Goal: Communication & Community: Answer question/provide support

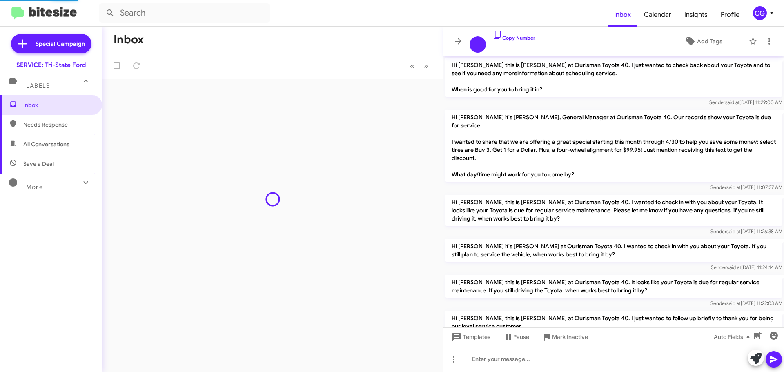
scroll to position [503, 0]
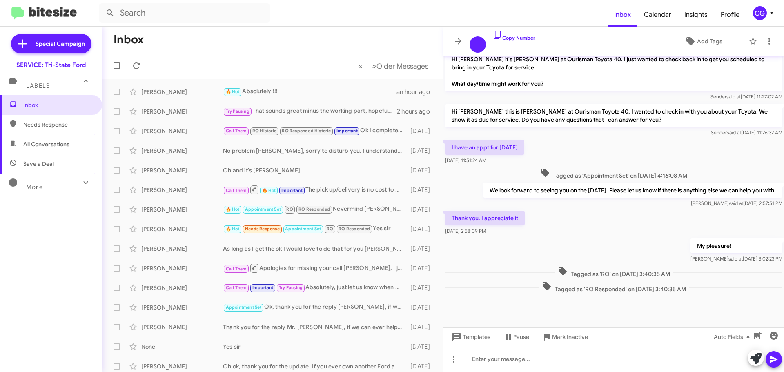
click at [764, 19] on div "CG" at bounding box center [760, 13] width 14 height 14
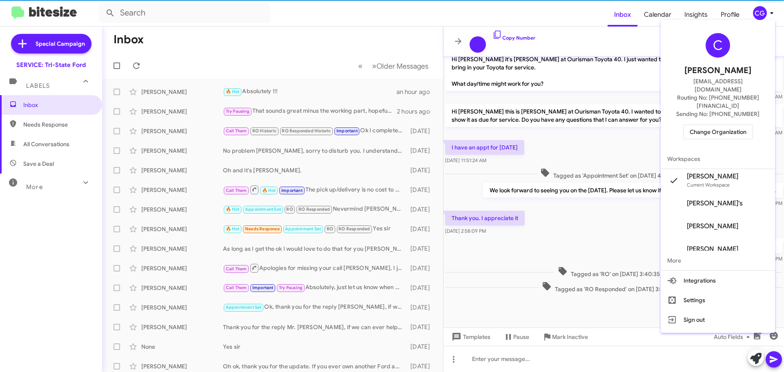
click at [739, 125] on span "Change Organization" at bounding box center [718, 132] width 57 height 14
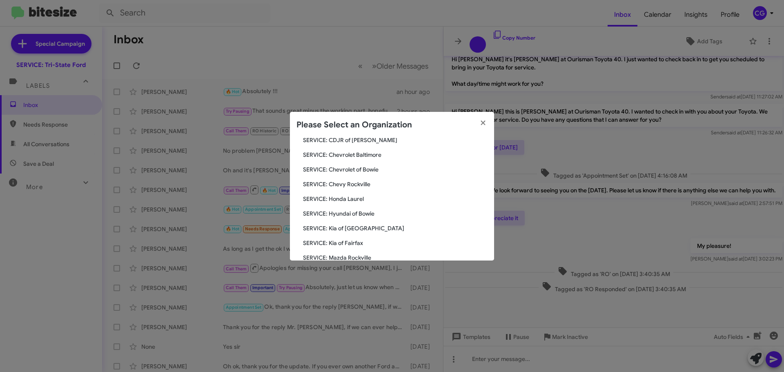
scroll to position [123, 0]
click at [351, 170] on span "SERVICE: Hyundai of Bowie" at bounding box center [395, 169] width 185 height 8
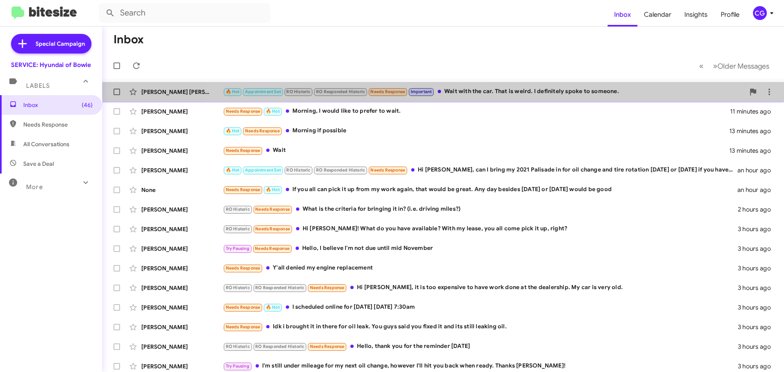
click at [488, 92] on div "🔥 Hot Appointment Set RO Historic RO Responded Historic Needs Response Importan…" at bounding box center [484, 91] width 522 height 9
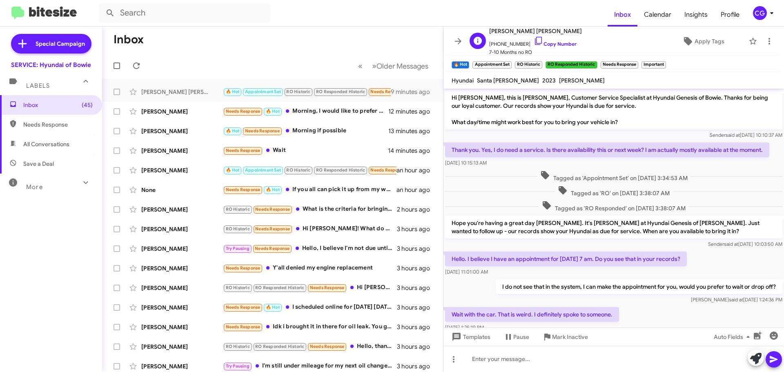
click at [501, 41] on span "[PHONE_NUMBER] Copy Number" at bounding box center [535, 42] width 93 height 12
click at [502, 42] on span "+19126745833 Copy Number" at bounding box center [535, 42] width 93 height 12
copy span "19126745833"
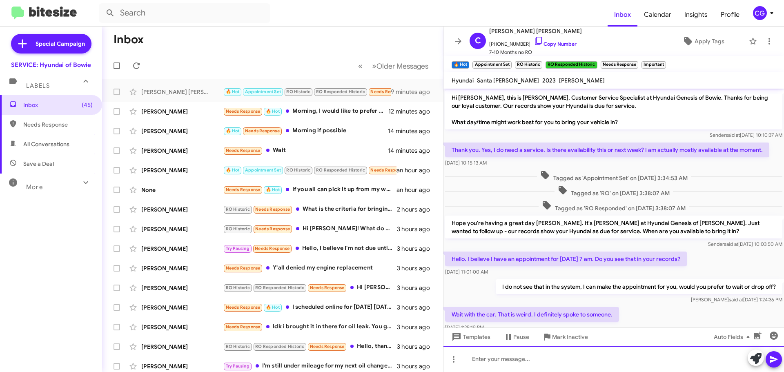
click at [590, 359] on div at bounding box center [614, 359] width 341 height 26
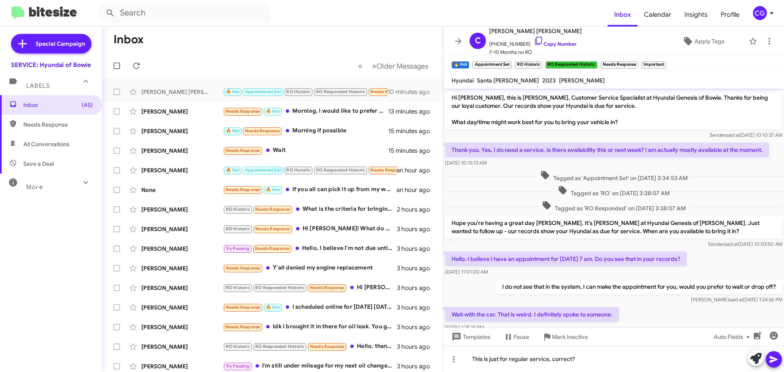
click at [780, 359] on button at bounding box center [774, 359] width 16 height 16
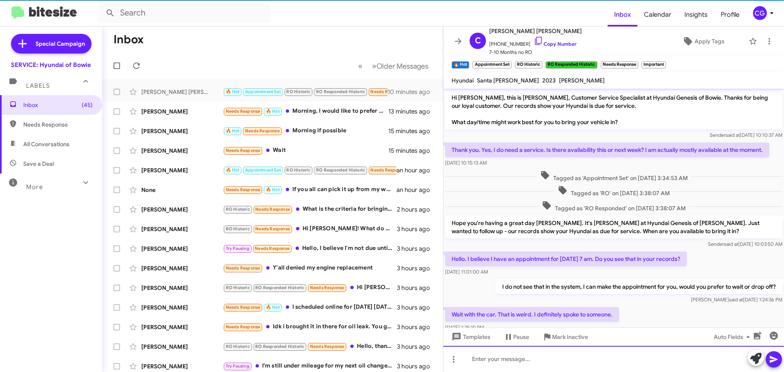
scroll to position [54, 0]
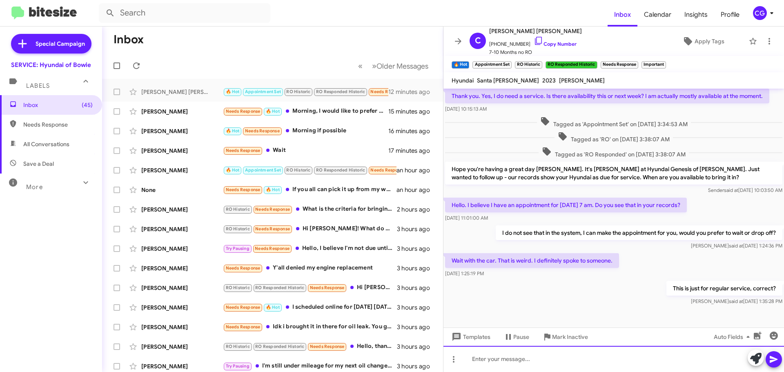
click at [560, 368] on div at bounding box center [614, 359] width 341 height 26
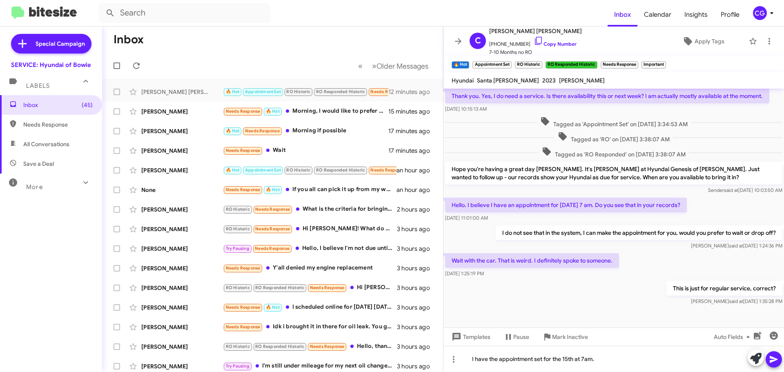
click at [775, 365] on span at bounding box center [774, 359] width 10 height 16
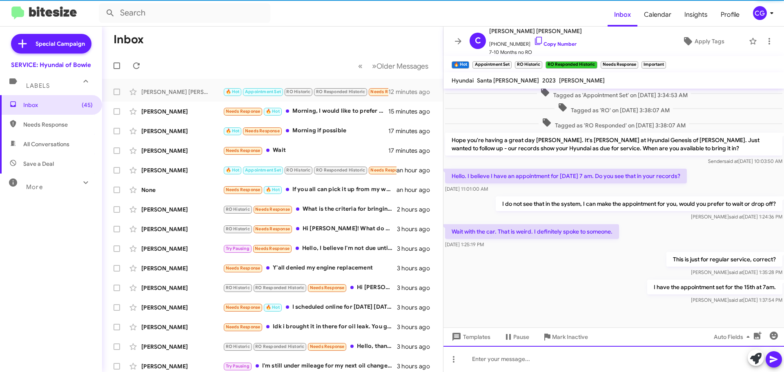
scroll to position [84, 0]
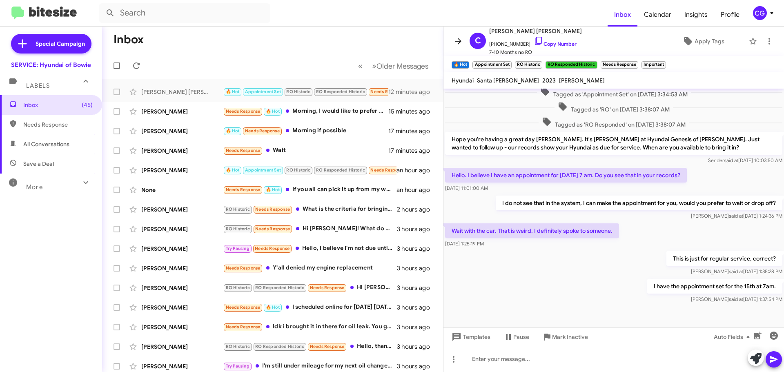
click at [460, 39] on icon at bounding box center [458, 41] width 7 height 6
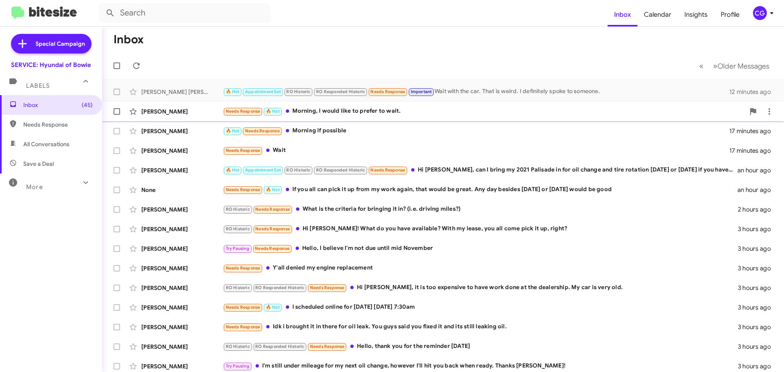
click at [460, 108] on div "Needs Response 🔥 Hot Morning, I would like to prefer to wait." at bounding box center [484, 111] width 522 height 9
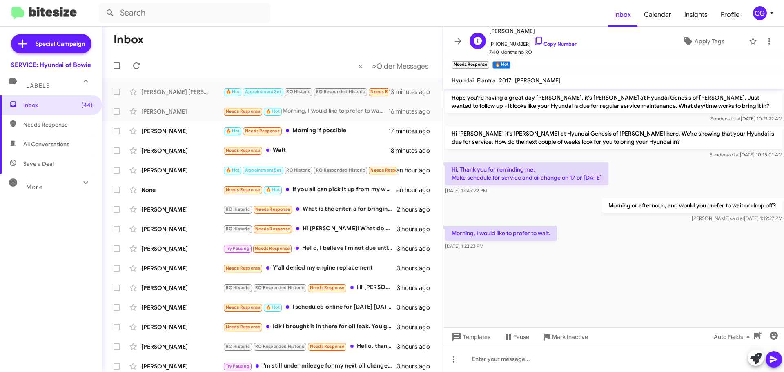
click at [517, 41] on span "+17036287595 Copy Number" at bounding box center [532, 42] width 87 height 12
copy span "17036287595"
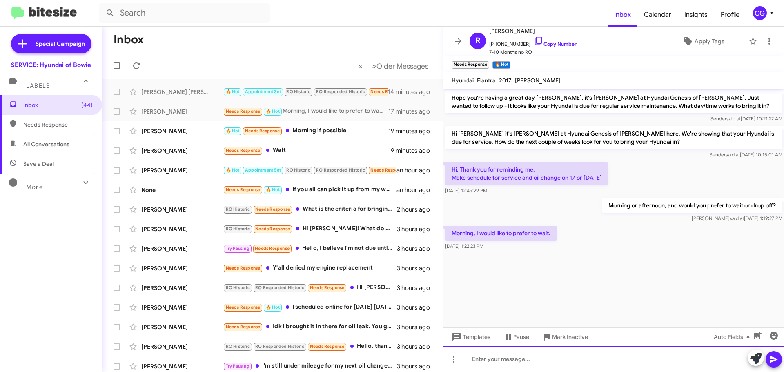
click at [483, 355] on div at bounding box center [614, 359] width 341 height 26
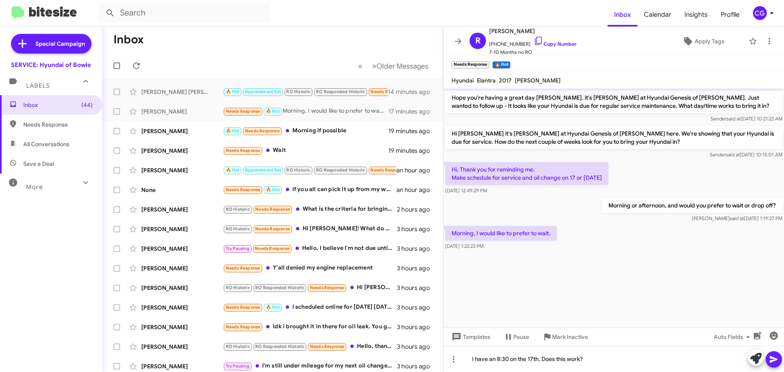
click at [773, 360] on icon at bounding box center [774, 360] width 10 height 10
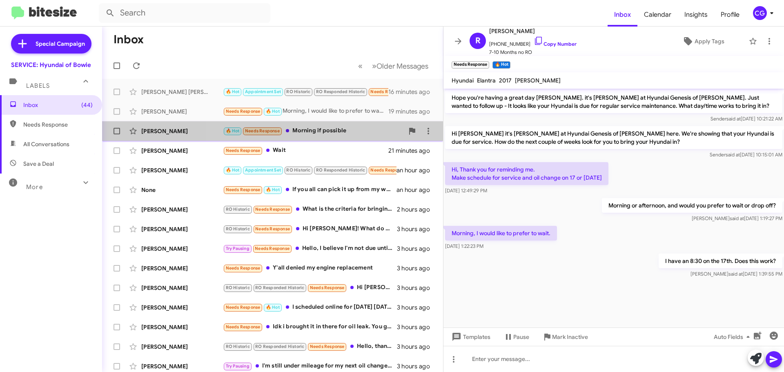
click at [354, 129] on div "🔥 Hot Needs Response Morning if possible" at bounding box center [313, 130] width 181 height 9
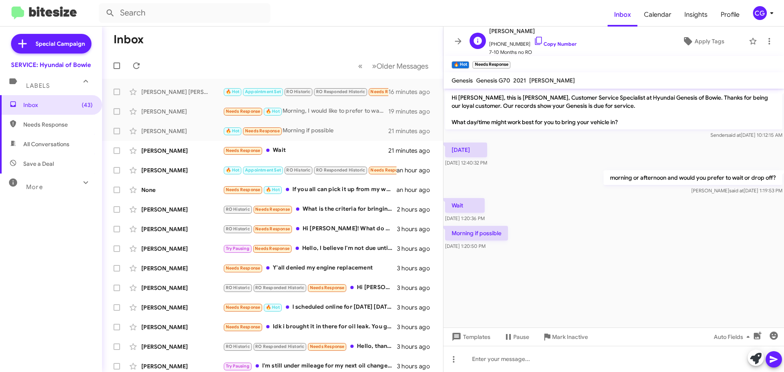
click at [503, 43] on span "+12028485949 Copy Number" at bounding box center [532, 42] width 87 height 12
copy span "12028485949"
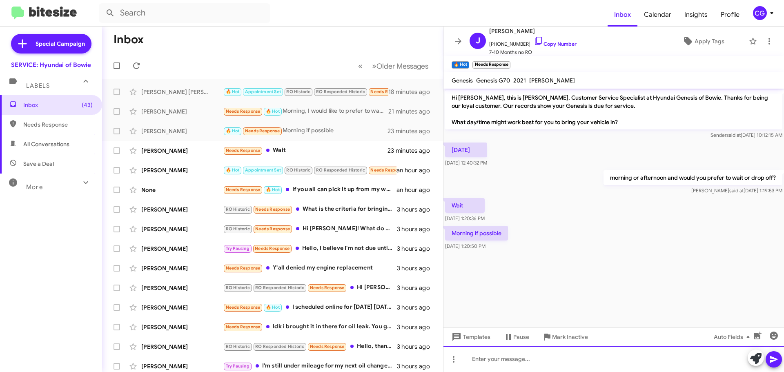
click at [497, 369] on div at bounding box center [614, 359] width 341 height 26
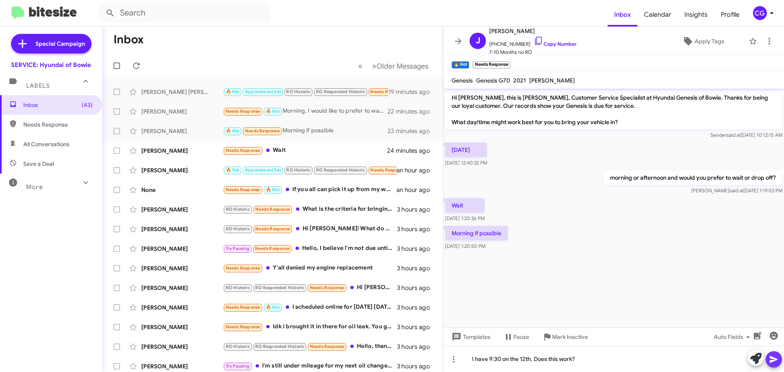
click at [771, 359] on icon at bounding box center [774, 360] width 10 height 10
click at [279, 146] on div "Needs Response Wait" at bounding box center [313, 150] width 181 height 9
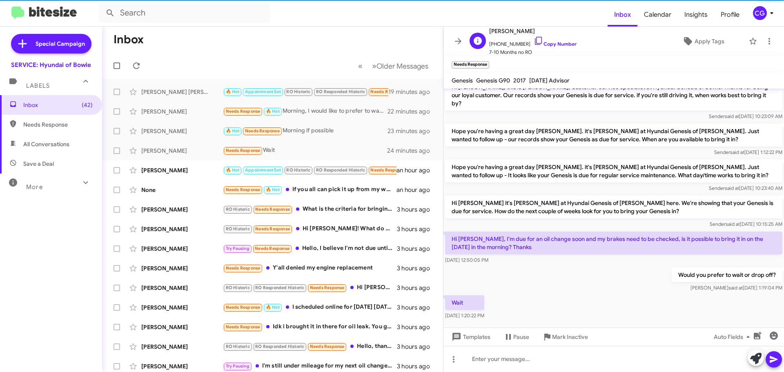
click at [514, 43] on span "+12404750236 Copy Number" at bounding box center [532, 42] width 87 height 12
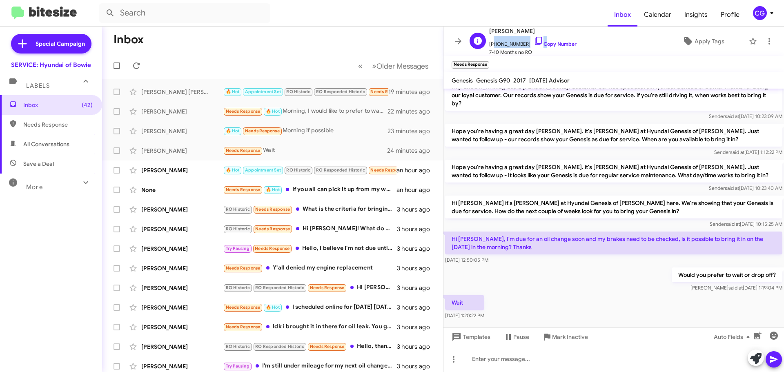
click at [514, 43] on span "+12404750236 Copy Number" at bounding box center [532, 42] width 87 height 12
copy span "12404750236"
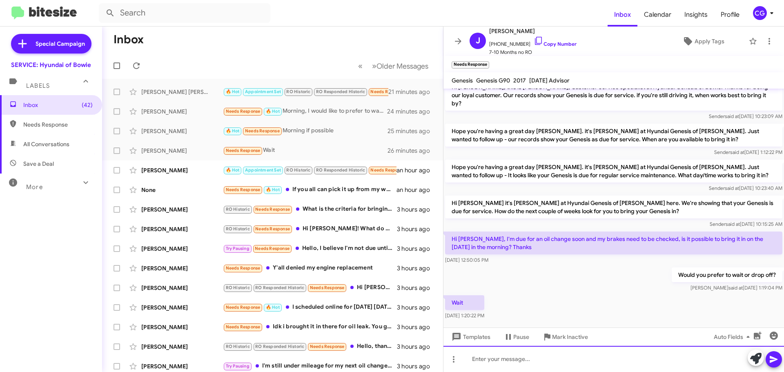
click at [556, 355] on div at bounding box center [614, 359] width 341 height 26
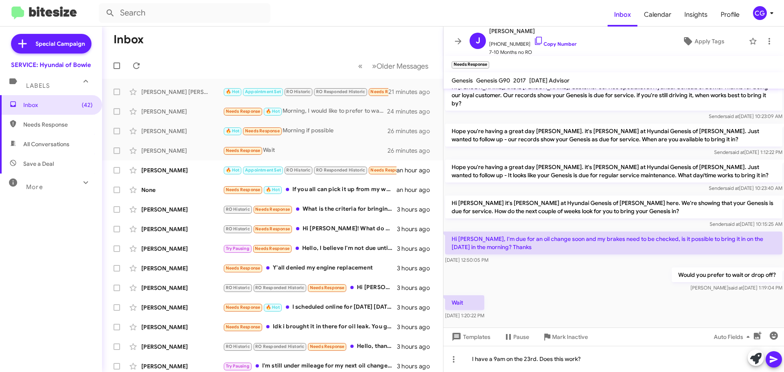
click at [773, 356] on icon at bounding box center [774, 360] width 10 height 10
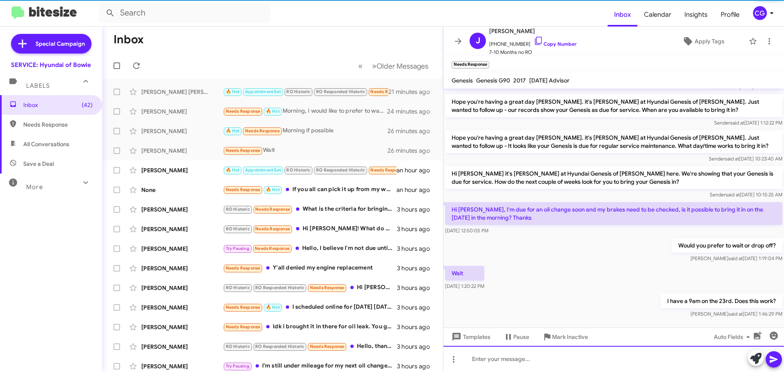
scroll to position [40, 0]
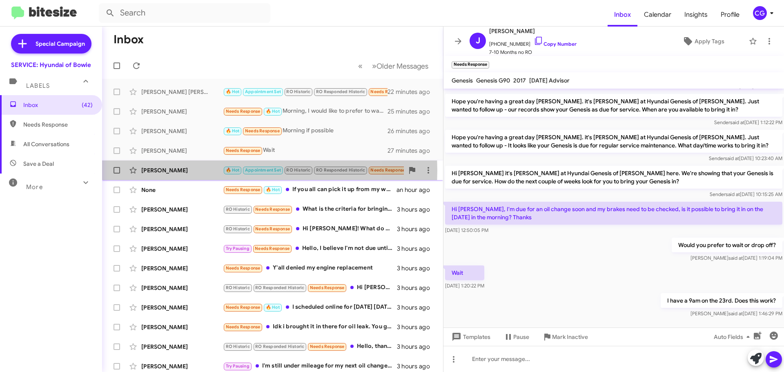
click at [202, 170] on div "[PERSON_NAME]" at bounding box center [182, 170] width 82 height 8
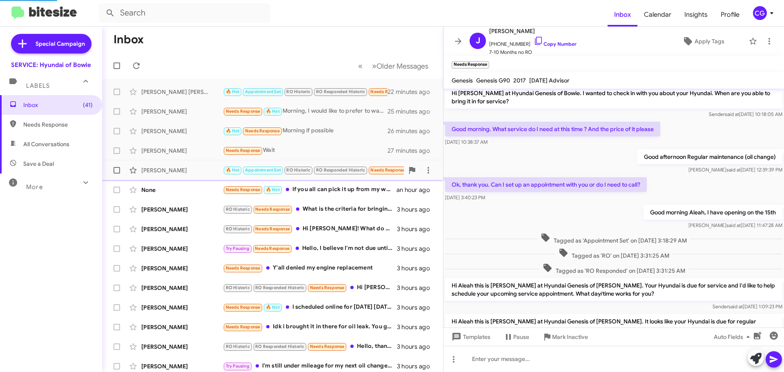
scroll to position [168, 0]
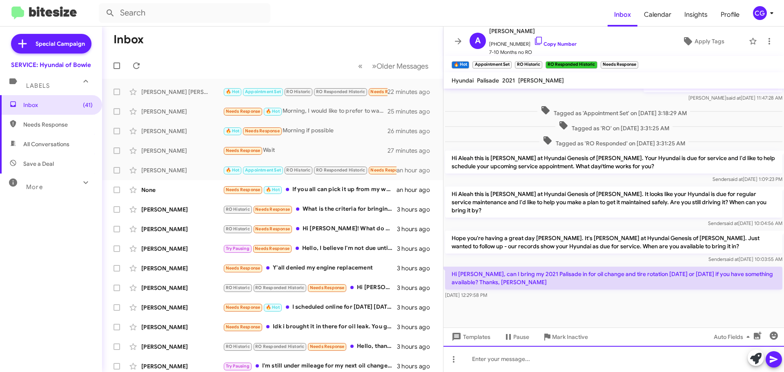
click at [641, 358] on div at bounding box center [614, 359] width 341 height 26
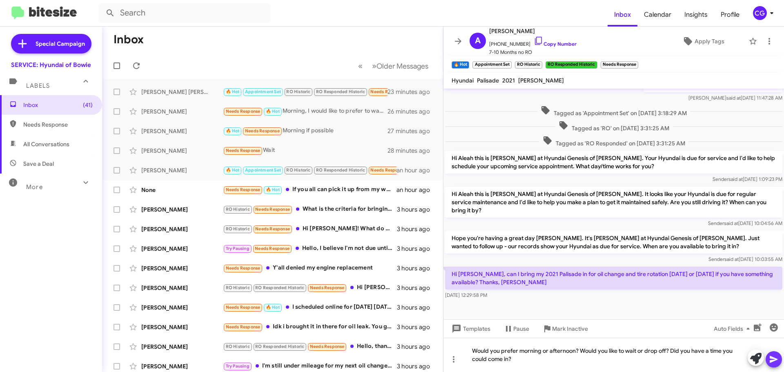
click at [771, 359] on icon at bounding box center [774, 359] width 8 height 7
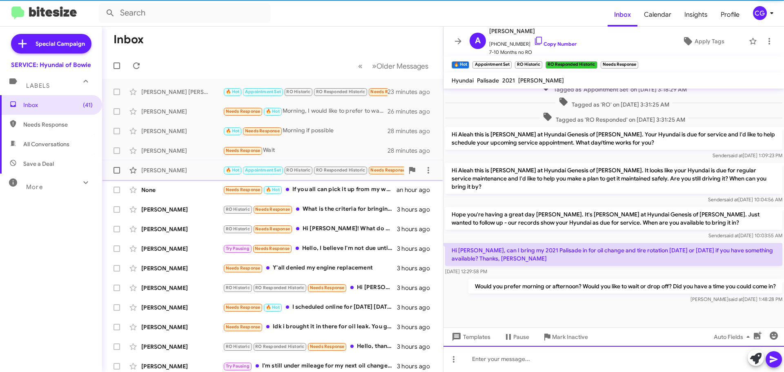
scroll to position [198, 0]
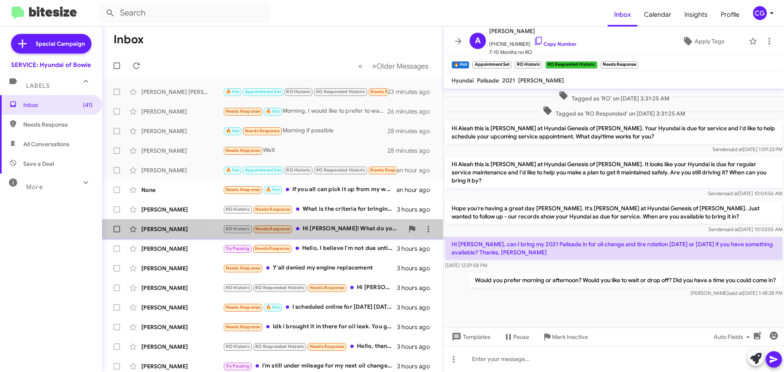
click at [313, 230] on div "RO Historic Needs Response Hi Mia! What do you have available? With my lease, y…" at bounding box center [313, 228] width 181 height 9
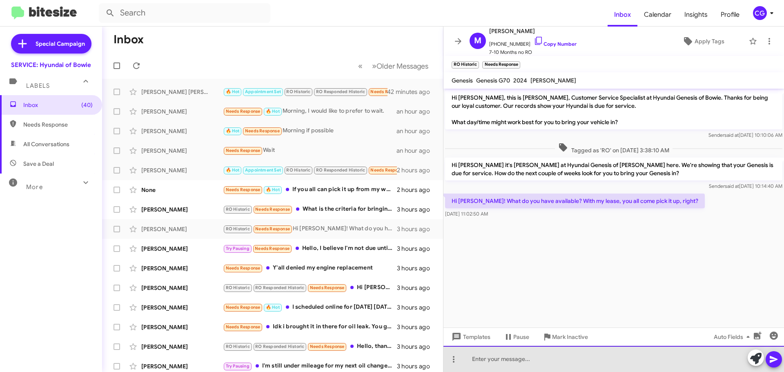
drag, startPoint x: 514, startPoint y: 363, endPoint x: 507, endPoint y: 364, distance: 6.1
click at [510, 362] on div at bounding box center [614, 359] width 341 height 26
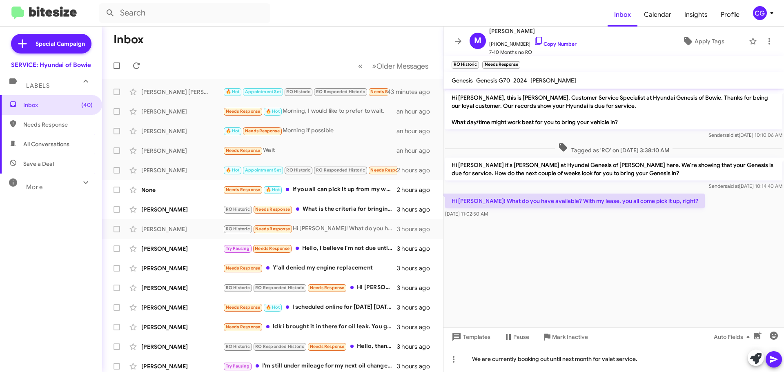
click at [778, 363] on icon at bounding box center [774, 360] width 10 height 10
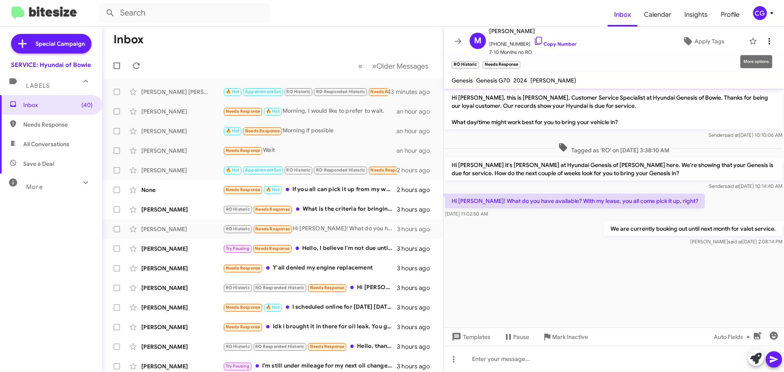
click at [765, 38] on icon at bounding box center [770, 41] width 10 height 10
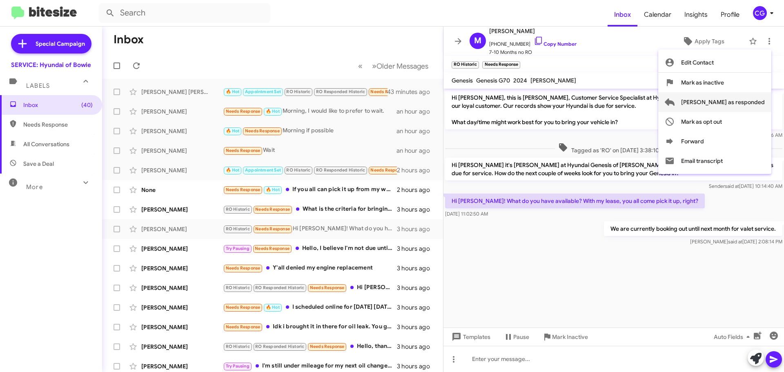
click at [763, 101] on span "Mark as responded" at bounding box center [724, 102] width 84 height 20
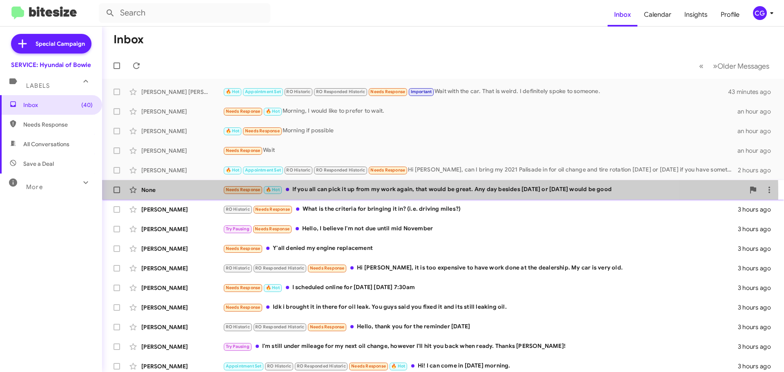
click at [365, 193] on div "Needs Response 🔥 Hot If you all can pick it up from my work again, that would b…" at bounding box center [484, 189] width 522 height 9
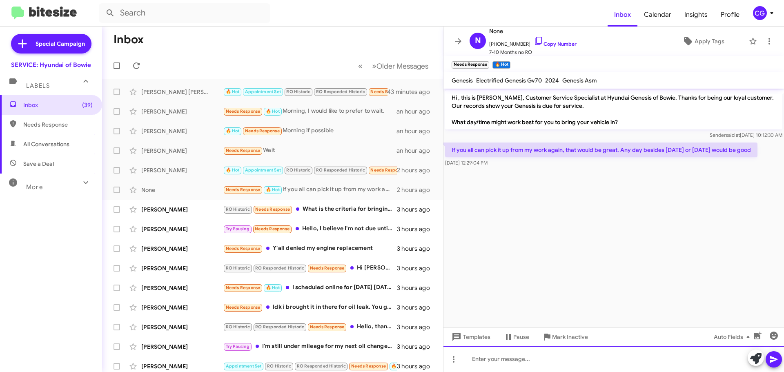
click at [580, 364] on div at bounding box center [614, 359] width 341 height 26
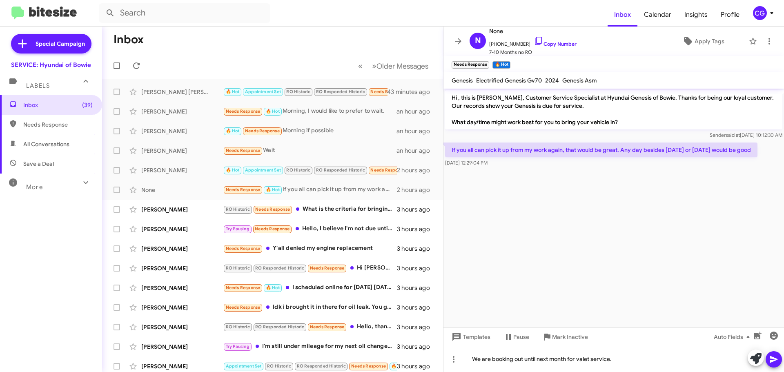
click at [777, 360] on icon at bounding box center [774, 360] width 10 height 10
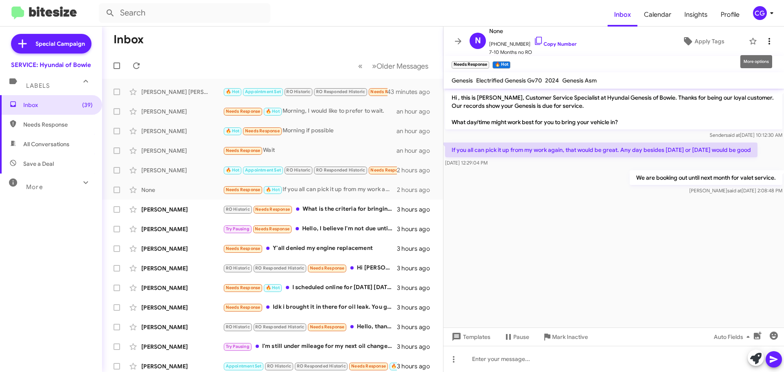
click at [768, 45] on icon at bounding box center [770, 41] width 10 height 10
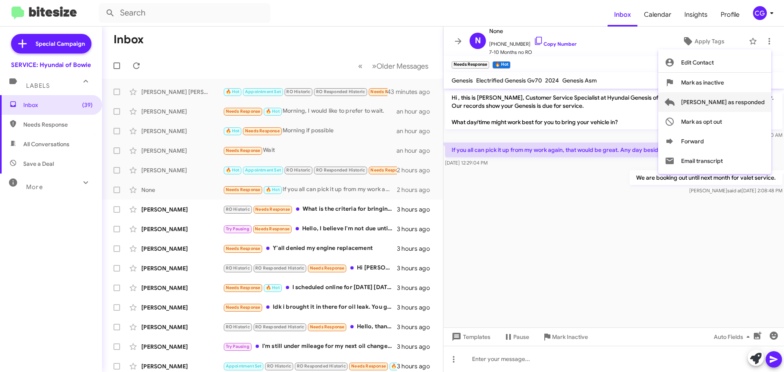
click at [759, 104] on span "Mark as responded" at bounding box center [724, 102] width 84 height 20
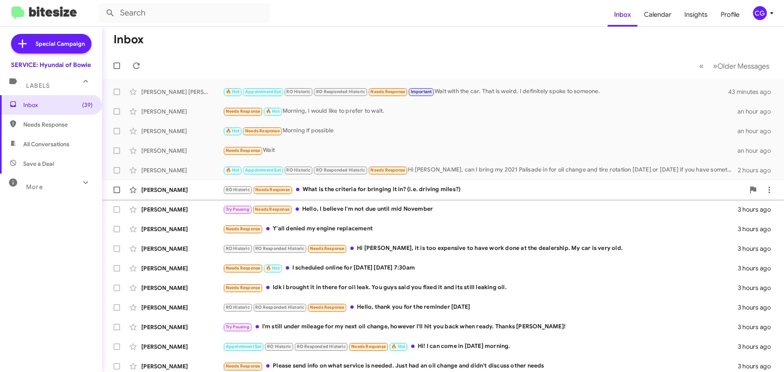
click at [330, 192] on div "RO Historic Needs Response What is the criteria for bringing it in? (i.e. drivi…" at bounding box center [484, 189] width 522 height 9
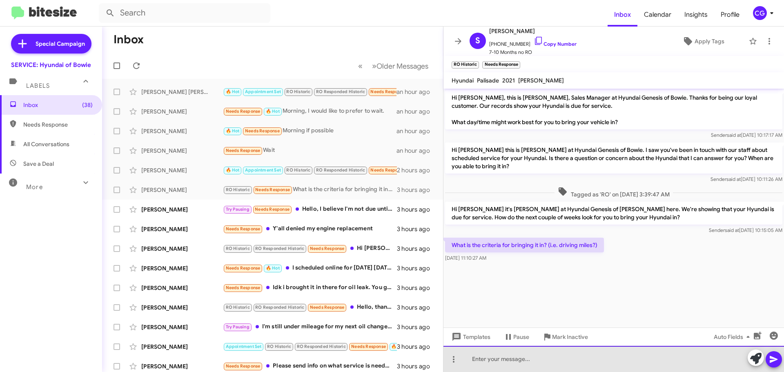
drag, startPoint x: 586, startPoint y: 359, endPoint x: 591, endPoint y: 371, distance: 13.4
click at [585, 359] on div at bounding box center [614, 359] width 341 height 26
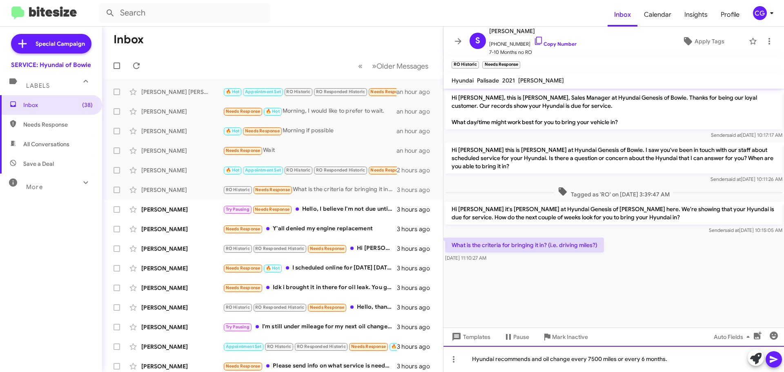
click at [572, 360] on div "Hyundai recommends and oil change every 7500 miles or every 6 months." at bounding box center [614, 359] width 341 height 26
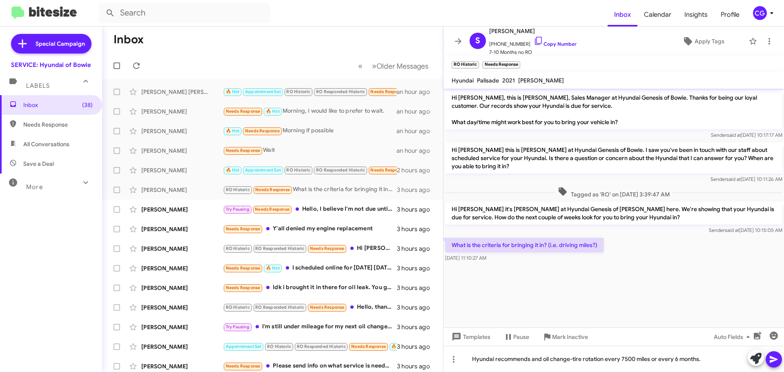
click at [774, 362] on icon at bounding box center [774, 360] width 10 height 10
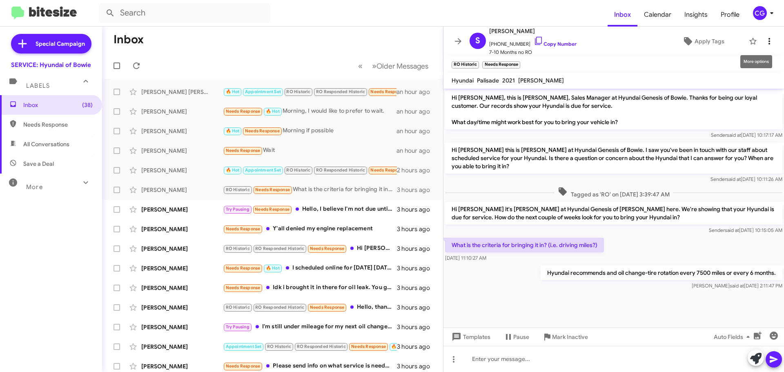
click at [769, 41] on span at bounding box center [770, 41] width 16 height 10
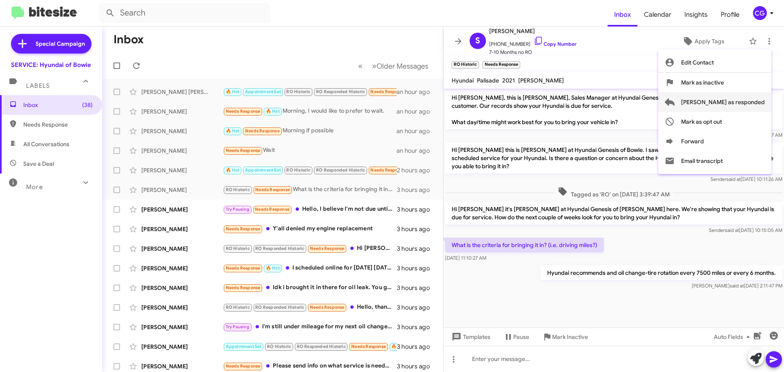
click at [750, 102] on span "Mark as responded" at bounding box center [724, 102] width 84 height 20
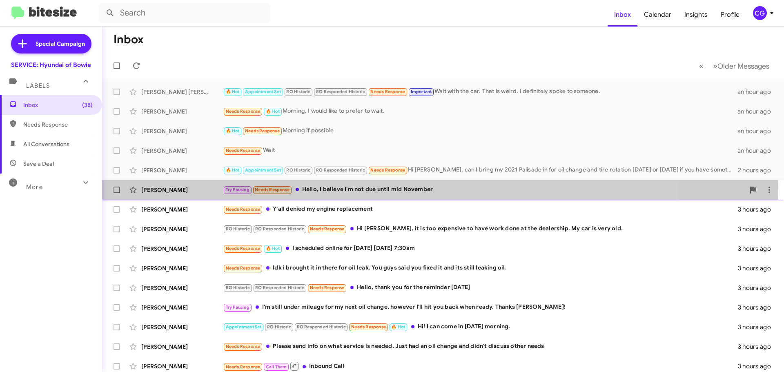
click at [417, 194] on div "Try Pausing Needs Response Hello, I believe I'm not due until mid November" at bounding box center [484, 189] width 522 height 9
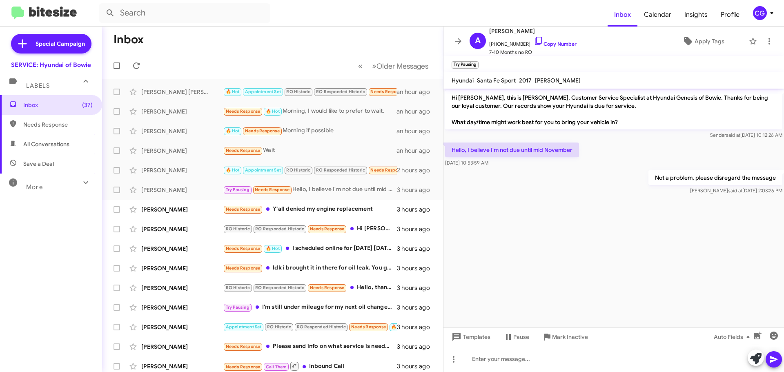
click at [772, 14] on icon at bounding box center [772, 13] width 3 height 2
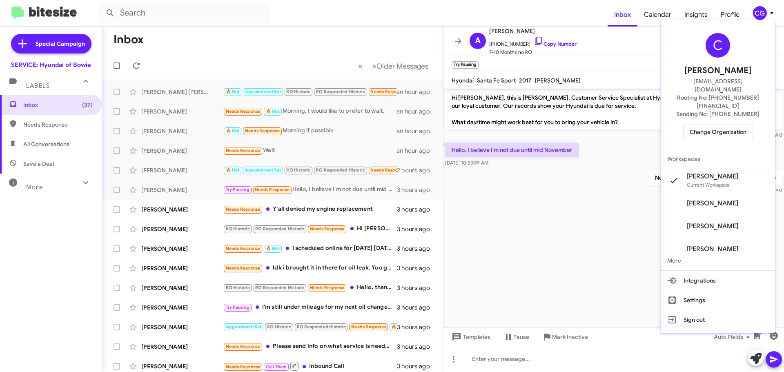
click at [742, 11] on div at bounding box center [392, 186] width 784 height 372
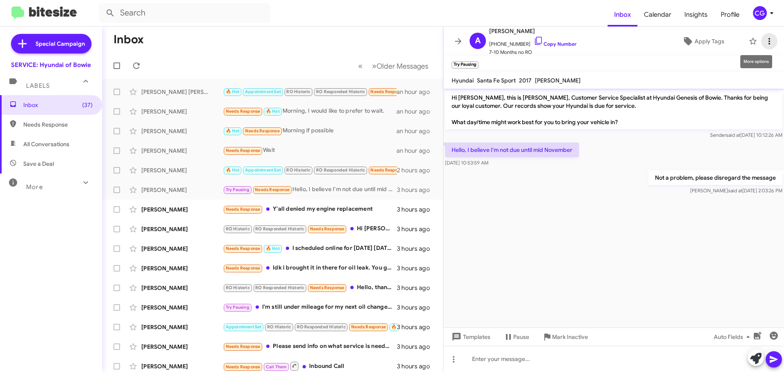
click at [765, 40] on icon at bounding box center [770, 41] width 10 height 10
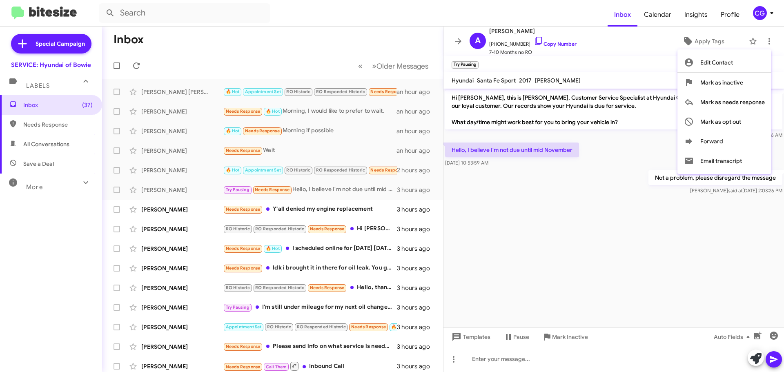
click at [501, 286] on div at bounding box center [392, 186] width 784 height 372
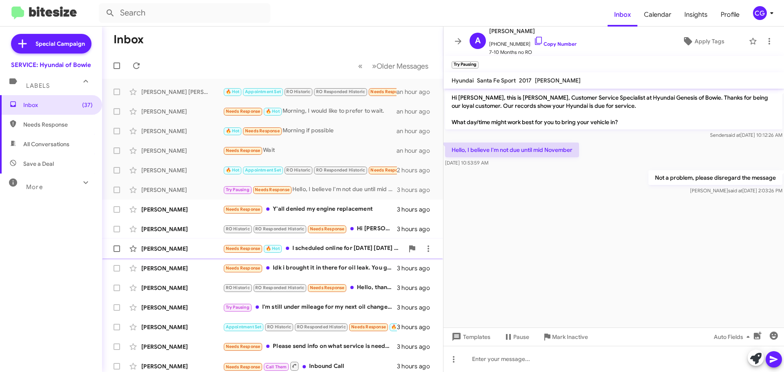
click at [373, 249] on div "Needs Response 🔥 Hot I scheduled online for tomorrow Thursday, 9/4/25 @ 7:30am" at bounding box center [313, 248] width 181 height 9
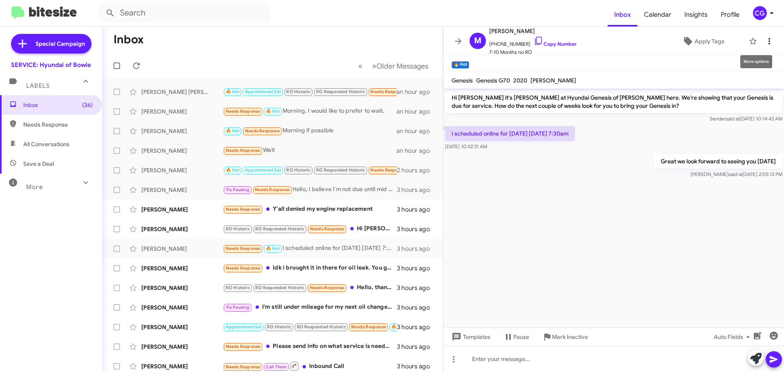
click at [767, 43] on icon at bounding box center [770, 41] width 10 height 10
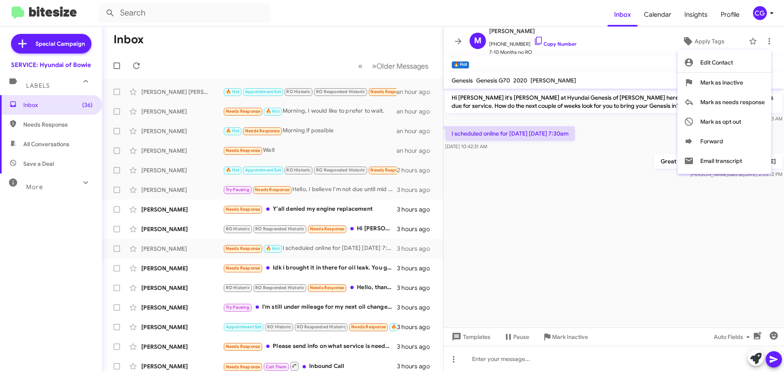
click at [541, 197] on div at bounding box center [392, 186] width 784 height 372
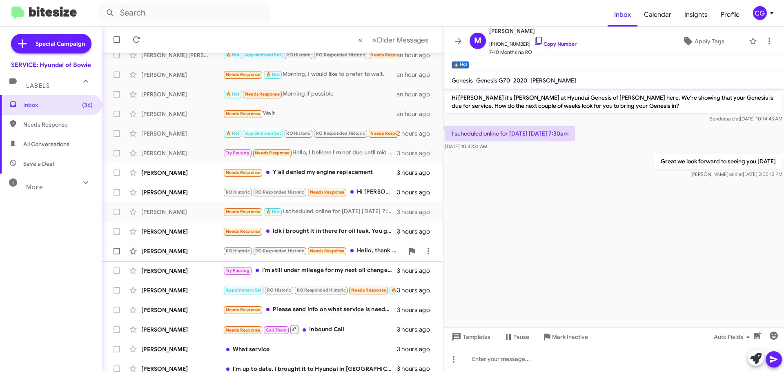
scroll to position [43, 0]
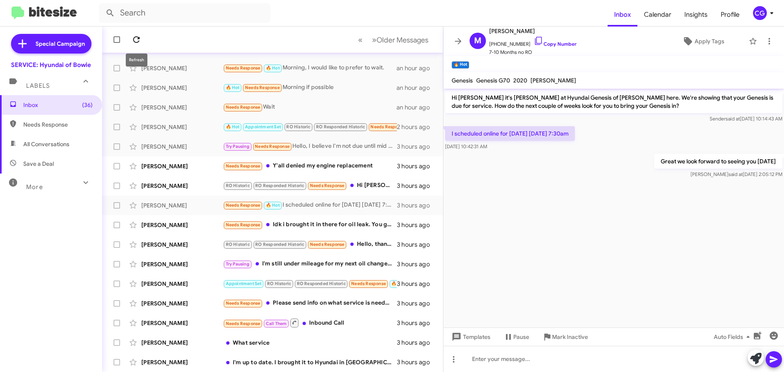
click at [140, 41] on icon at bounding box center [137, 40] width 10 height 10
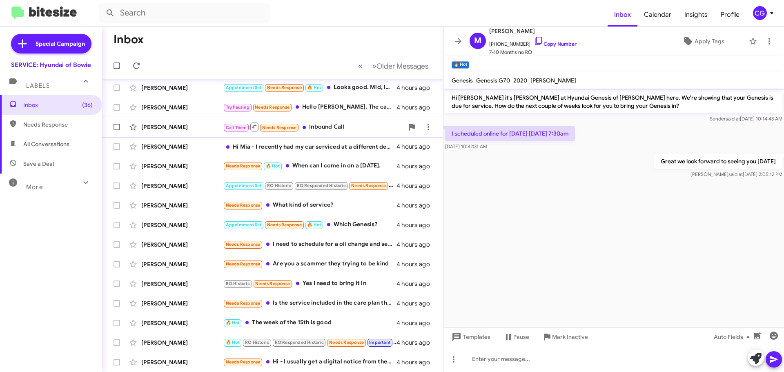
scroll to position [0, 0]
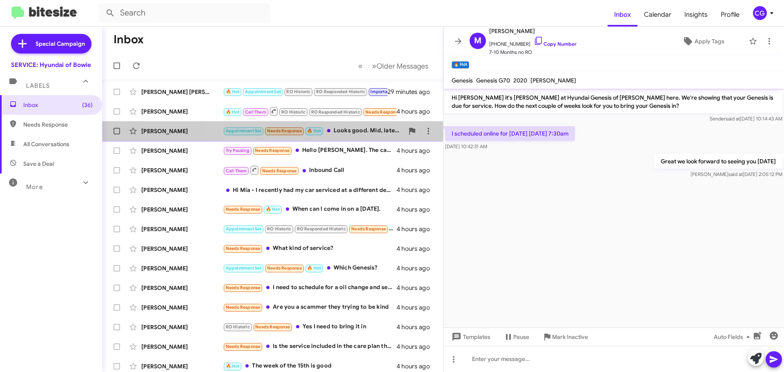
click at [377, 132] on div "Appointment Set Needs Response 🔥 Hot Looks good. Mid, late morning Monday-Thurs…" at bounding box center [313, 130] width 181 height 9
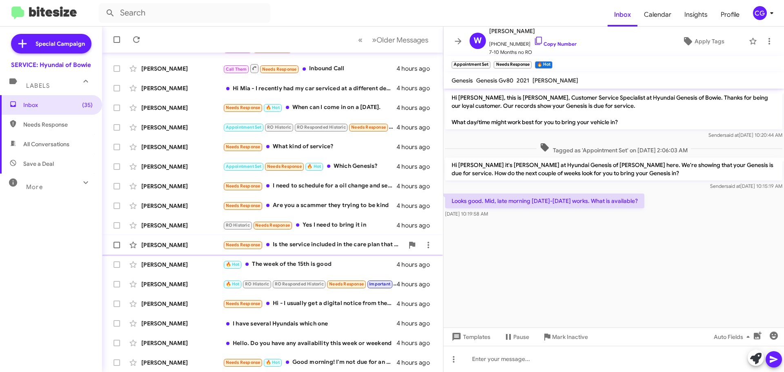
scroll to position [102, 0]
click at [358, 363] on div "Needs Response 🔥 Hot Good morning! I'm not due for an oil change just yet. I ha…" at bounding box center [313, 362] width 181 height 9
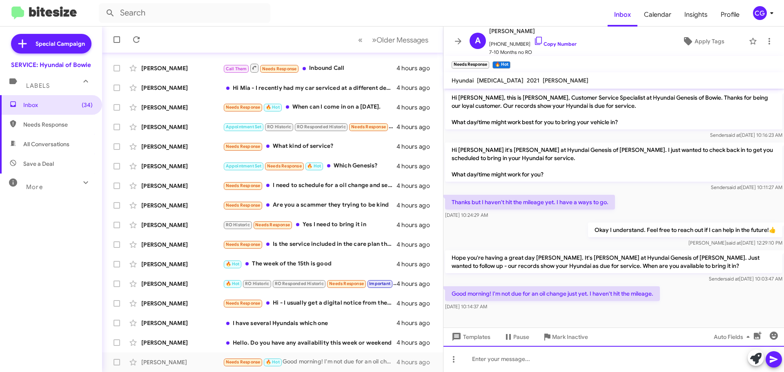
click at [554, 363] on div at bounding box center [614, 359] width 341 height 26
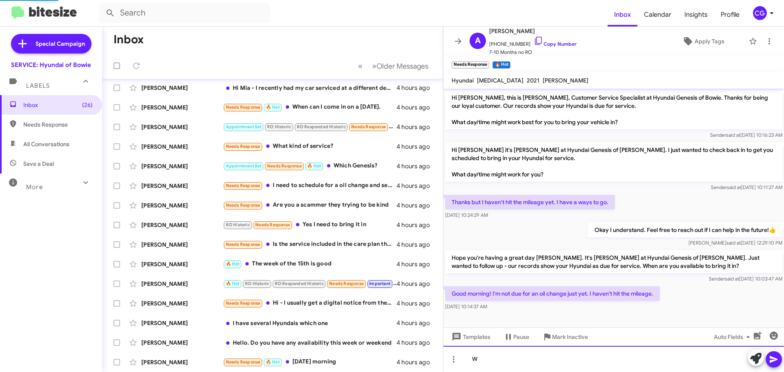
scroll to position [102, 0]
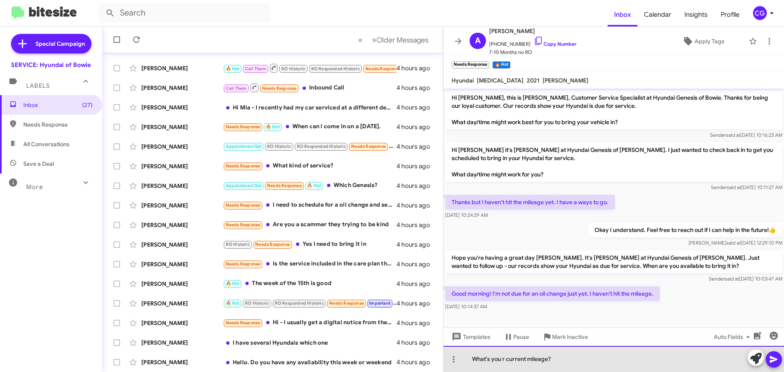
drag, startPoint x: 507, startPoint y: 362, endPoint x: 510, endPoint y: 367, distance: 5.9
click at [507, 362] on div "What's you r current mileage?" at bounding box center [614, 359] width 341 height 26
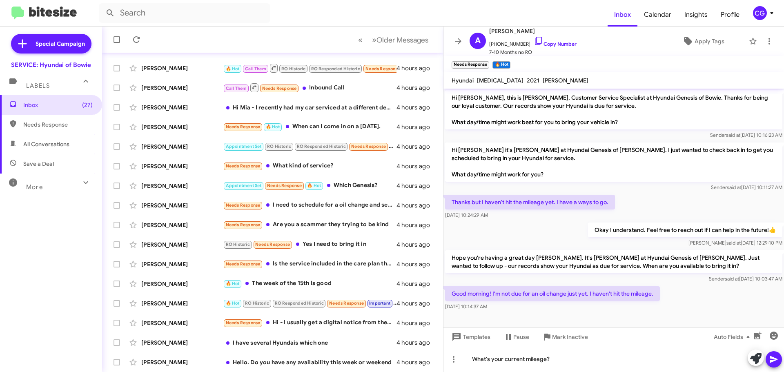
click at [781, 361] on button at bounding box center [774, 359] width 16 height 16
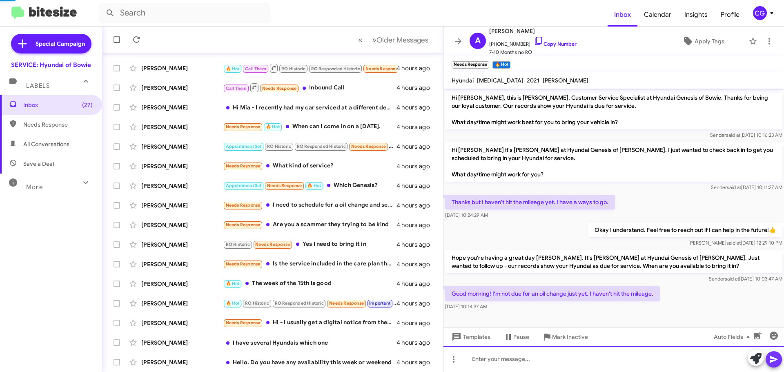
scroll to position [27, 0]
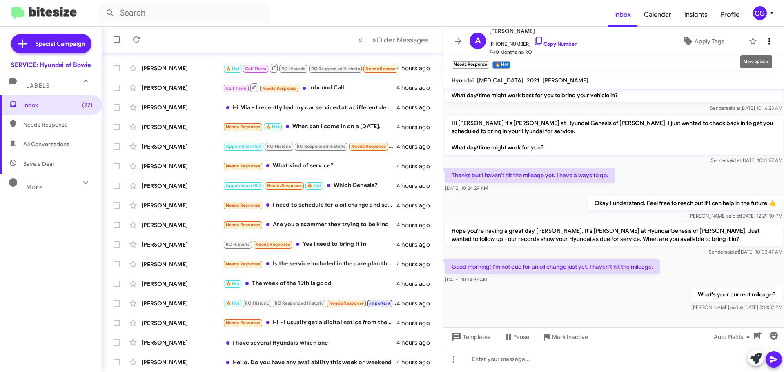
click at [765, 38] on icon at bounding box center [770, 41] width 10 height 10
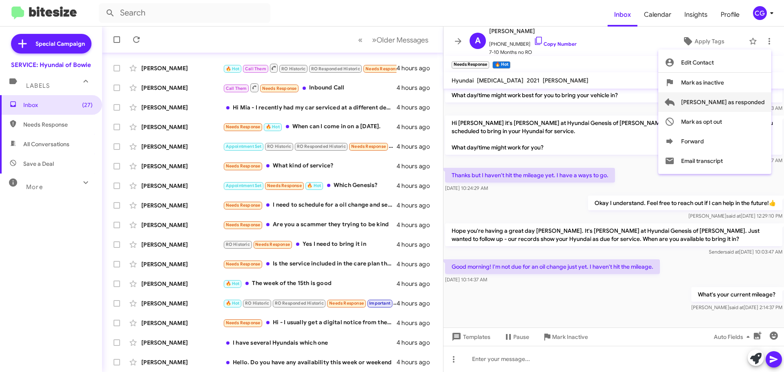
click at [754, 103] on span "Mark as responded" at bounding box center [724, 102] width 84 height 20
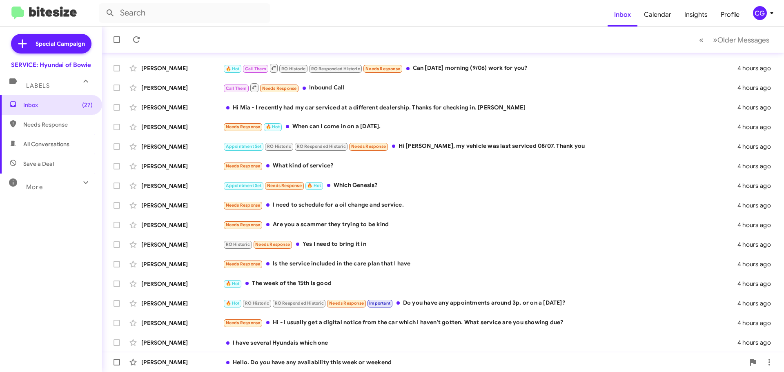
click at [311, 361] on div "Hello. Do you have any availability this week or weekend" at bounding box center [484, 362] width 522 height 8
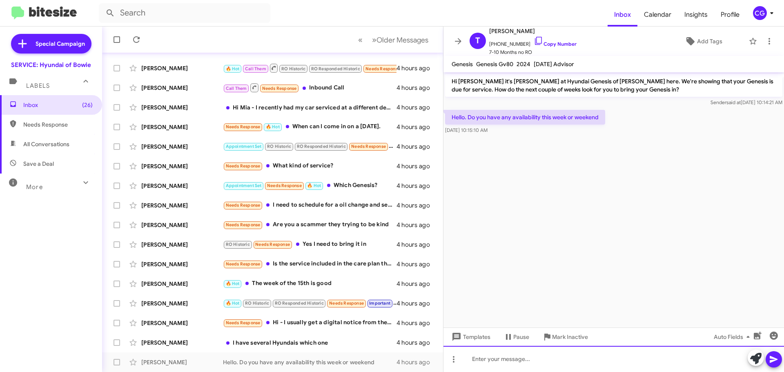
click at [536, 364] on div at bounding box center [614, 359] width 341 height 26
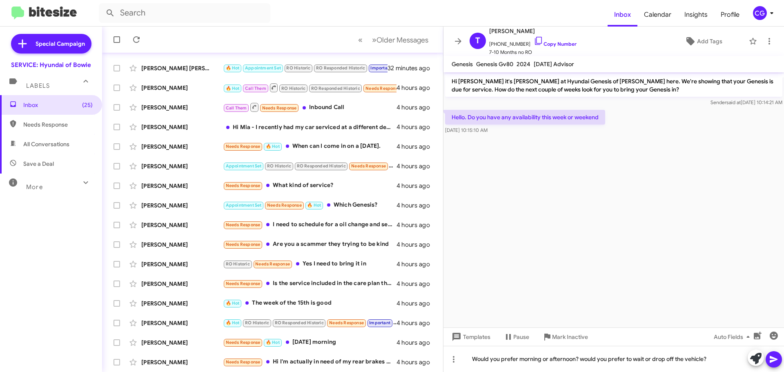
click at [775, 358] on icon at bounding box center [774, 360] width 10 height 10
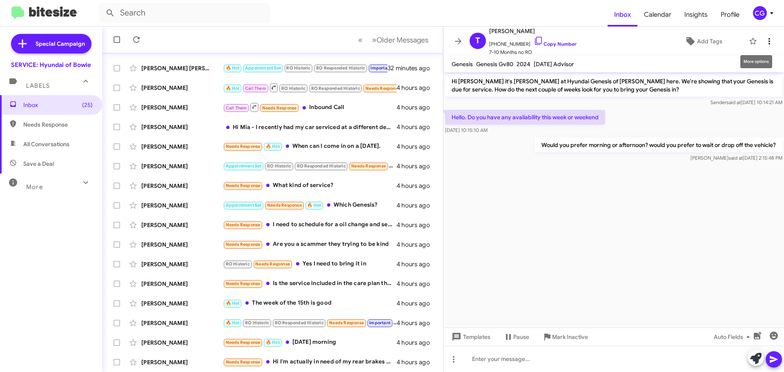
click at [767, 40] on icon at bounding box center [770, 41] width 10 height 10
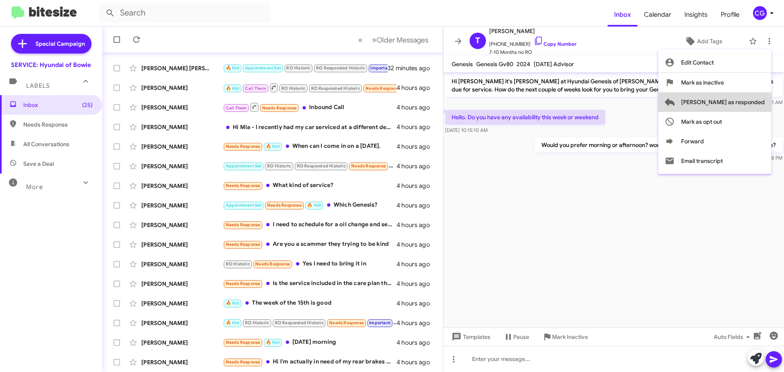
click at [755, 103] on span "Mark as responded" at bounding box center [724, 102] width 84 height 20
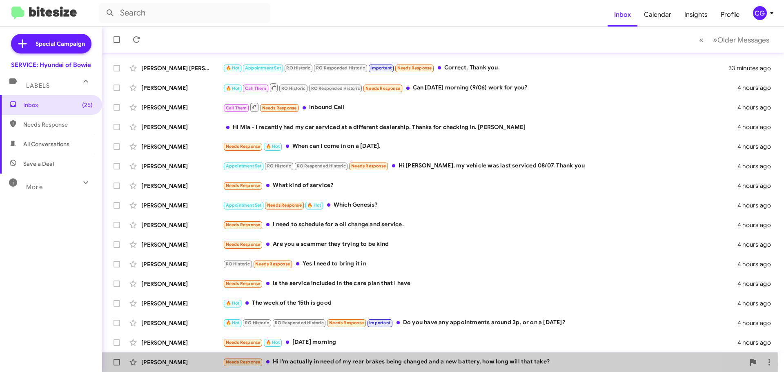
click at [387, 364] on div "Needs Response Hi I'm actually in need of my rear brakes being changed and a ne…" at bounding box center [484, 362] width 522 height 9
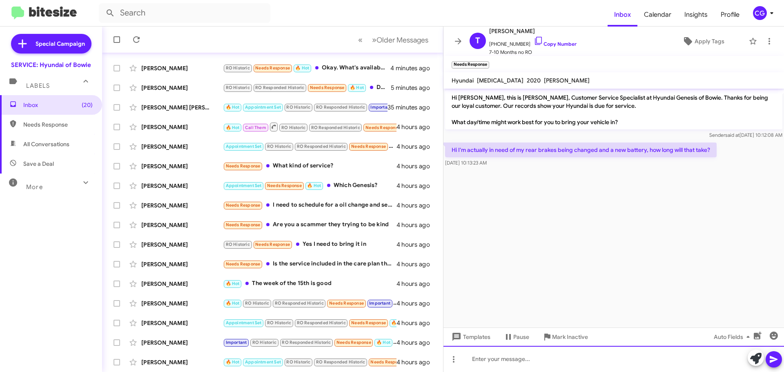
click at [562, 362] on div at bounding box center [614, 359] width 341 height 26
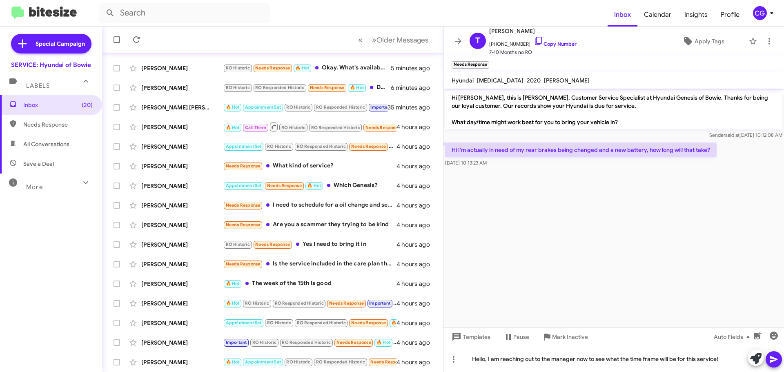
click at [775, 360] on icon at bounding box center [774, 359] width 8 height 7
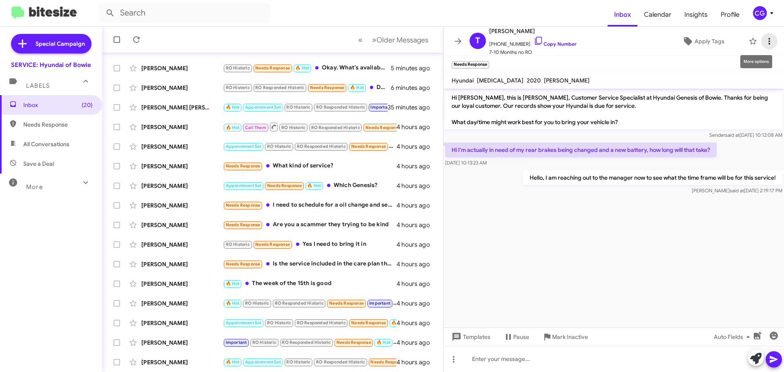
click at [765, 39] on icon at bounding box center [770, 41] width 10 height 10
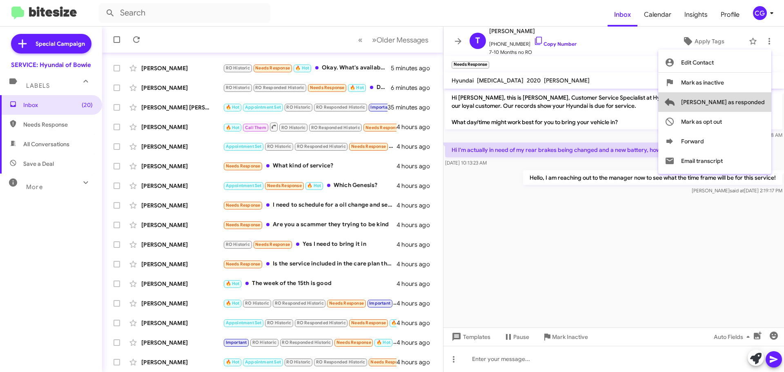
click at [749, 104] on span "Mark as responded" at bounding box center [724, 102] width 84 height 20
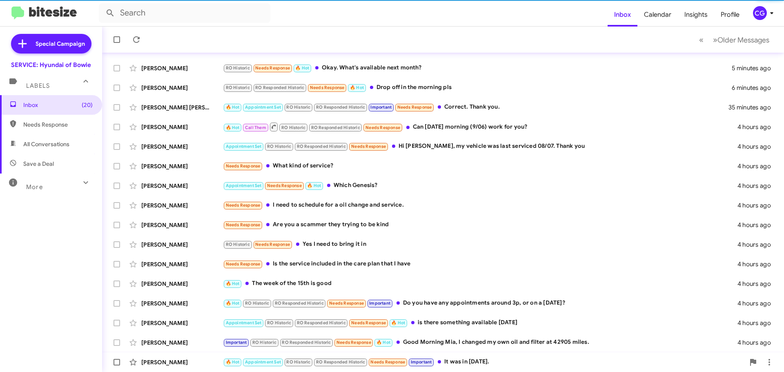
click at [452, 361] on div "🔥 Hot Appointment Set RO Historic RO Responded Historic Needs Response Importan…" at bounding box center [484, 362] width 522 height 9
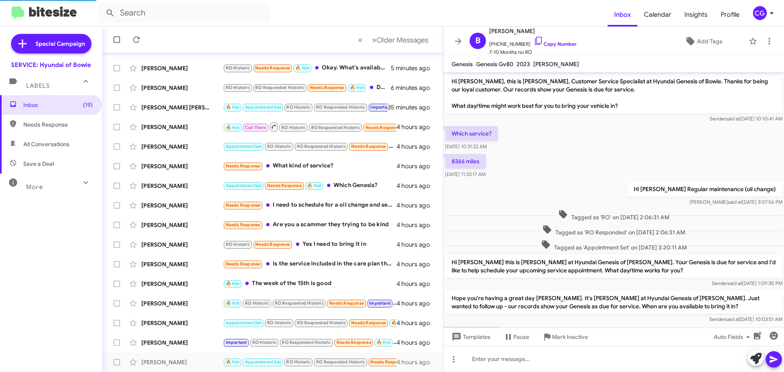
scroll to position [46, 0]
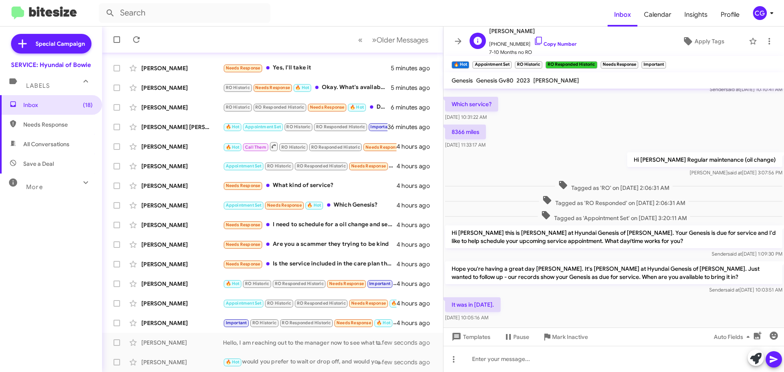
click at [496, 43] on span "+12409884397 Copy Number" at bounding box center [532, 42] width 87 height 12
copy span "12409884397"
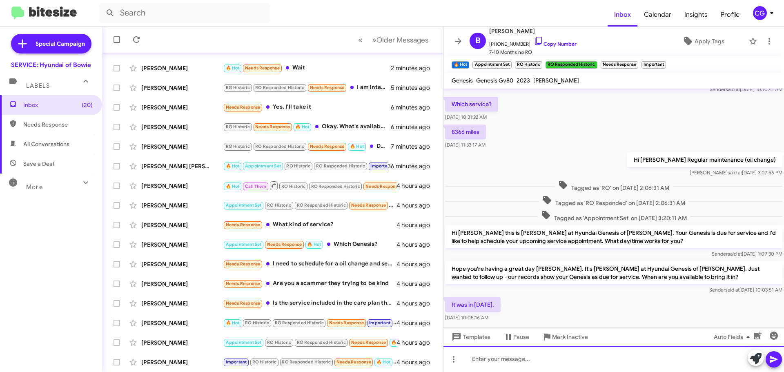
click at [609, 365] on div at bounding box center [614, 359] width 341 height 26
click at [539, 362] on div "I apologize you came into our Bowie location for service?" at bounding box center [614, 359] width 341 height 26
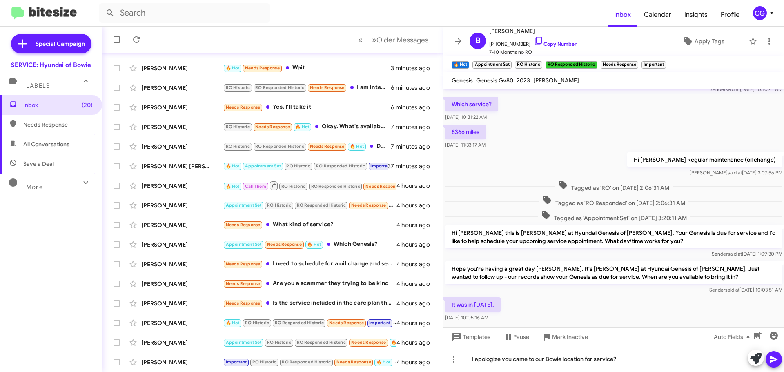
click at [780, 360] on button at bounding box center [774, 359] width 16 height 16
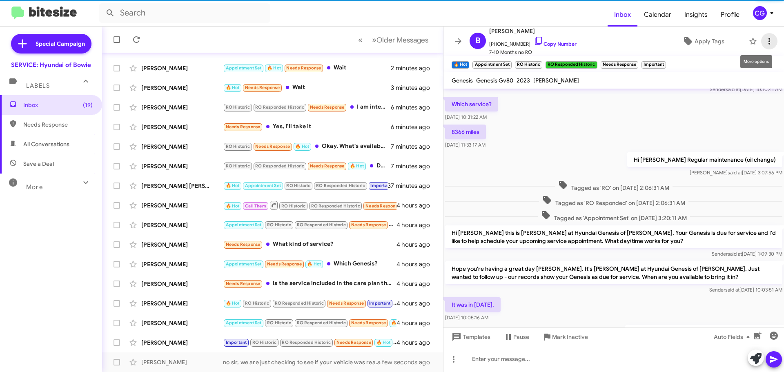
scroll to position [12, 0]
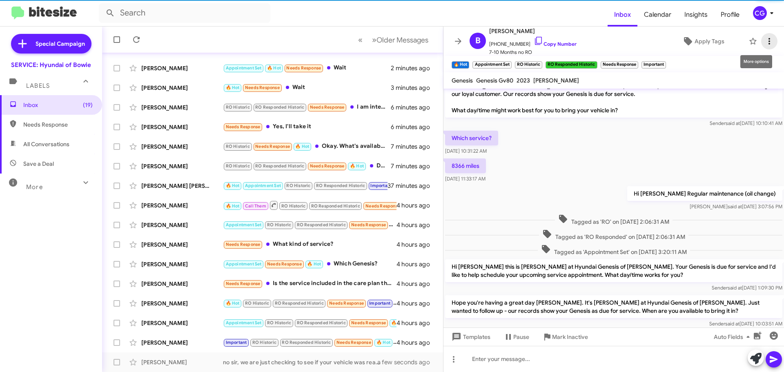
click at [765, 41] on icon at bounding box center [770, 41] width 10 height 10
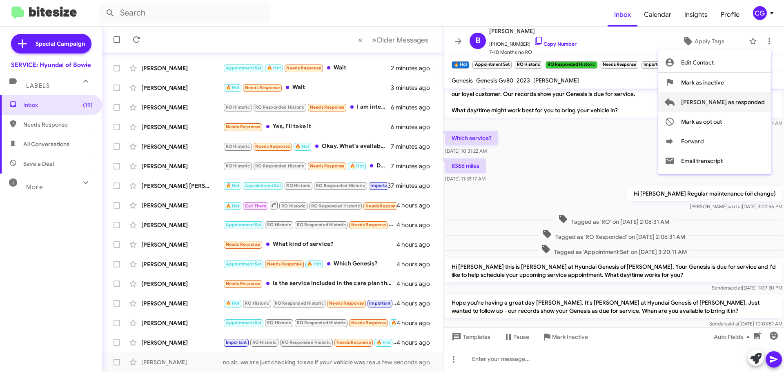
click at [757, 103] on span "Mark as responded" at bounding box center [724, 102] width 84 height 20
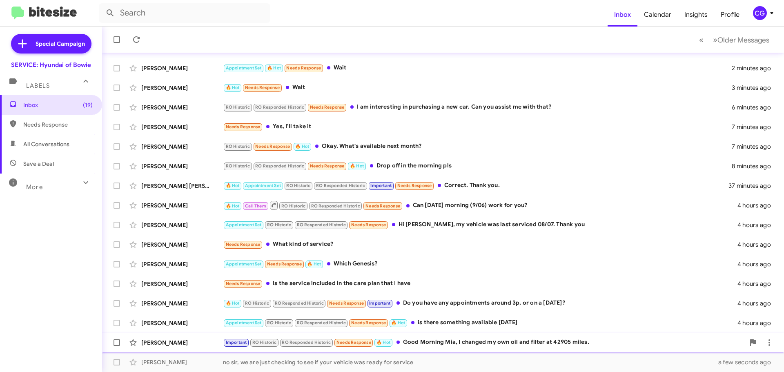
click at [462, 345] on div "Important RO Historic RO Responded Historic Needs Response 🔥 Hot Good Morning M…" at bounding box center [484, 342] width 522 height 9
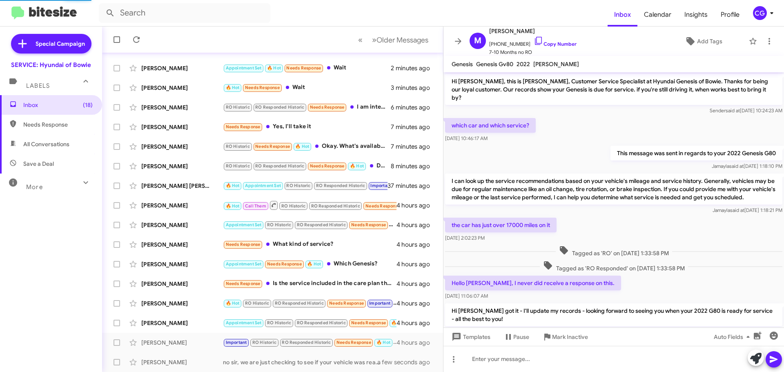
scroll to position [88, 0]
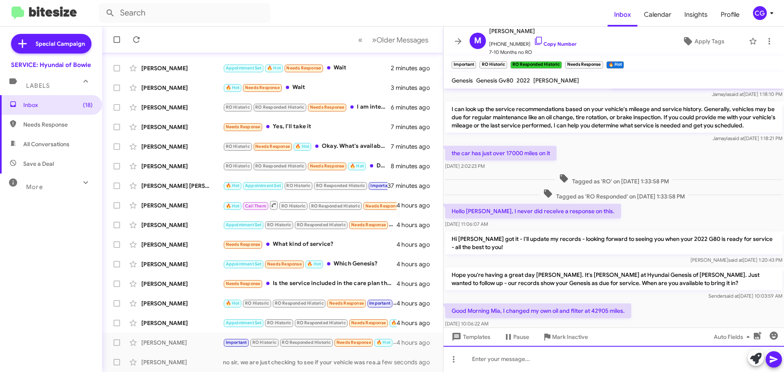
click at [557, 371] on div at bounding box center [614, 359] width 341 height 26
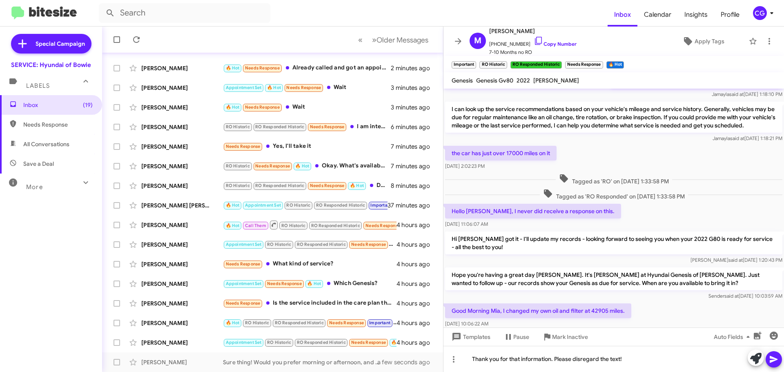
click at [773, 361] on icon at bounding box center [774, 359] width 8 height 7
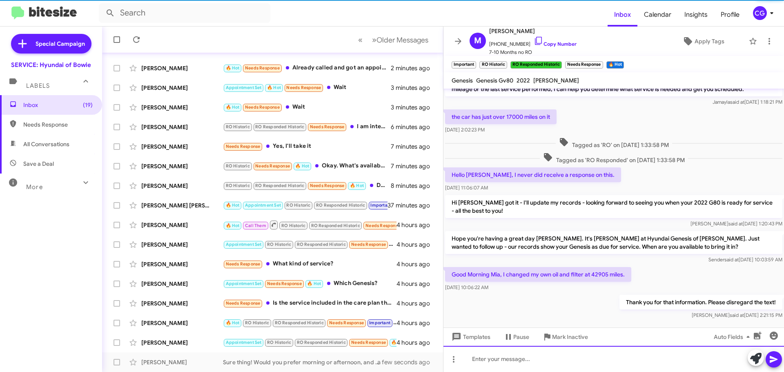
scroll to position [134, 0]
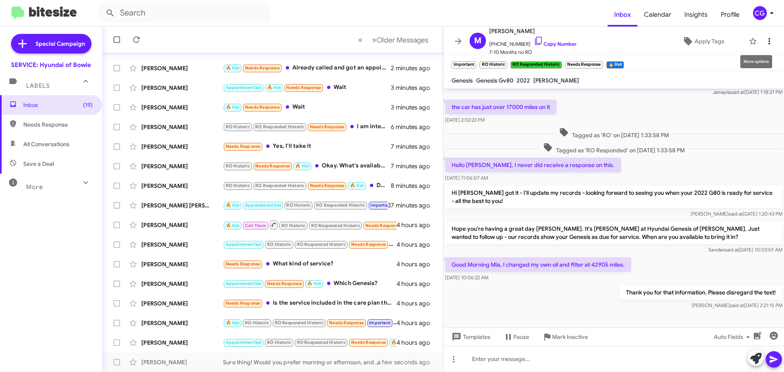
click at [765, 40] on icon at bounding box center [770, 41] width 10 height 10
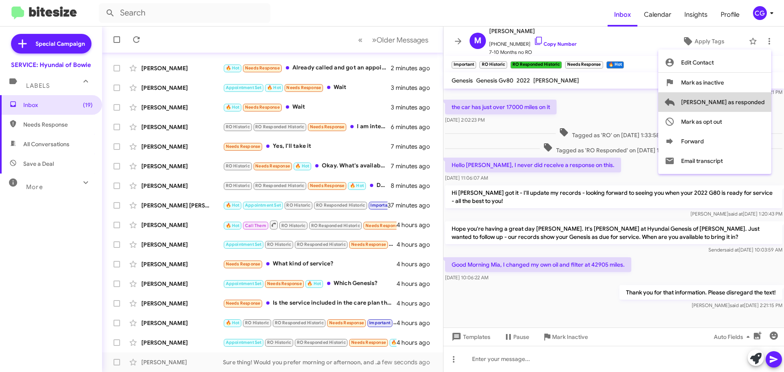
click at [759, 103] on span "Mark as responded" at bounding box center [724, 102] width 84 height 20
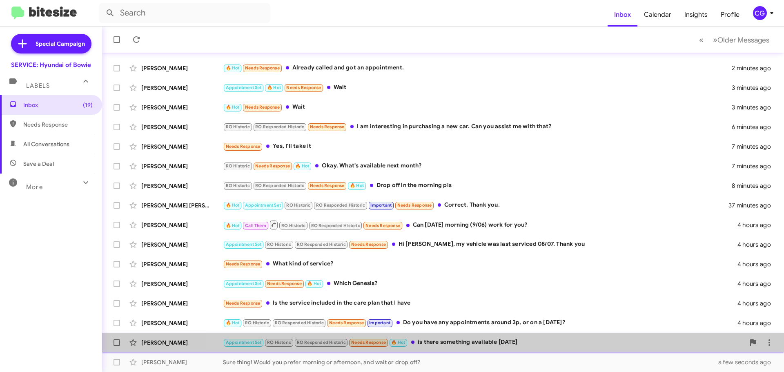
click at [485, 347] on div "Appointment Set RO Historic RO Responded Historic Needs Response 🔥 Hot is there…" at bounding box center [484, 342] width 522 height 9
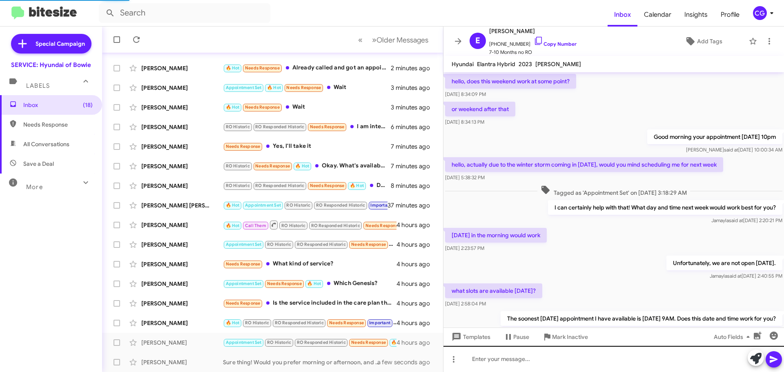
scroll to position [269, 0]
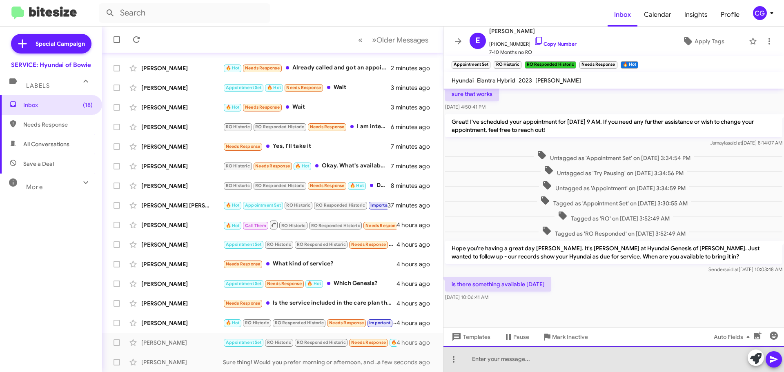
click at [562, 359] on div at bounding box center [614, 359] width 341 height 26
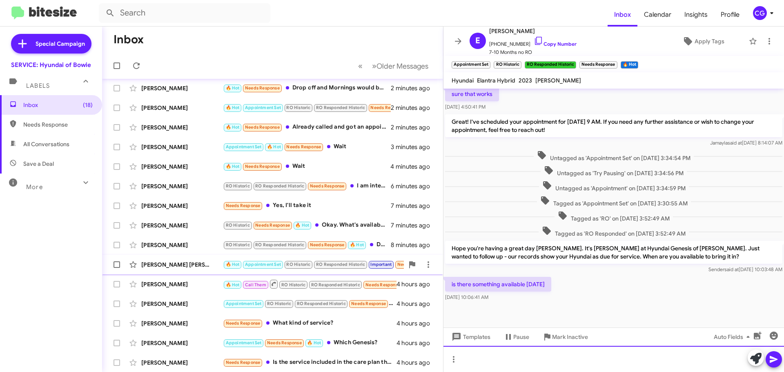
scroll to position [0, 0]
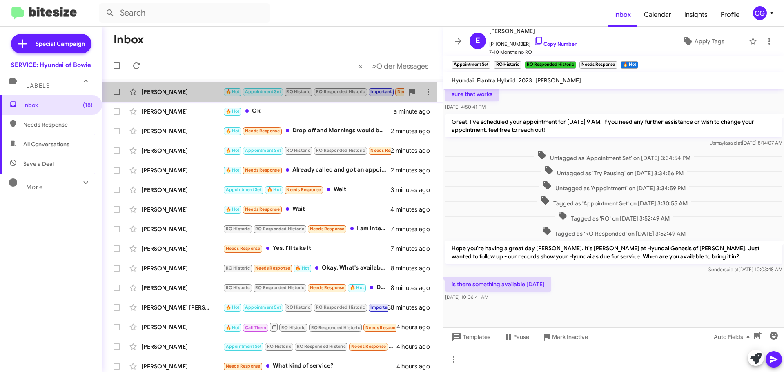
click at [196, 90] on div "[PERSON_NAME]" at bounding box center [182, 92] width 82 height 8
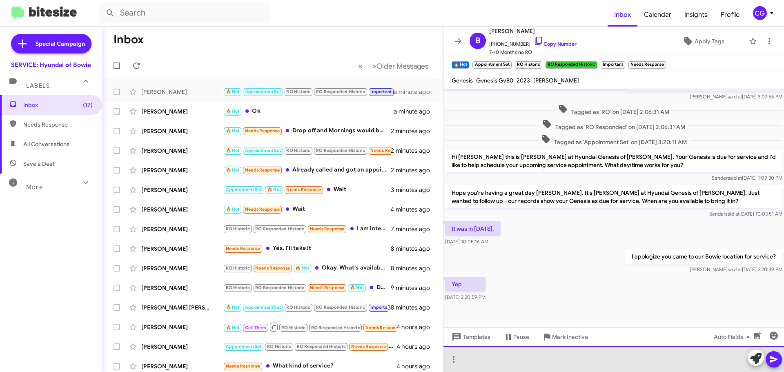
click at [608, 368] on div at bounding box center [614, 359] width 341 height 26
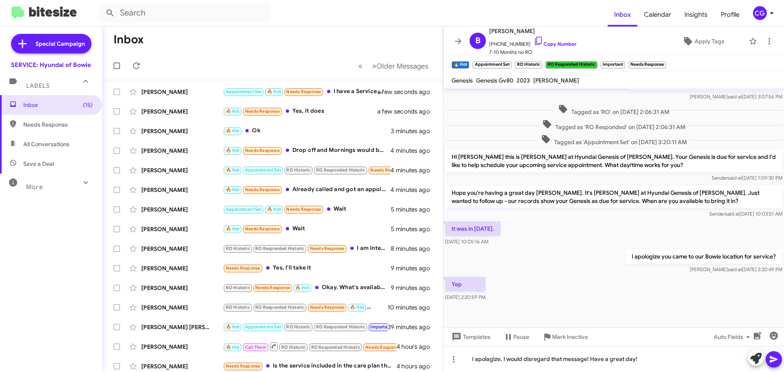
click at [779, 360] on icon at bounding box center [774, 360] width 10 height 10
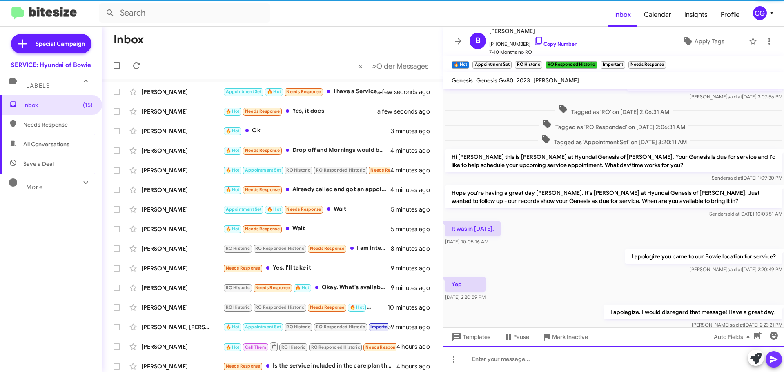
scroll to position [0, 0]
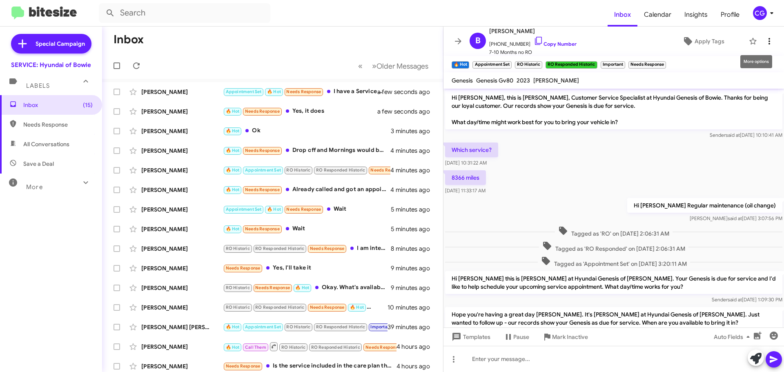
click at [765, 42] on icon at bounding box center [770, 41] width 10 height 10
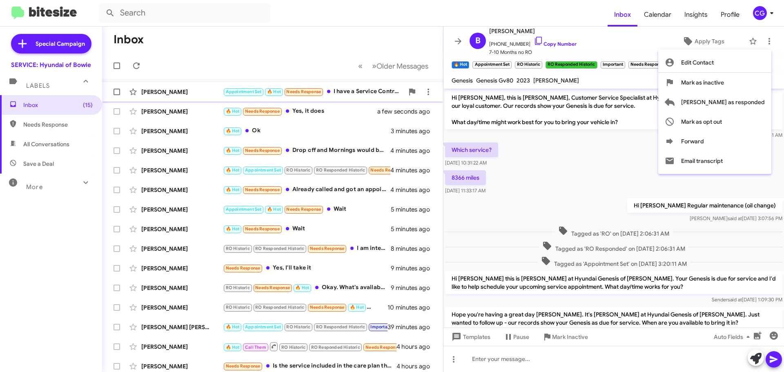
click at [748, 100] on span "Mark as responded" at bounding box center [724, 102] width 84 height 20
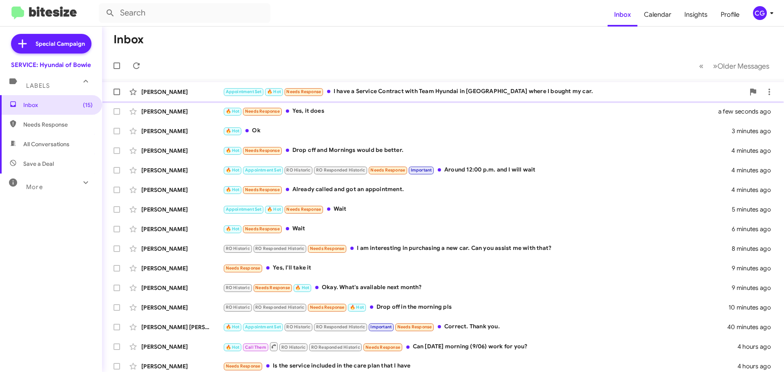
click at [513, 94] on div "Appointment Set 🔥 Hot Needs Response I have a Service Contract with Team Hyunda…" at bounding box center [484, 91] width 522 height 9
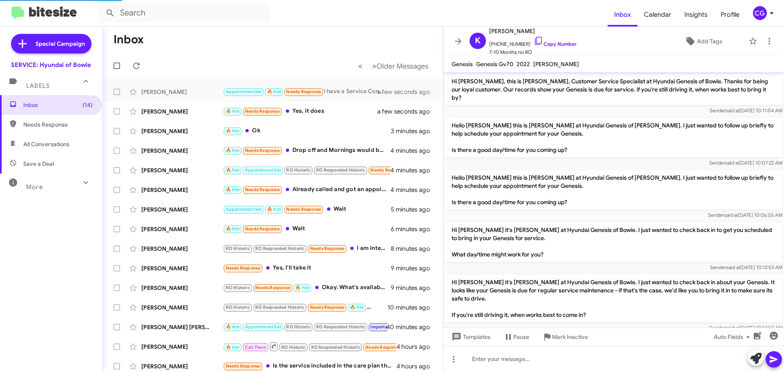
scroll to position [199, 0]
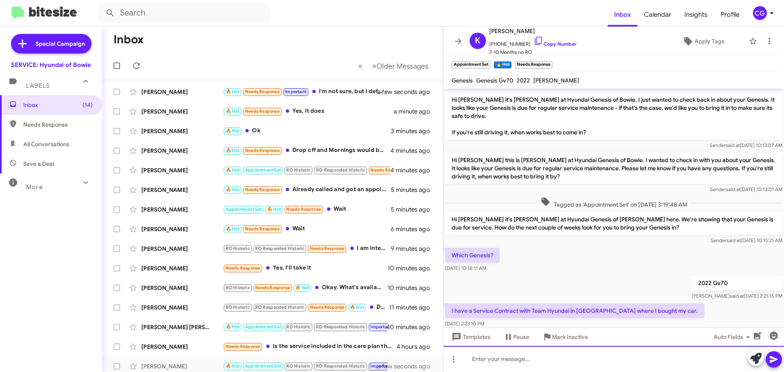
click at [579, 357] on div at bounding box center [614, 359] width 341 height 26
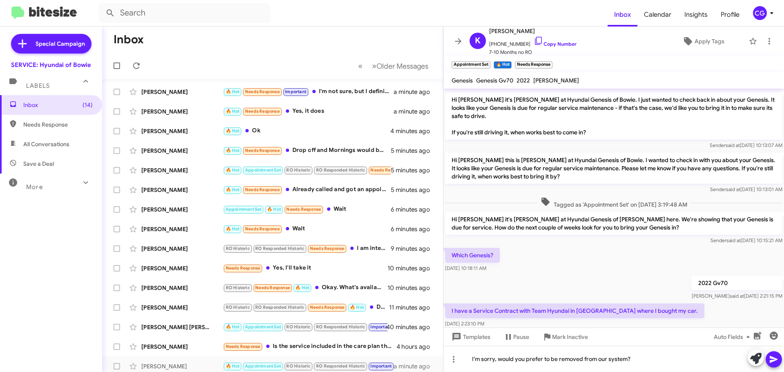
click at [774, 362] on icon at bounding box center [774, 360] width 10 height 10
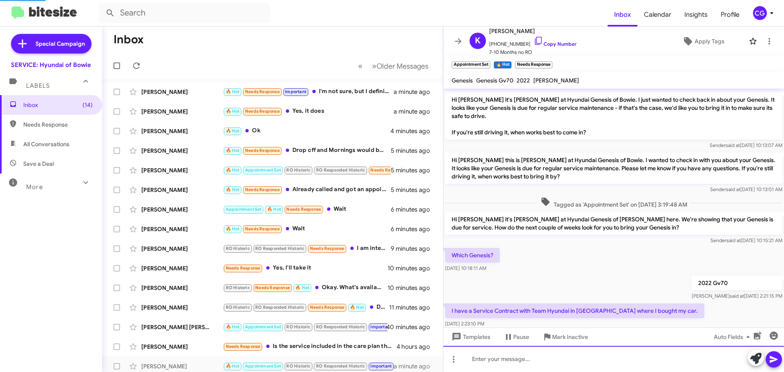
scroll to position [0, 0]
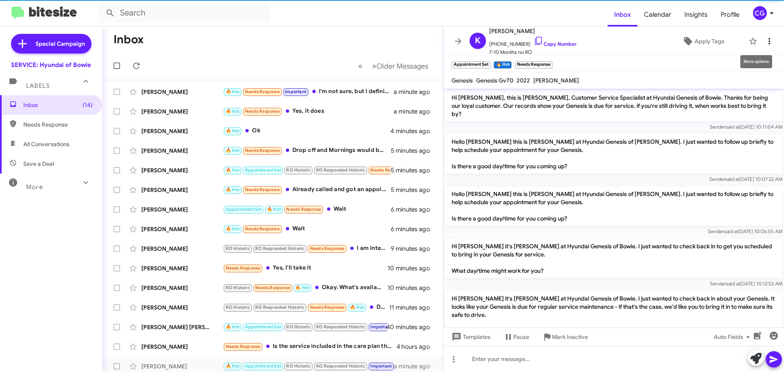
click at [766, 39] on icon at bounding box center [770, 41] width 10 height 10
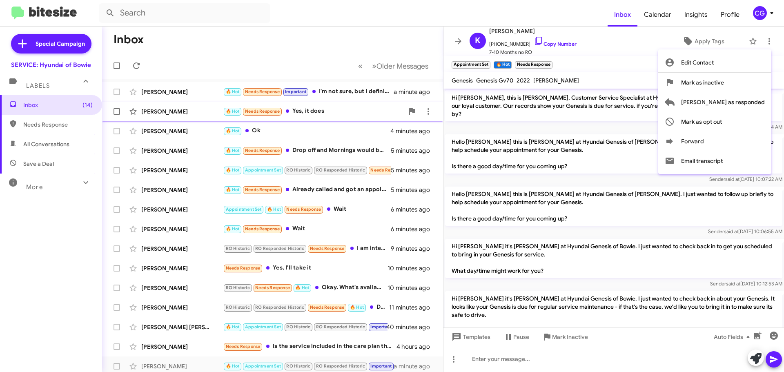
click at [751, 102] on span "Mark as responded" at bounding box center [724, 102] width 84 height 20
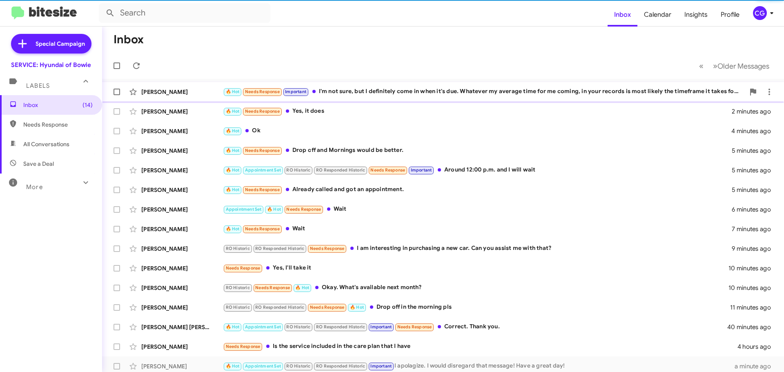
click at [414, 94] on div "🔥 Hot Needs Response Important I'm not sure, but I definitely come in when it's…" at bounding box center [484, 91] width 522 height 9
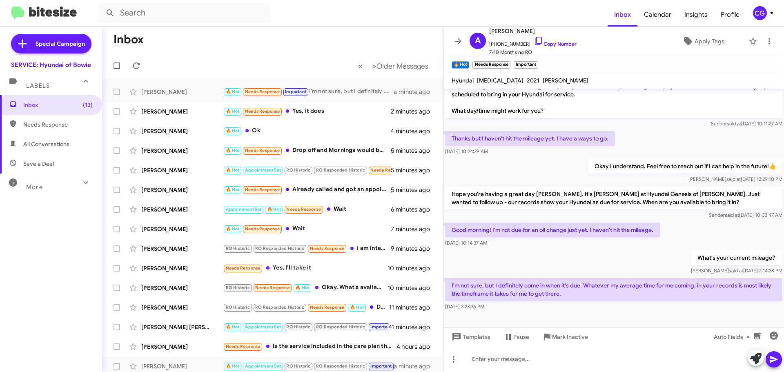
scroll to position [65, 0]
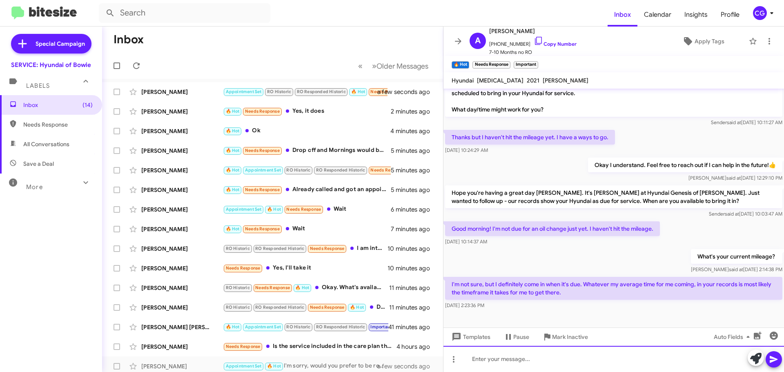
click at [605, 355] on div at bounding box center [614, 359] width 341 height 26
click at [519, 361] on div "Sounds good, well we look forward to hearing from you to schedule!" at bounding box center [614, 359] width 341 height 26
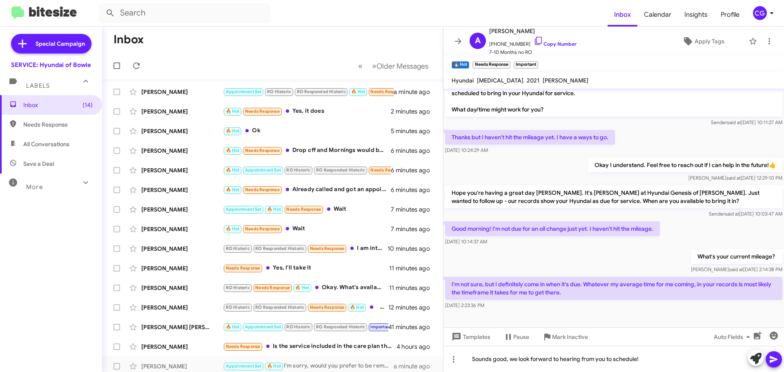
click at [773, 359] on icon at bounding box center [774, 359] width 8 height 7
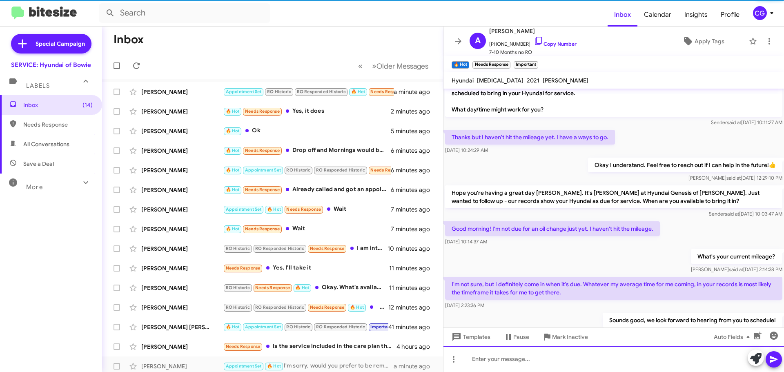
scroll to position [0, 0]
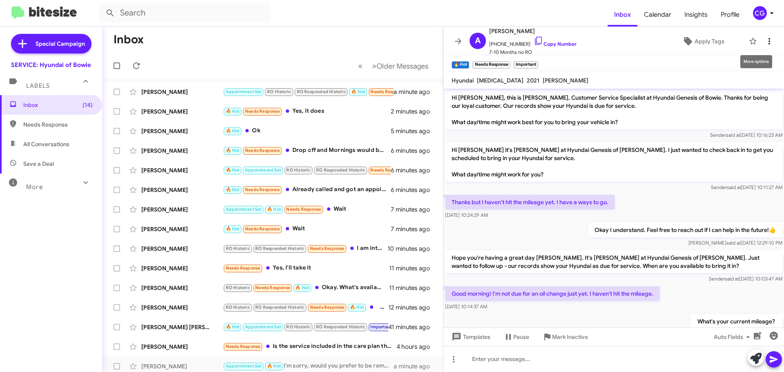
click at [765, 38] on icon at bounding box center [770, 41] width 10 height 10
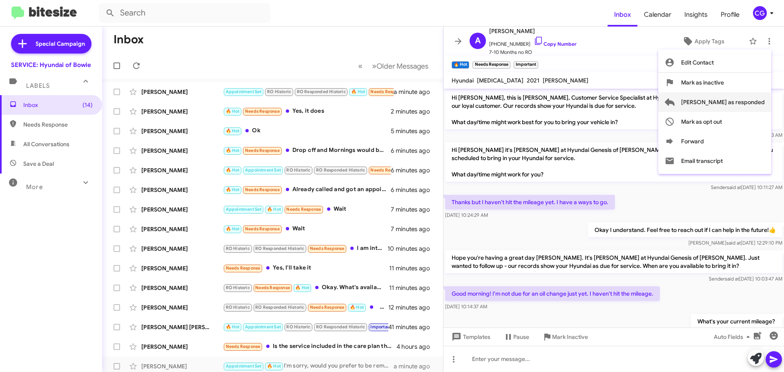
click at [759, 104] on span "Mark as responded" at bounding box center [724, 102] width 84 height 20
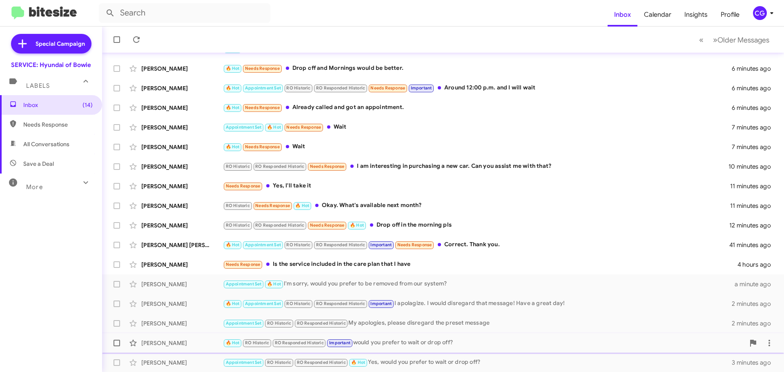
scroll to position [83, 0]
click at [376, 262] on div "Needs Response Is the service included in the care plan that I have" at bounding box center [484, 263] width 522 height 9
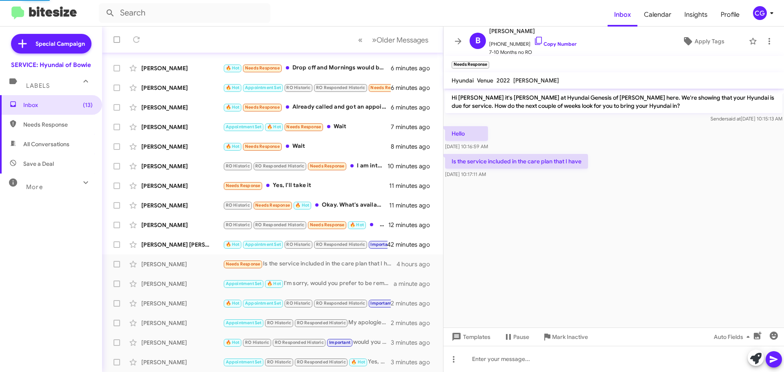
scroll to position [102, 0]
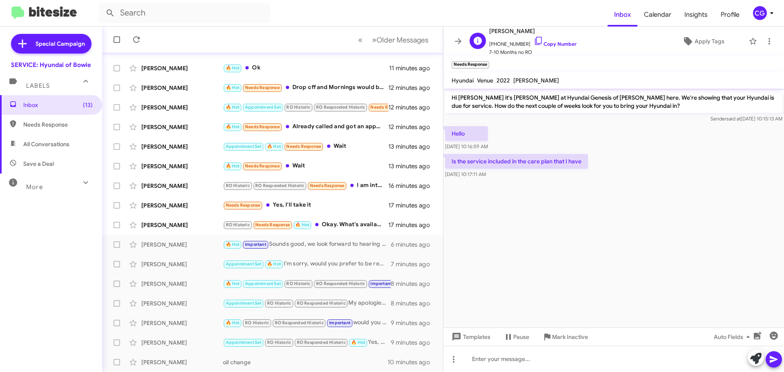
click at [511, 32] on span "[PERSON_NAME]" at bounding box center [532, 31] width 87 height 10
copy span "[PERSON_NAME]"
click at [506, 42] on span "+12403303001 Copy Number" at bounding box center [532, 42] width 87 height 12
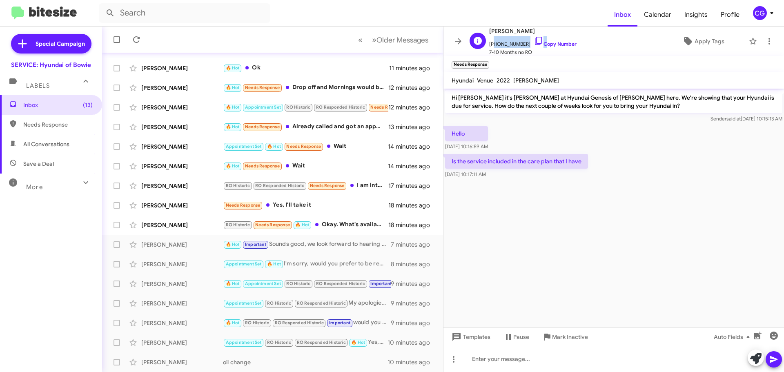
click at [506, 42] on span "+12403303001 Copy Number" at bounding box center [532, 42] width 87 height 12
copy span "12403303001"
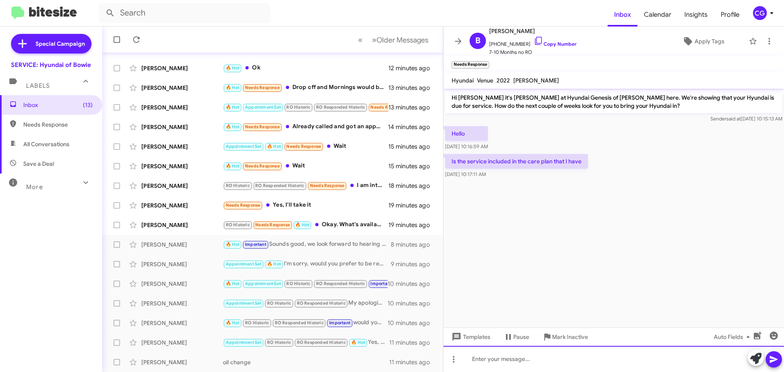
click at [545, 360] on div at bounding box center [614, 359] width 341 height 26
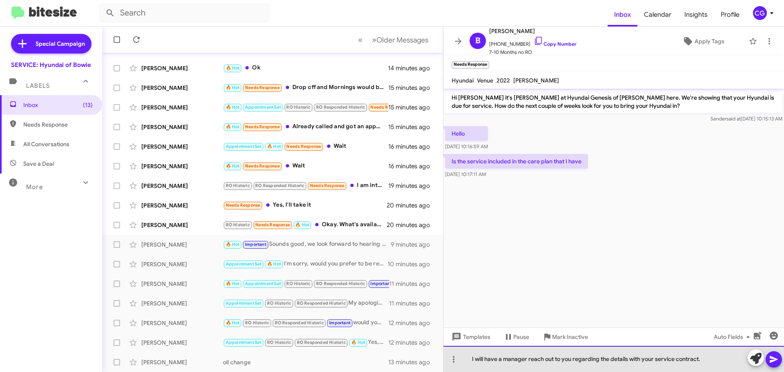
drag, startPoint x: 640, startPoint y: 360, endPoint x: 684, endPoint y: 369, distance: 45.0
click at [640, 360] on div "I will have a manager reach out to you regarding the details with your service …" at bounding box center [614, 359] width 341 height 26
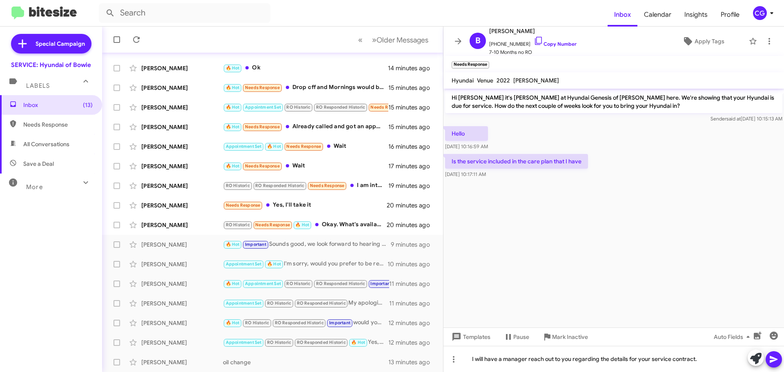
click at [778, 360] on icon at bounding box center [774, 359] width 8 height 7
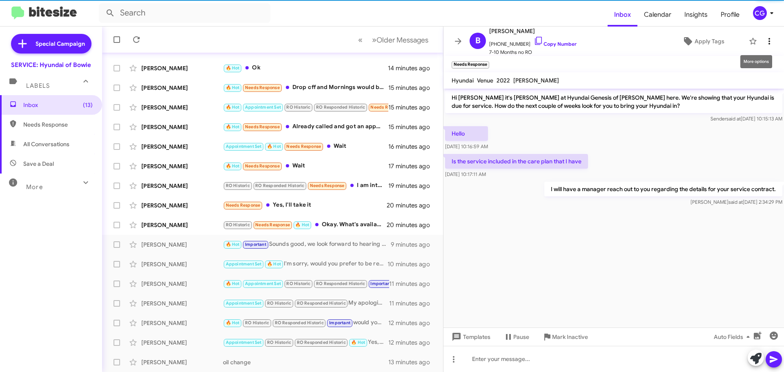
click at [765, 40] on icon at bounding box center [770, 41] width 10 height 10
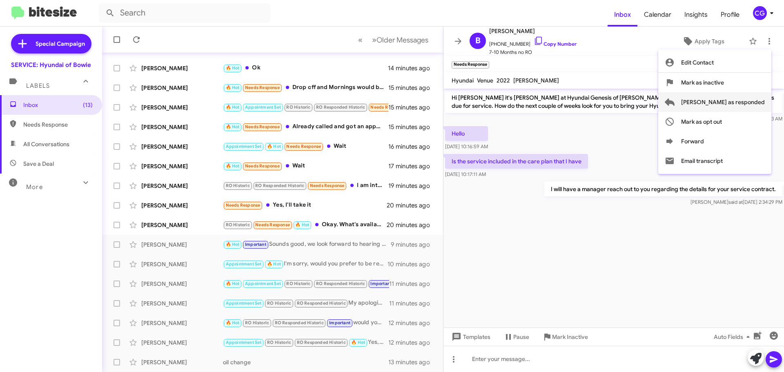
click at [754, 101] on span "Mark as responded" at bounding box center [724, 102] width 84 height 20
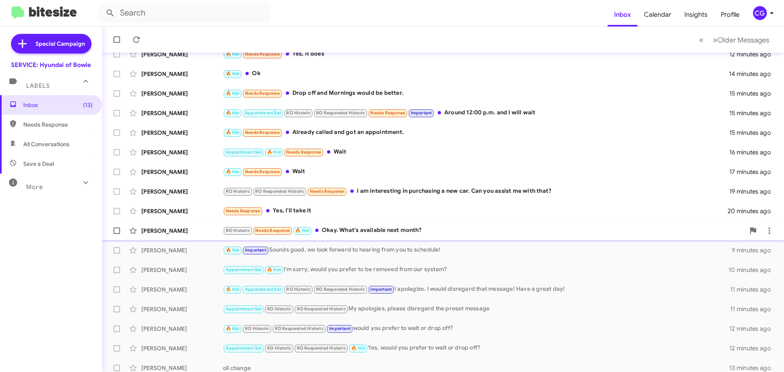
scroll to position [102, 0]
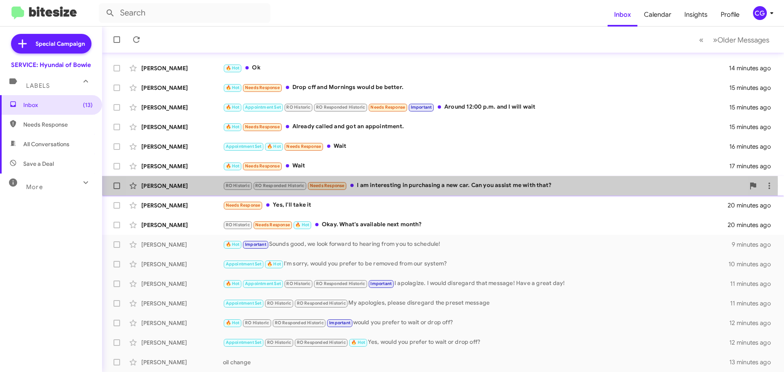
click at [400, 185] on div "RO Historic RO Responded Historic Needs Response I am interesting in purchasing…" at bounding box center [484, 185] width 522 height 9
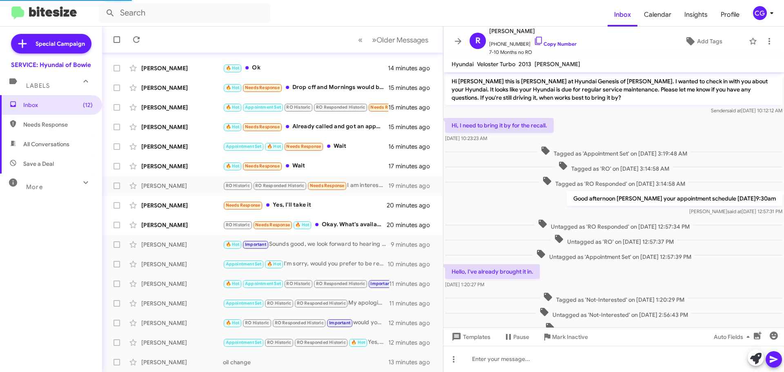
scroll to position [235, 0]
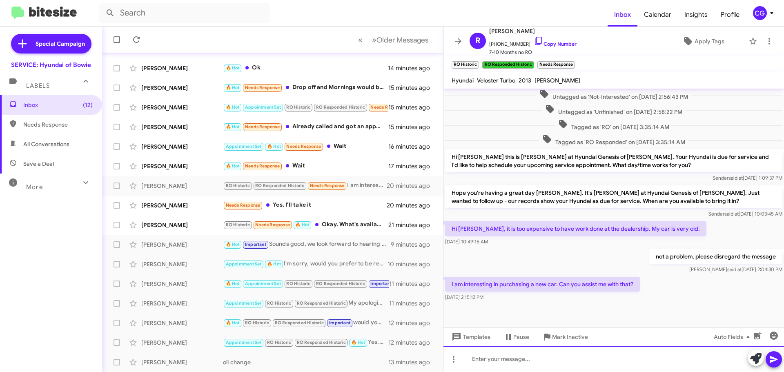
click at [619, 372] on div at bounding box center [614, 359] width 341 height 26
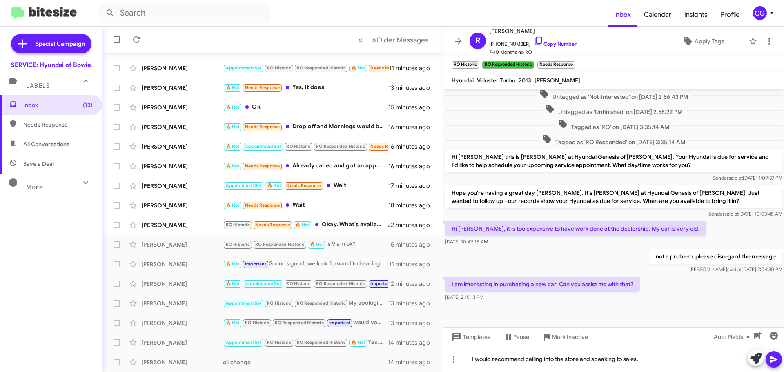
click at [769, 367] on div at bounding box center [765, 359] width 34 height 18
click at [776, 358] on icon at bounding box center [774, 360] width 10 height 10
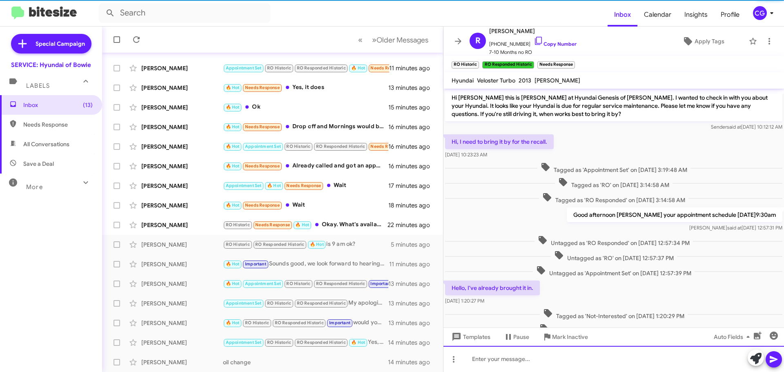
scroll to position [41, 0]
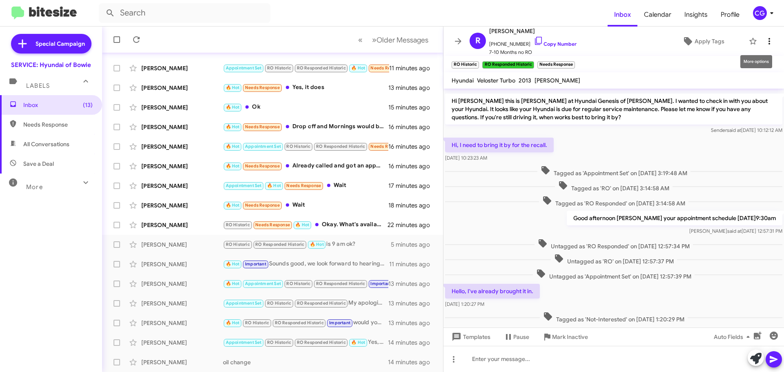
click at [762, 48] on button at bounding box center [770, 41] width 16 height 16
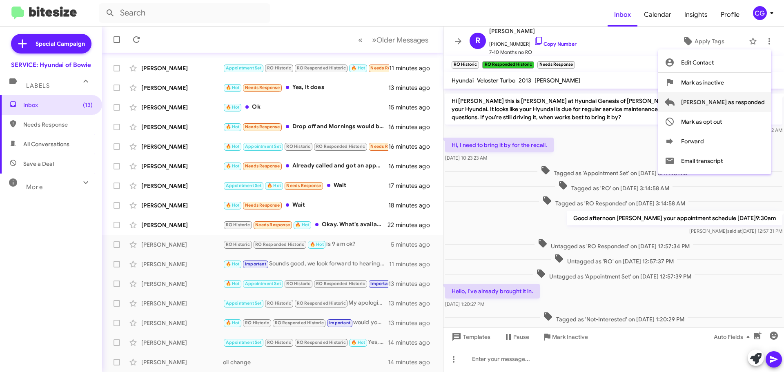
drag, startPoint x: 755, startPoint y: 102, endPoint x: 739, endPoint y: 115, distance: 20.9
click at [755, 102] on span "Mark as responded" at bounding box center [724, 102] width 84 height 20
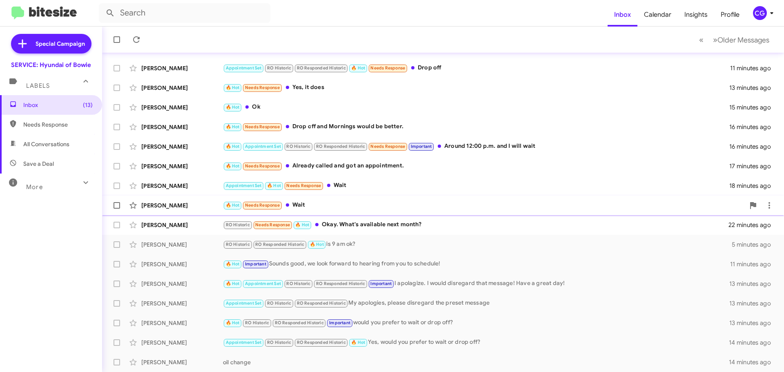
click at [362, 197] on div "Gary Jenkins 🔥 Hot Needs Response Wait 18 minutes ago" at bounding box center [443, 205] width 669 height 16
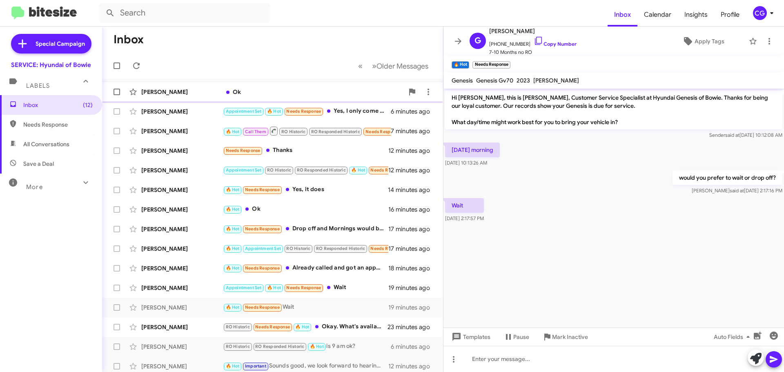
click at [336, 96] on div "Ok" at bounding box center [313, 92] width 181 height 8
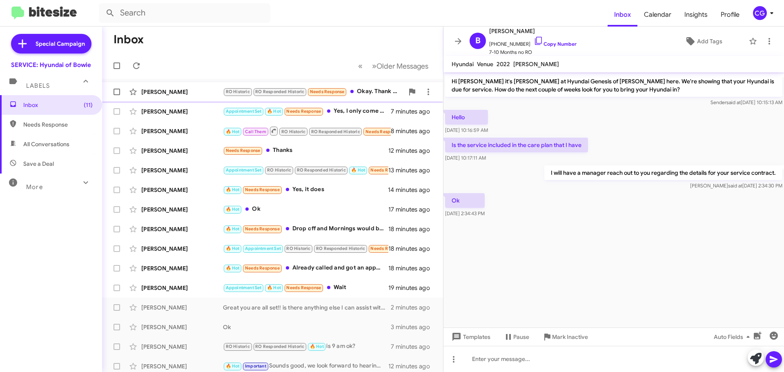
click at [368, 94] on div "RO Historic RO Responded Historic Needs Response Okay. Thank you." at bounding box center [313, 91] width 181 height 9
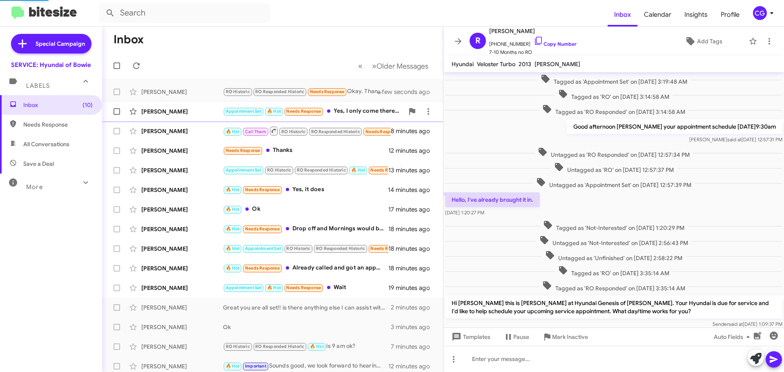
scroll to position [218, 0]
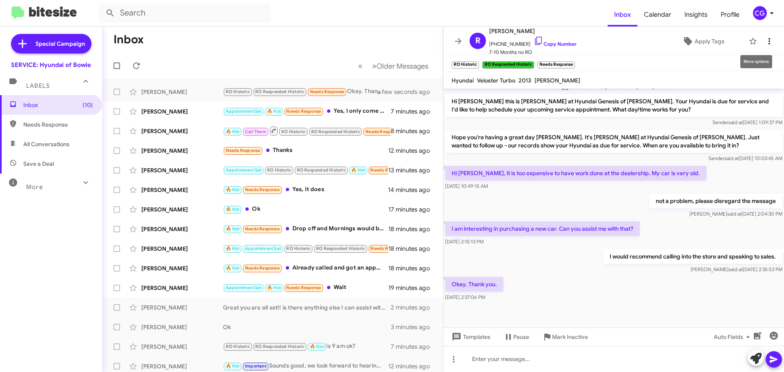
click at [766, 45] on icon at bounding box center [770, 41] width 10 height 10
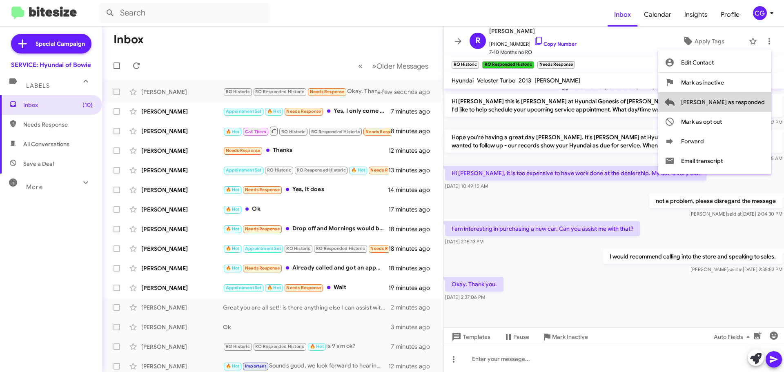
click at [764, 106] on span "Mark as responded" at bounding box center [724, 102] width 84 height 20
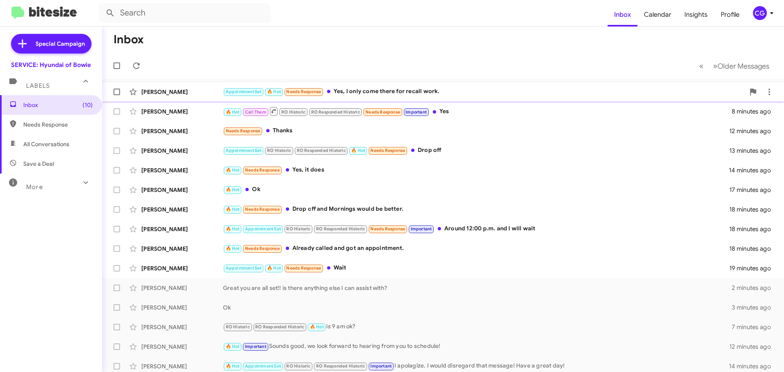
click at [412, 96] on div "Appointment Set 🔥 Hot Needs Response Yes, I only come there for recall work." at bounding box center [484, 91] width 522 height 9
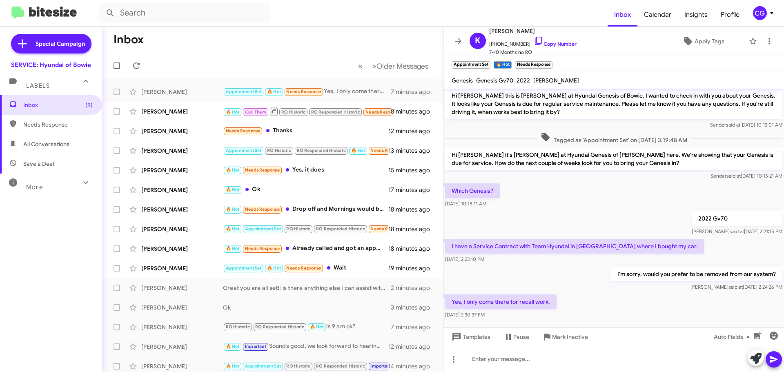
scroll to position [275, 0]
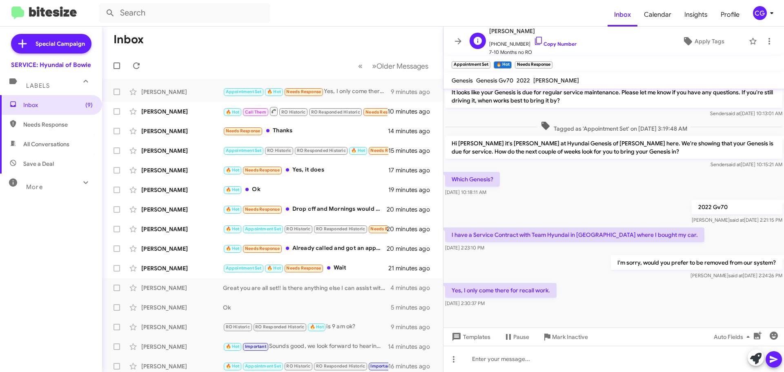
click at [500, 29] on span "Kenneth Foster" at bounding box center [532, 31] width 87 height 10
drag, startPoint x: 504, startPoint y: 36, endPoint x: 504, endPoint y: 31, distance: 4.9
click at [504, 36] on div "Kenneth Foster +18502479419 Copy Number 7-10 Months no RO" at bounding box center [532, 41] width 87 height 30
click at [504, 31] on span "Kenneth Foster" at bounding box center [532, 31] width 87 height 10
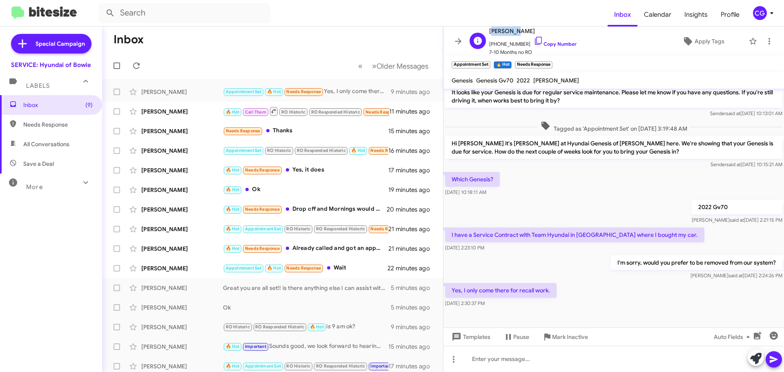
click at [504, 31] on span "Kenneth Foster" at bounding box center [532, 31] width 87 height 10
click at [505, 40] on span "+18502479419 Copy Number" at bounding box center [532, 42] width 87 height 12
click at [505, 41] on span "+18502479419 Copy Number" at bounding box center [532, 42] width 87 height 12
copy span "18502479419"
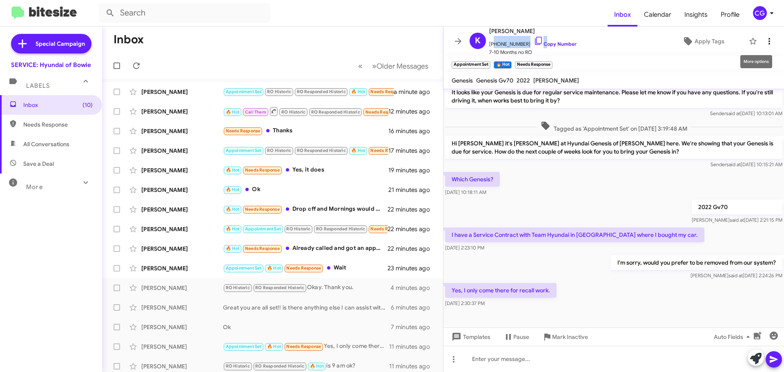
click at [771, 40] on span at bounding box center [770, 41] width 16 height 10
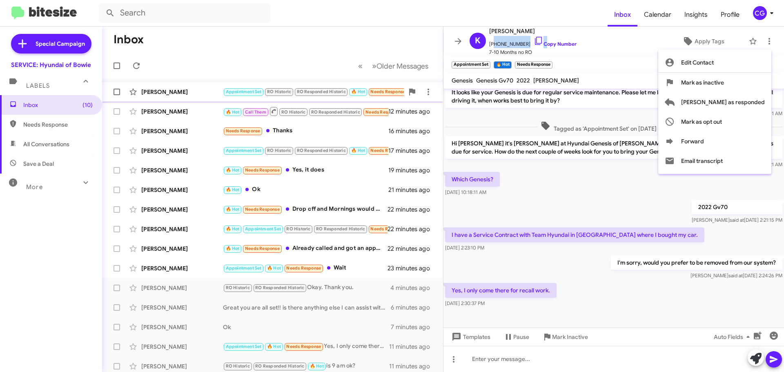
click at [758, 81] on button "Mark as inactive" at bounding box center [715, 83] width 113 height 20
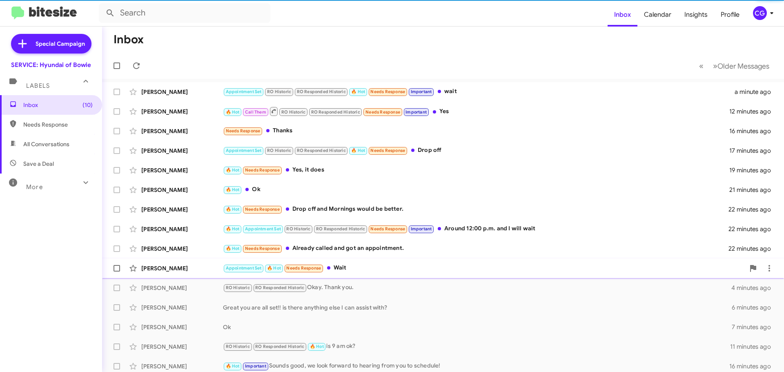
click at [338, 270] on div "Appointment Set 🔥 Hot Needs Response Wait" at bounding box center [484, 268] width 522 height 9
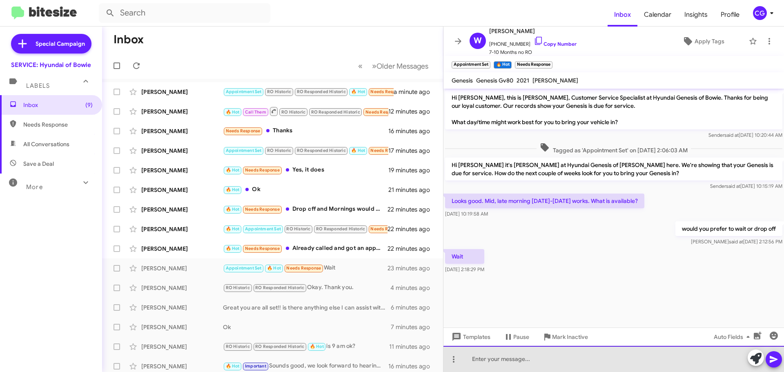
drag, startPoint x: 640, startPoint y: 369, endPoint x: 640, endPoint y: 365, distance: 4.5
click at [640, 369] on div at bounding box center [614, 359] width 341 height 26
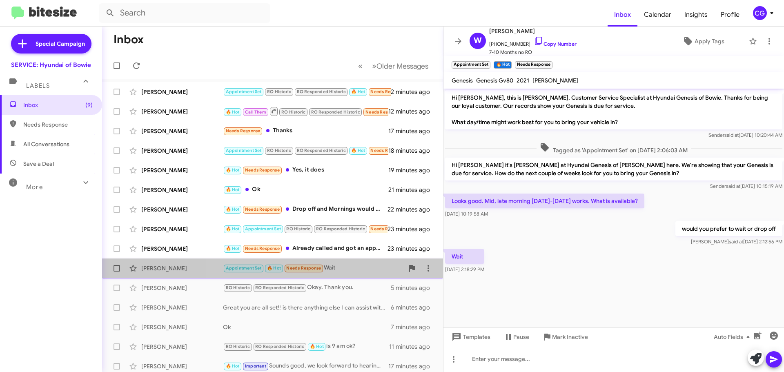
click at [352, 269] on div "Appointment Set 🔥 Hot Needs Response Wait" at bounding box center [313, 268] width 181 height 9
click at [111, 268] on label at bounding box center [117, 268] width 16 height 16
click at [116, 272] on input "checkbox" at bounding box center [116, 272] width 0 height 0
checkbox input "true"
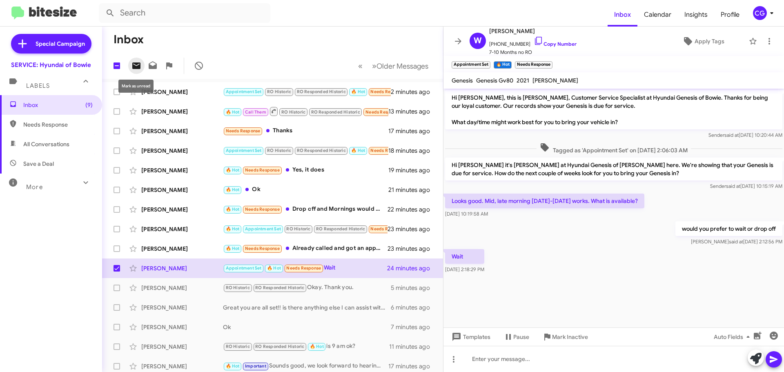
click at [136, 62] on icon at bounding box center [137, 66] width 10 height 10
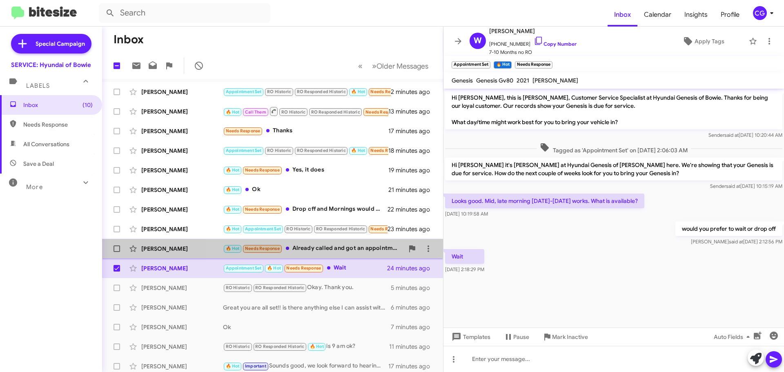
click at [368, 251] on div "🔥 Hot Needs Response Already called and got an appointment." at bounding box center [313, 248] width 181 height 9
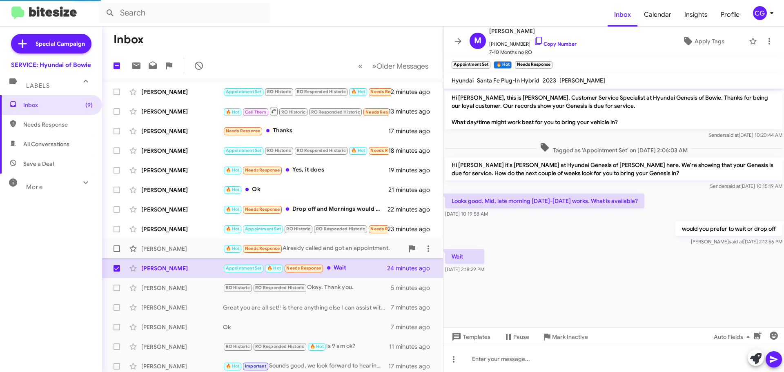
scroll to position [24, 0]
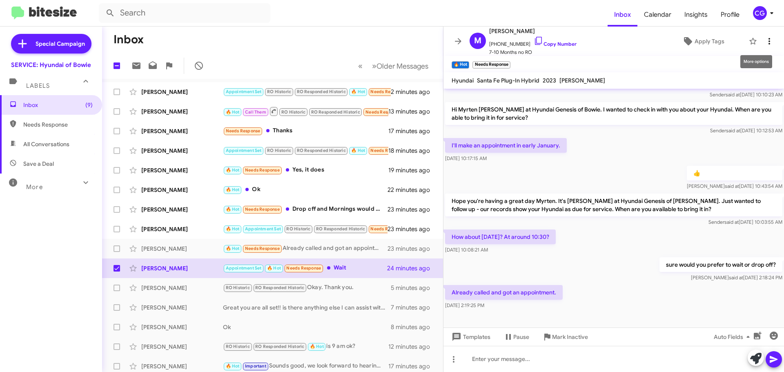
click at [771, 36] on span at bounding box center [770, 41] width 16 height 10
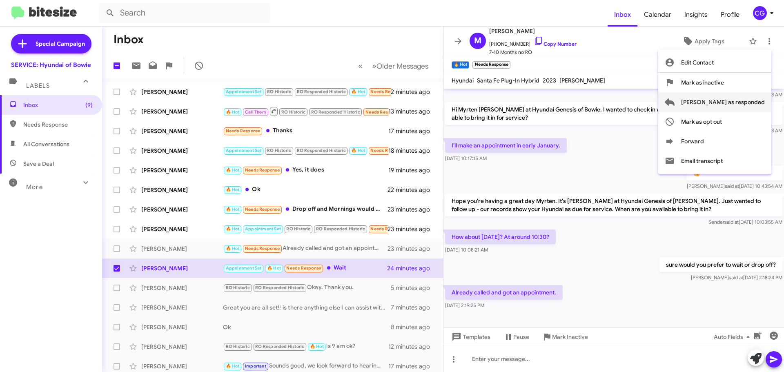
click at [757, 100] on span "Mark as responded" at bounding box center [724, 102] width 84 height 20
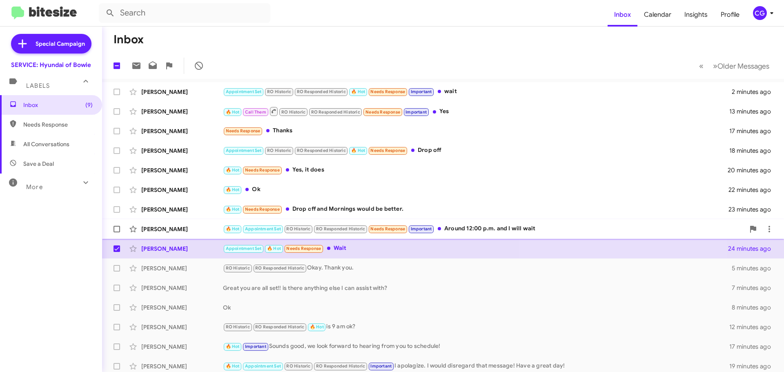
click at [496, 227] on div "🔥 Hot Appointment Set RO Historic RO Responded Historic Needs Response Importan…" at bounding box center [484, 228] width 522 height 9
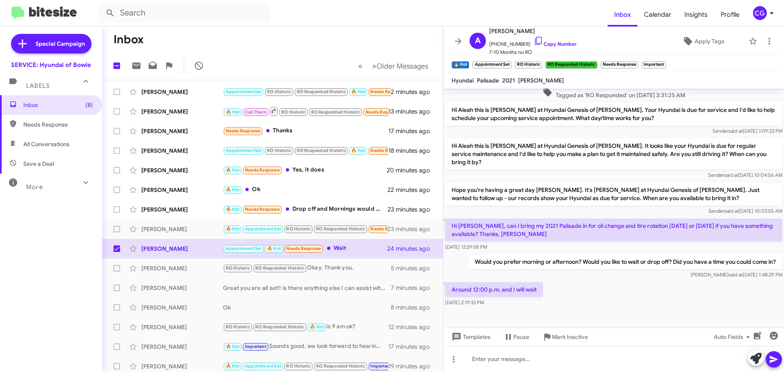
scroll to position [228, 0]
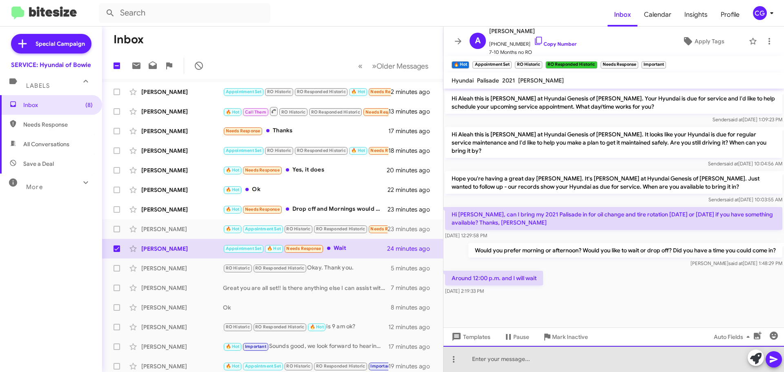
click at [609, 364] on div at bounding box center [614, 359] width 341 height 26
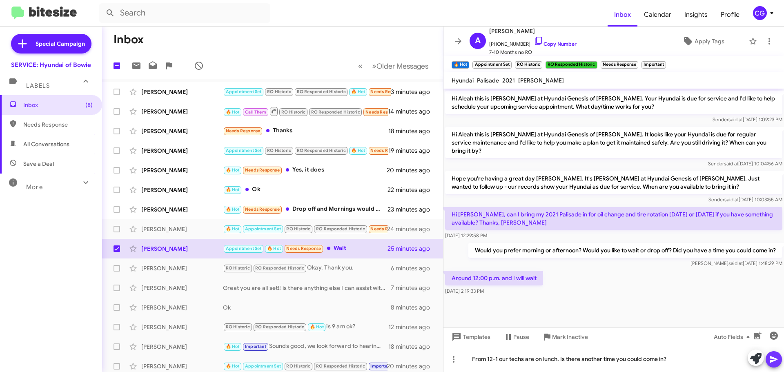
click at [774, 355] on icon at bounding box center [774, 360] width 10 height 10
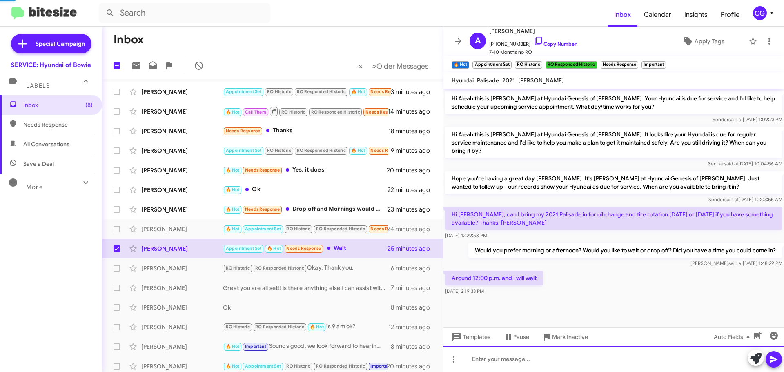
scroll to position [0, 0]
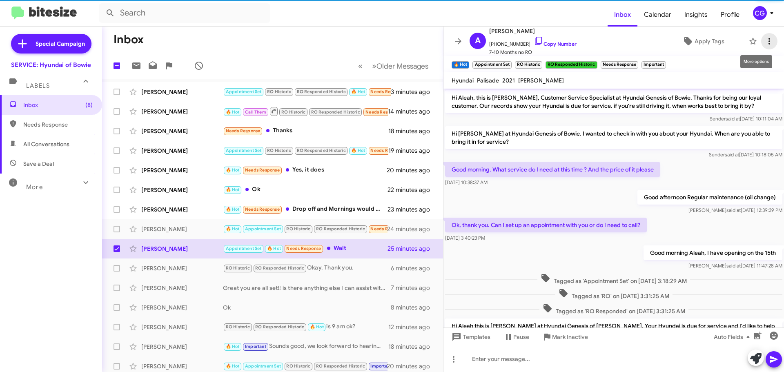
drag, startPoint x: 762, startPoint y: 39, endPoint x: 770, endPoint y: 45, distance: 10.1
click at [765, 39] on icon at bounding box center [770, 41] width 10 height 10
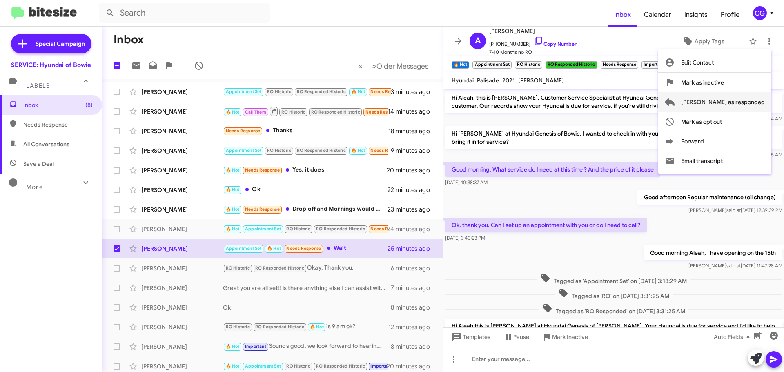
click at [760, 104] on span "Mark as responded" at bounding box center [724, 102] width 84 height 20
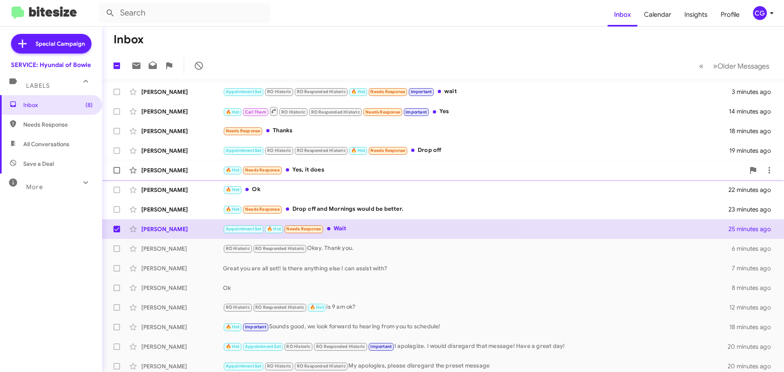
click at [337, 170] on div "🔥 Hot Needs Response Yes, it does" at bounding box center [484, 169] width 522 height 9
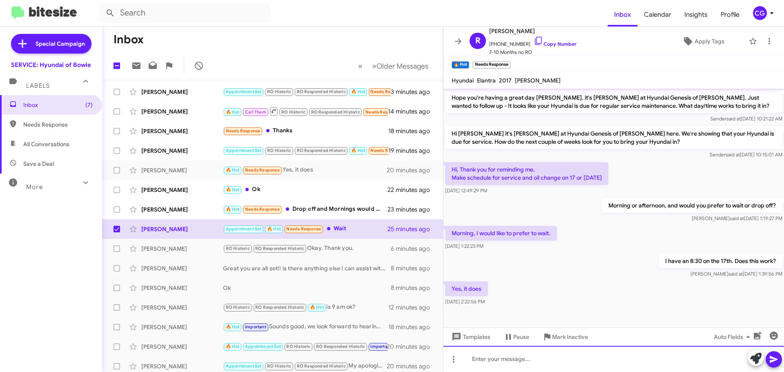
click at [552, 356] on div at bounding box center [614, 359] width 341 height 26
checkbox input "false"
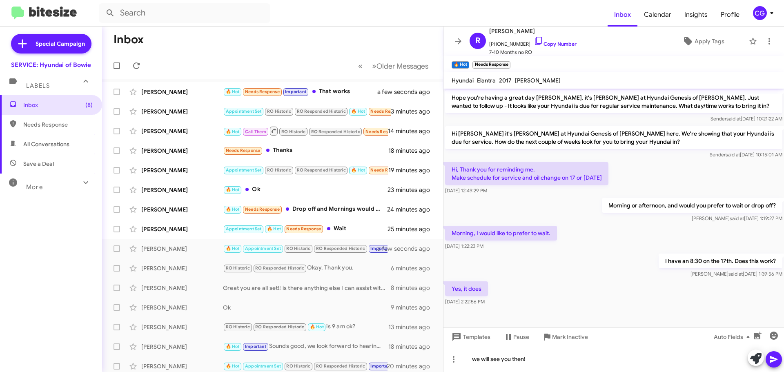
click at [771, 359] on icon at bounding box center [774, 360] width 10 height 10
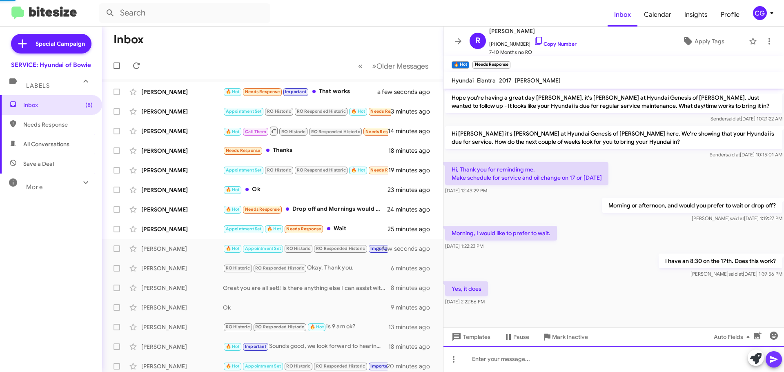
scroll to position [24, 0]
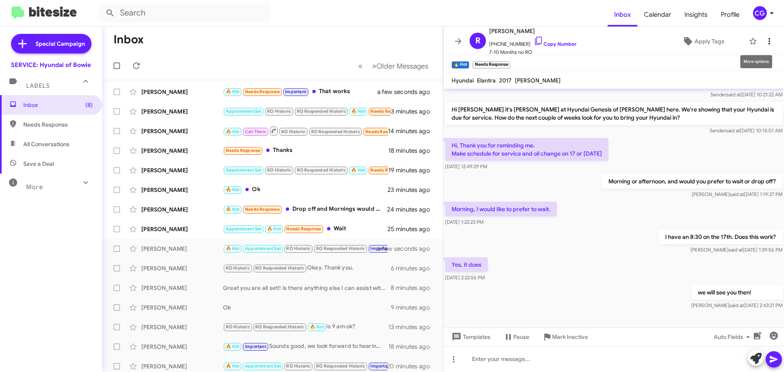
click at [765, 41] on icon at bounding box center [770, 41] width 10 height 10
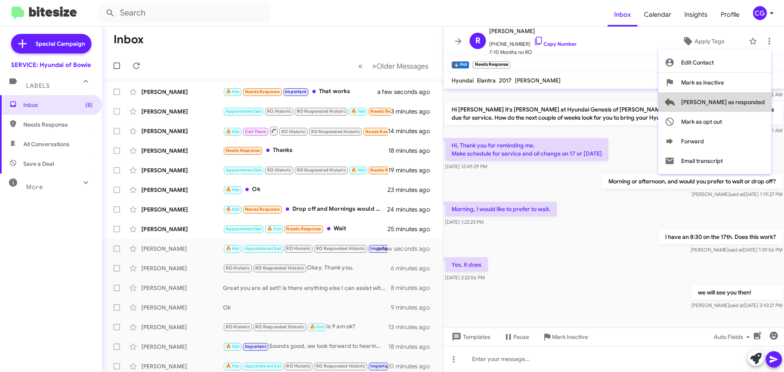
click at [757, 106] on span "Mark as responded" at bounding box center [724, 102] width 84 height 20
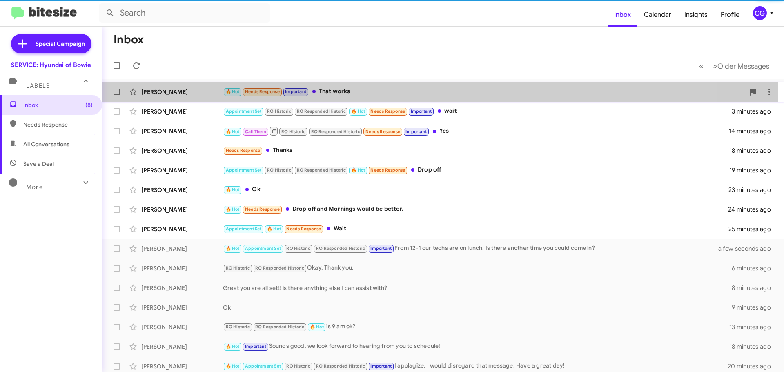
click at [385, 86] on div "Jadayah Powell 🔥 Hot Needs Response Important That works a few seconds ago" at bounding box center [443, 92] width 669 height 16
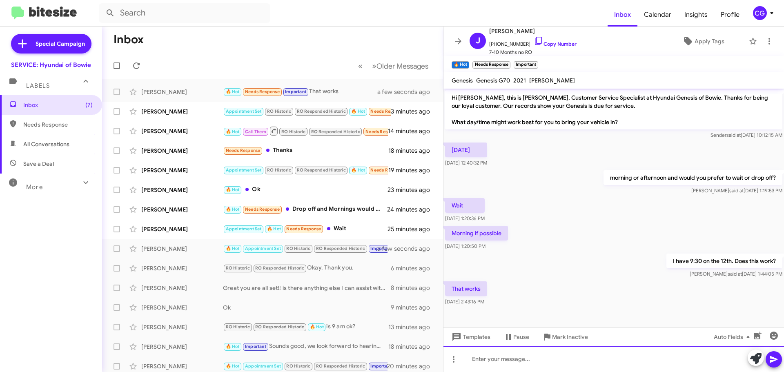
click at [633, 360] on div at bounding box center [614, 359] width 341 height 26
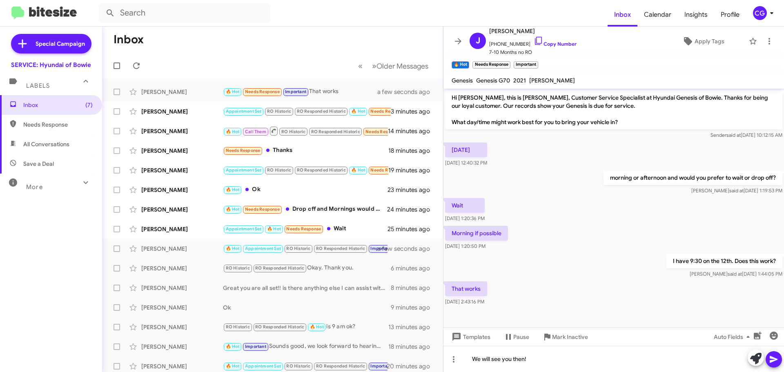
drag, startPoint x: 769, startPoint y: 362, endPoint x: 771, endPoint y: 344, distance: 17.7
click at [770, 362] on icon at bounding box center [774, 360] width 10 height 10
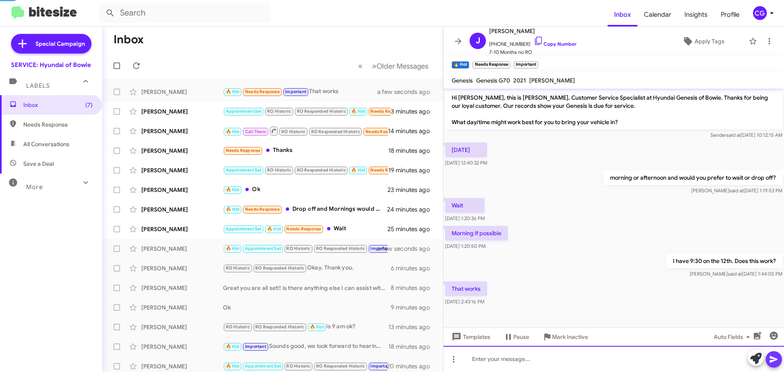
scroll to position [24, 0]
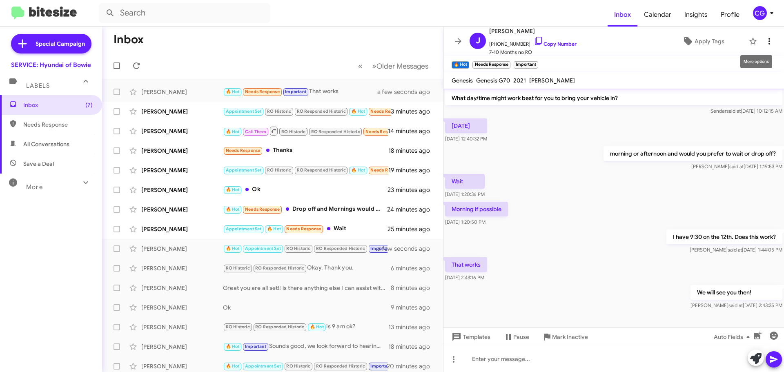
click at [765, 40] on icon at bounding box center [770, 41] width 10 height 10
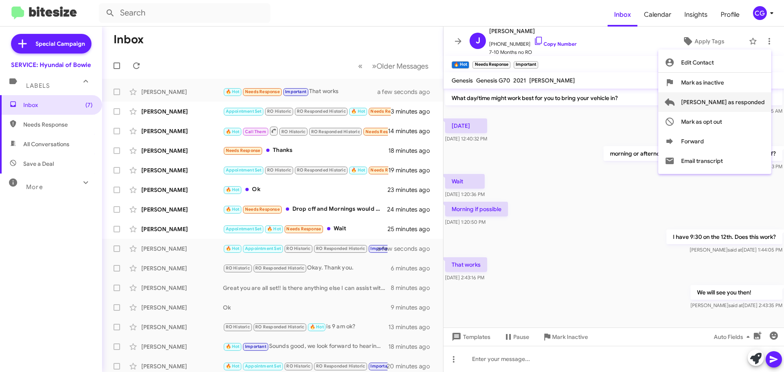
click at [765, 95] on button "Mark as responded" at bounding box center [715, 102] width 113 height 20
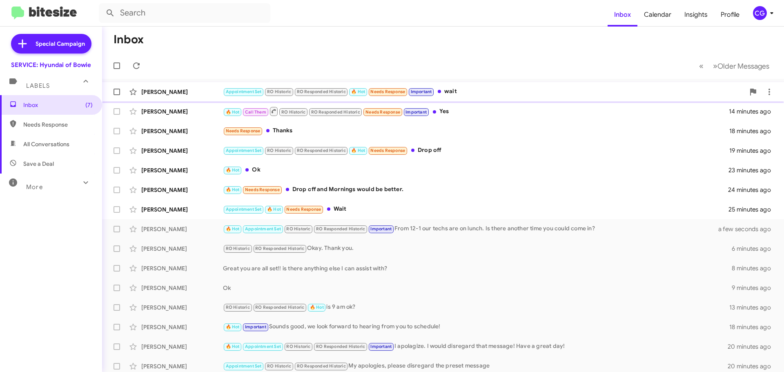
click at [453, 91] on div "Appointment Set RO Historic RO Responded Historic 🔥 Hot Needs Response Importan…" at bounding box center [484, 91] width 522 height 9
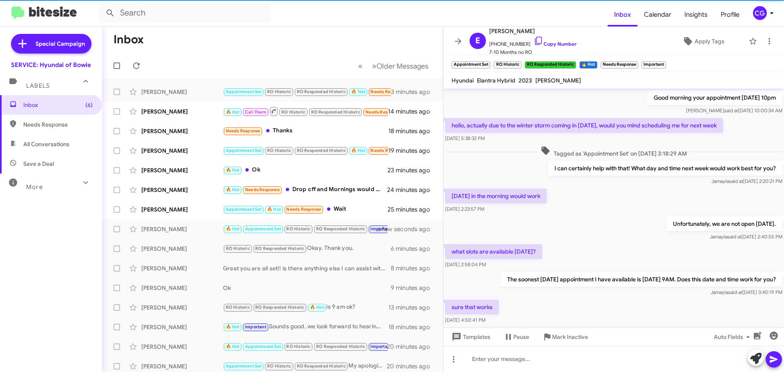
scroll to position [269, 0]
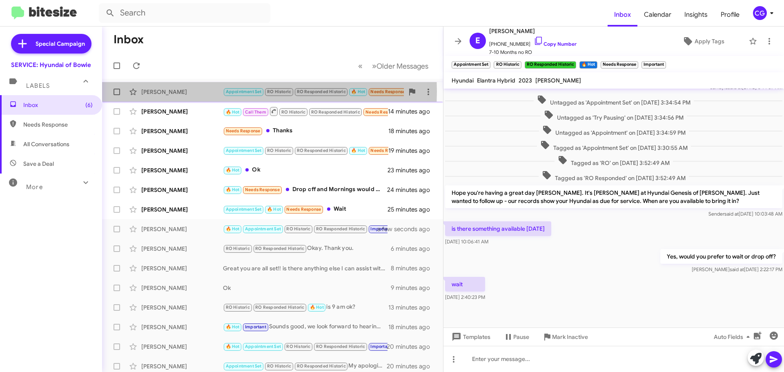
click at [172, 92] on div "[PERSON_NAME]" at bounding box center [182, 92] width 82 height 8
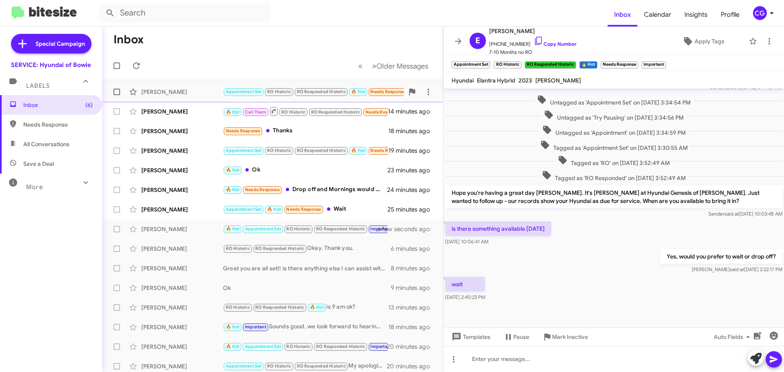
click at [119, 93] on span at bounding box center [117, 92] width 7 height 7
click at [117, 95] on input "checkbox" at bounding box center [116, 95] width 0 height 0
checkbox input "true"
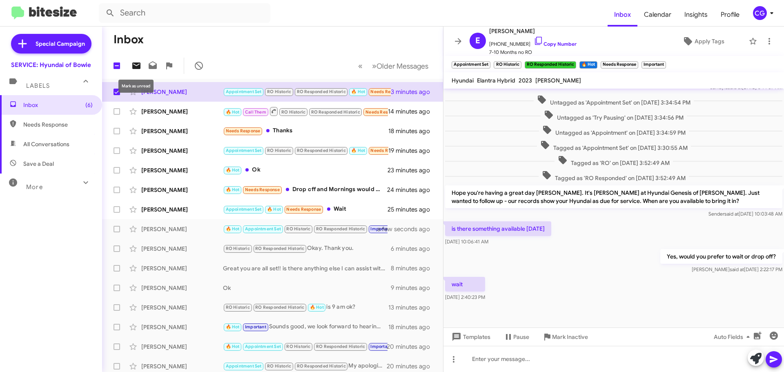
click at [136, 61] on icon at bounding box center [137, 66] width 10 height 10
click at [208, 116] on div "Norman Mathis 🔥 Hot Call Them RO Historic RO Responded Historic Needs Response …" at bounding box center [273, 111] width 328 height 16
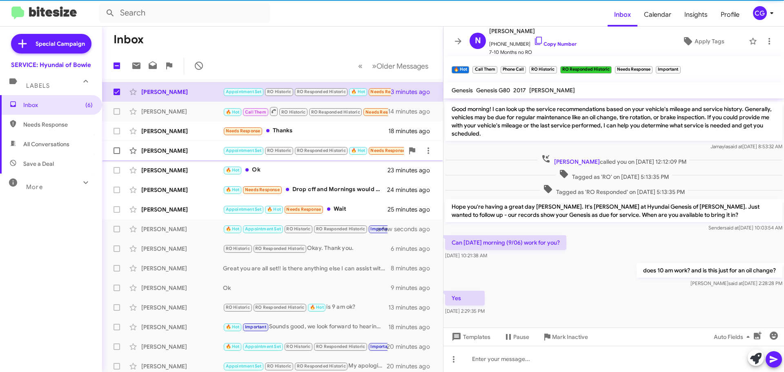
scroll to position [88, 0]
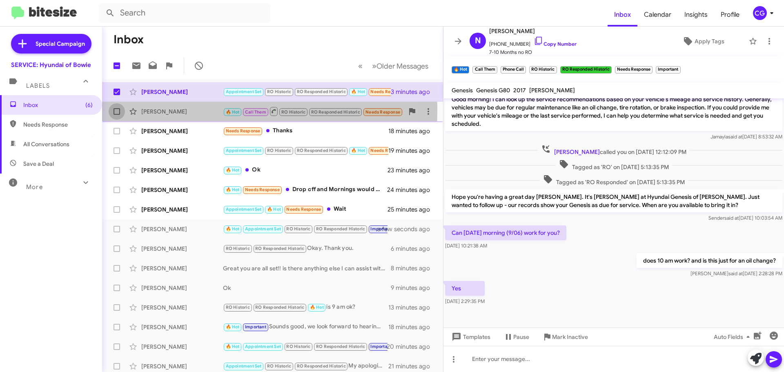
click at [116, 110] on span at bounding box center [117, 111] width 7 height 7
click at [116, 115] on input "checkbox" at bounding box center [116, 115] width 0 height 0
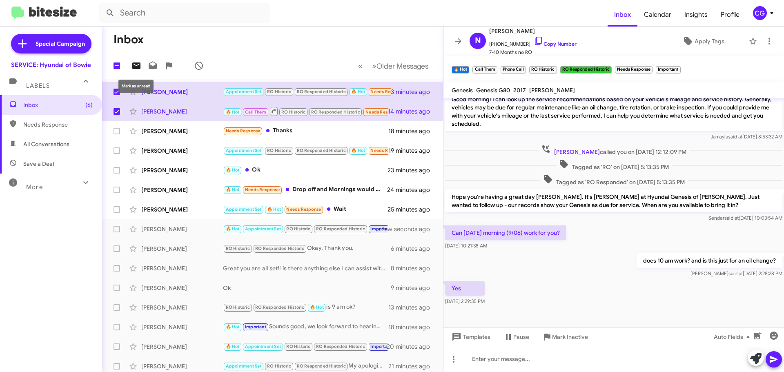
click at [134, 61] on icon at bounding box center [137, 66] width 10 height 10
drag, startPoint x: 258, startPoint y: 48, endPoint x: 265, endPoint y: 51, distance: 8.0
click at [259, 48] on mat-toolbar-row "Inbox" at bounding box center [272, 40] width 341 height 26
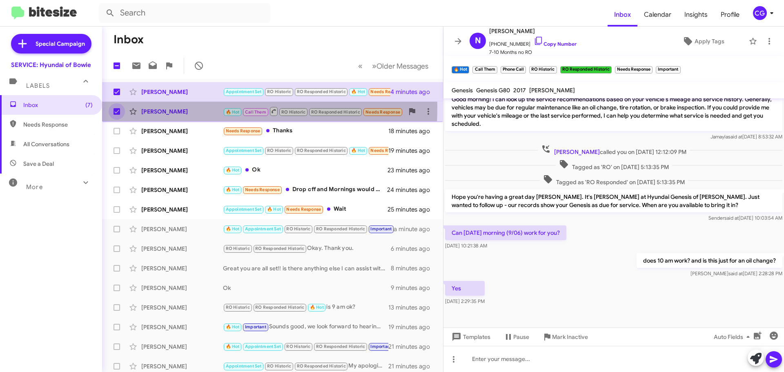
click at [121, 108] on label at bounding box center [117, 111] width 16 height 16
click at [117, 115] on input "checkbox" at bounding box center [116, 115] width 0 height 0
checkbox input "false"
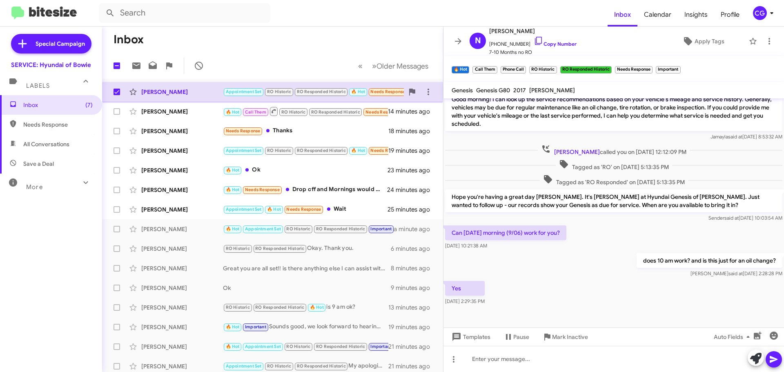
click at [119, 89] on span at bounding box center [117, 92] width 7 height 7
click at [117, 95] on input "checkbox" at bounding box center [116, 95] width 0 height 0
checkbox input "false"
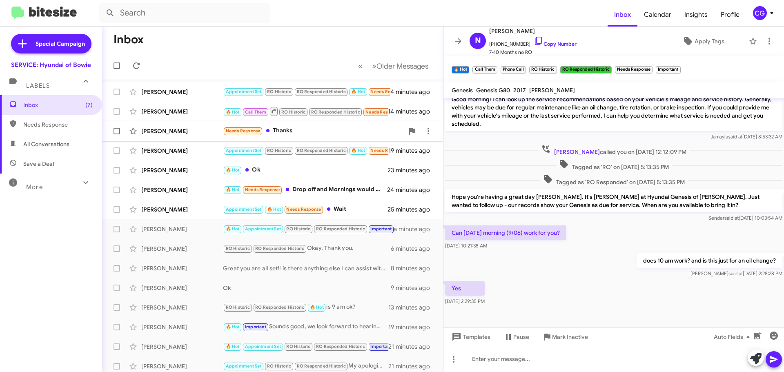
click at [257, 133] on span "Needs Response" at bounding box center [243, 130] width 35 height 5
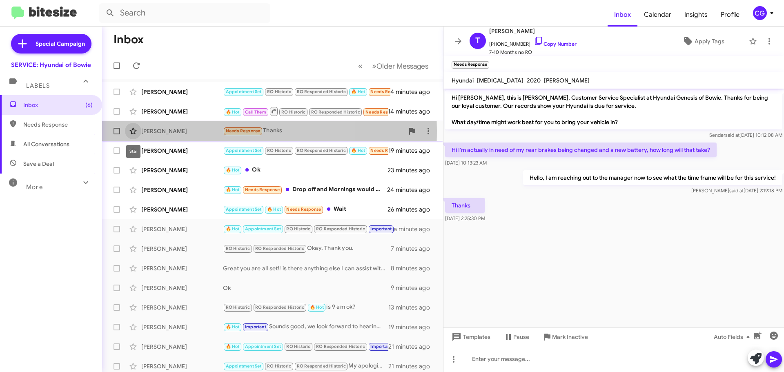
click at [136, 130] on icon at bounding box center [133, 131] width 7 height 7
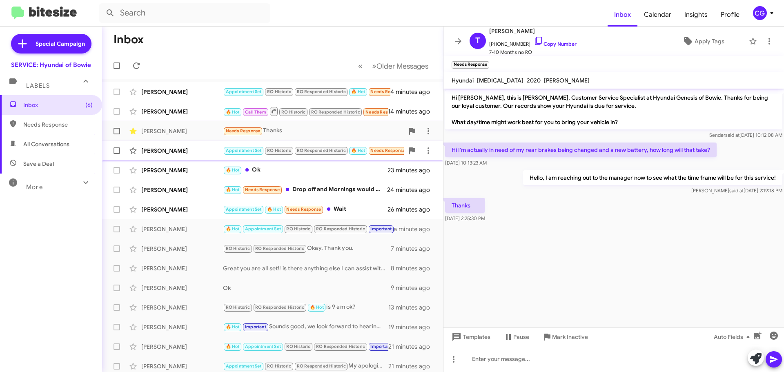
drag, startPoint x: 192, startPoint y: 149, endPoint x: 199, endPoint y: 152, distance: 7.5
click at [192, 150] on div "[PERSON_NAME]" at bounding box center [182, 151] width 82 height 8
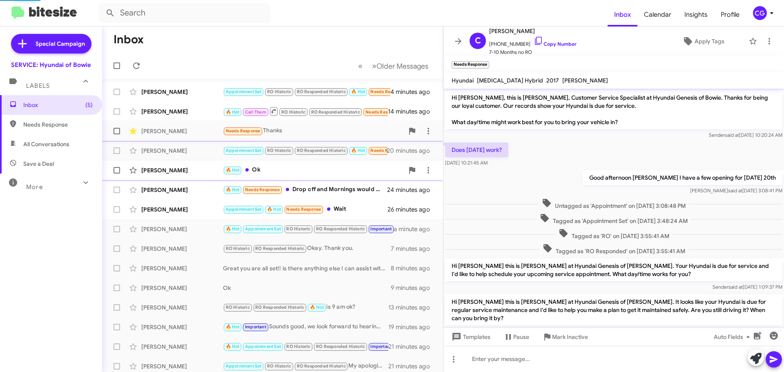
scroll to position [155, 0]
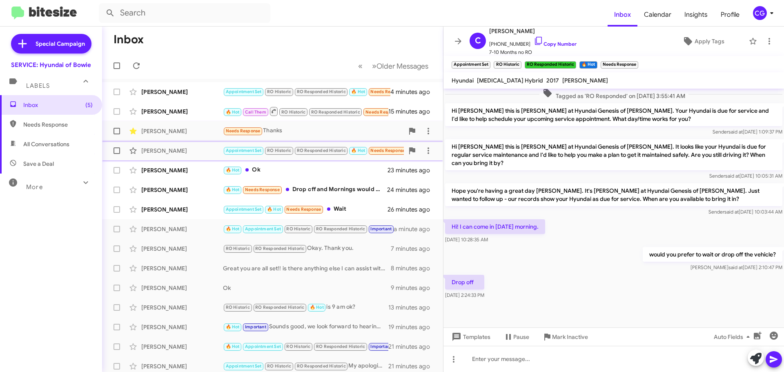
click at [116, 148] on span at bounding box center [117, 151] width 7 height 7
click at [116, 154] on input "checkbox" at bounding box center [116, 154] width 0 height 0
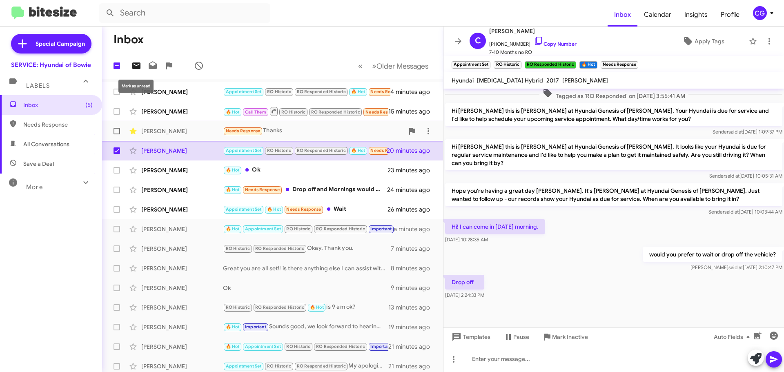
click at [135, 68] on icon at bounding box center [136, 66] width 8 height 7
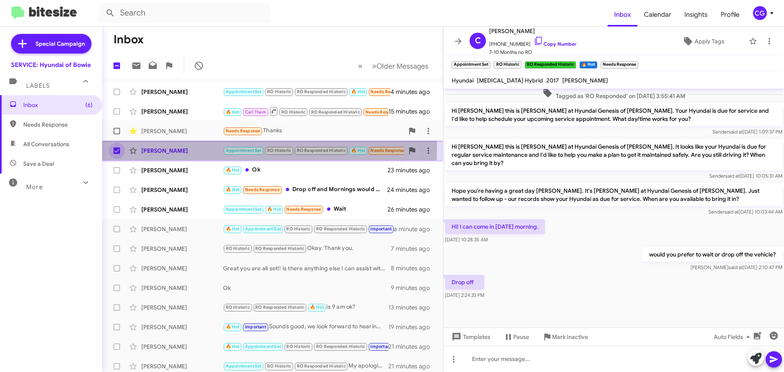
click at [117, 150] on span at bounding box center [117, 151] width 7 height 7
click at [117, 154] on input "checkbox" at bounding box center [116, 154] width 0 height 0
checkbox input "false"
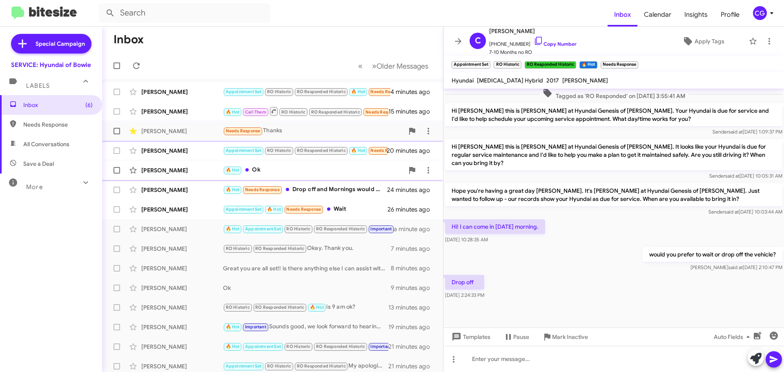
click at [176, 172] on div "[PERSON_NAME]" at bounding box center [182, 170] width 82 height 8
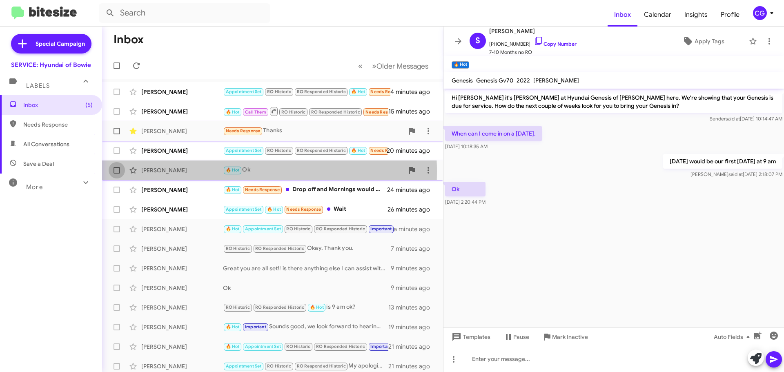
drag, startPoint x: 119, startPoint y: 172, endPoint x: 122, endPoint y: 166, distance: 6.0
click at [119, 171] on span at bounding box center [117, 170] width 7 height 7
click at [117, 174] on input "checkbox" at bounding box center [116, 174] width 0 height 0
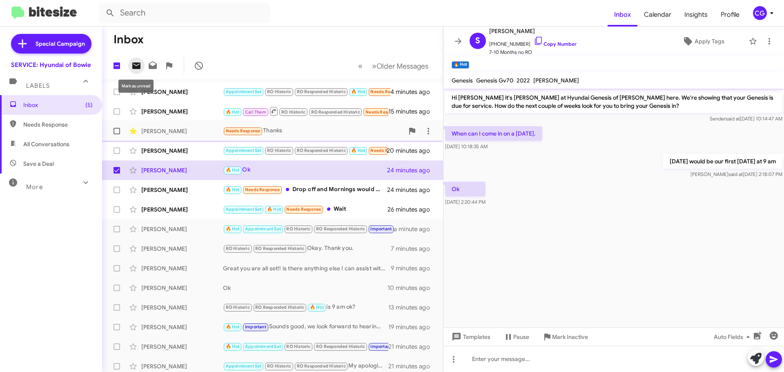
click at [135, 64] on icon at bounding box center [136, 66] width 8 height 7
click at [112, 171] on label at bounding box center [117, 170] width 16 height 16
click at [116, 174] on input "checkbox" at bounding box center [116, 174] width 0 height 0
checkbox input "false"
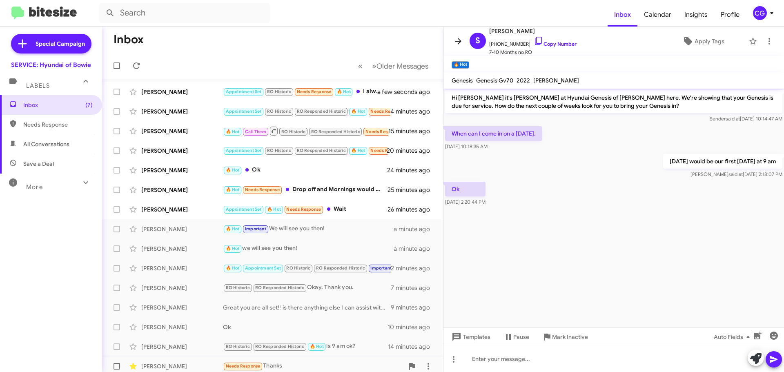
click at [460, 41] on icon at bounding box center [458, 41] width 7 height 6
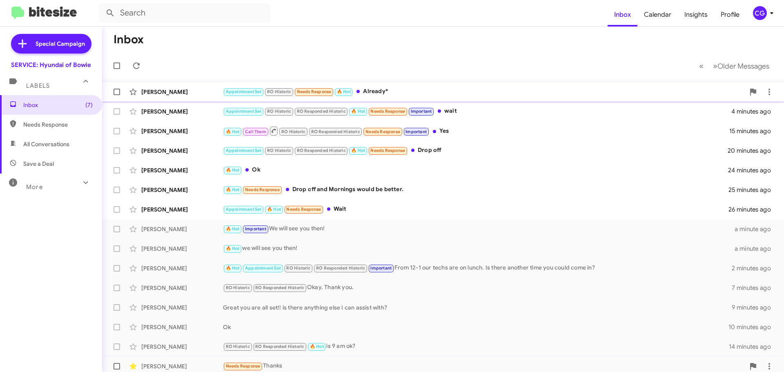
click at [418, 96] on div "Appointment Set RO Historic Needs Response 🔥 Hot Already*" at bounding box center [484, 91] width 522 height 9
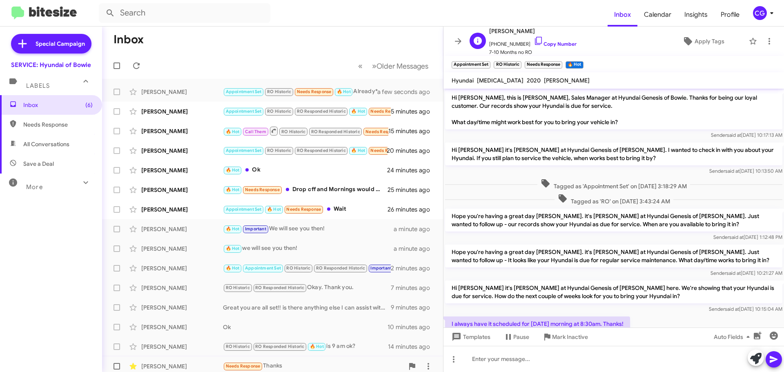
click at [510, 45] on span "+14105330764 Copy Number" at bounding box center [532, 42] width 87 height 12
copy span "14105330764"
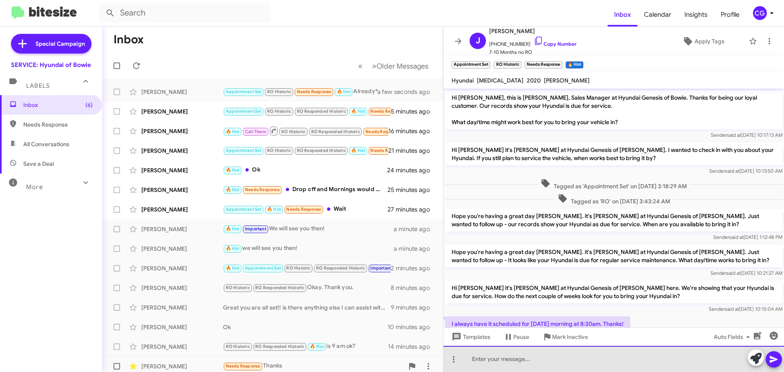
click at [555, 366] on div at bounding box center [614, 359] width 341 height 26
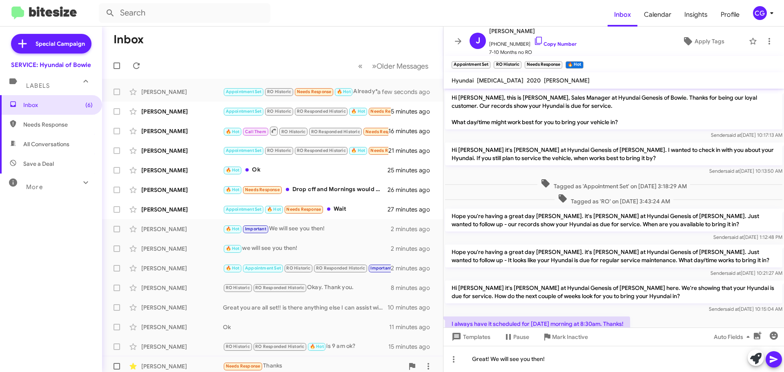
click at [777, 359] on icon at bounding box center [774, 360] width 10 height 10
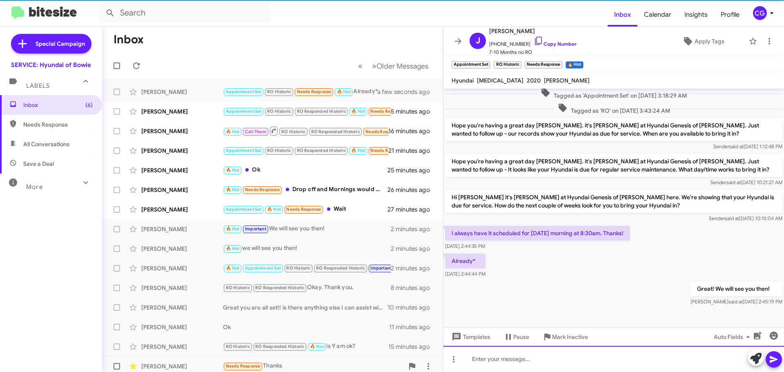
scroll to position [91, 0]
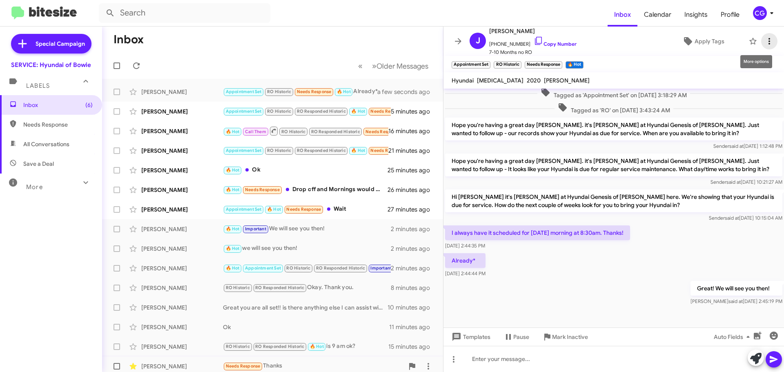
click at [765, 44] on icon at bounding box center [770, 41] width 10 height 10
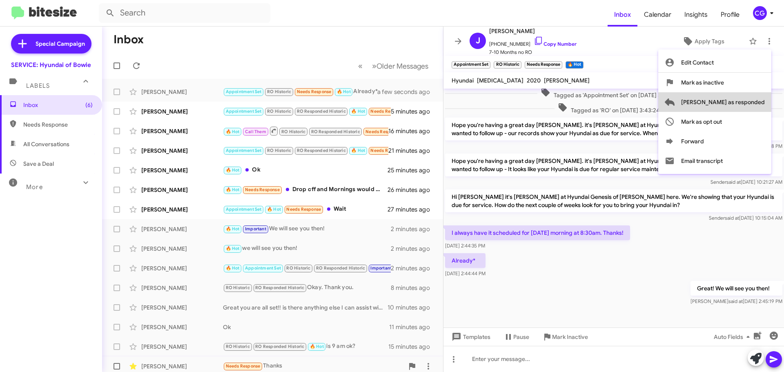
click at [749, 104] on span "Mark as responded" at bounding box center [724, 102] width 84 height 20
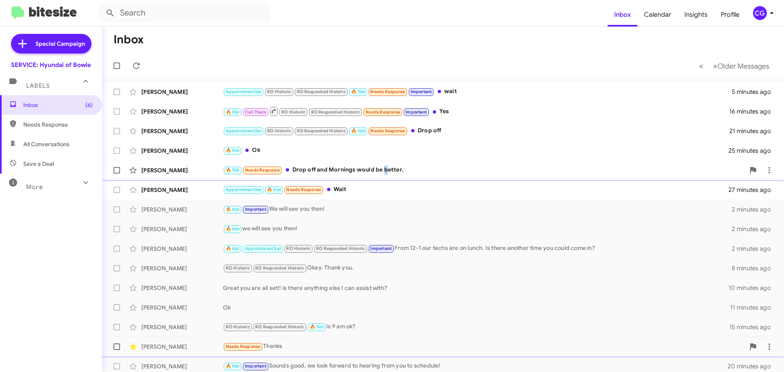
click at [386, 169] on div "🔥 Hot Needs Response Drop off and Mornings would be better." at bounding box center [484, 169] width 522 height 9
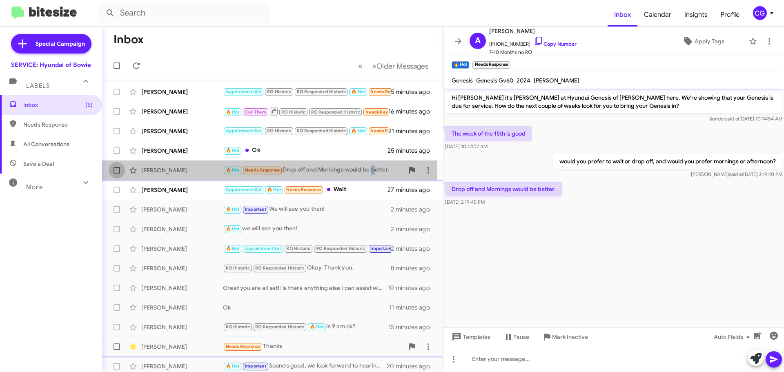
click at [115, 174] on label at bounding box center [117, 170] width 16 height 16
click at [116, 174] on input "checkbox" at bounding box center [116, 174] width 0 height 0
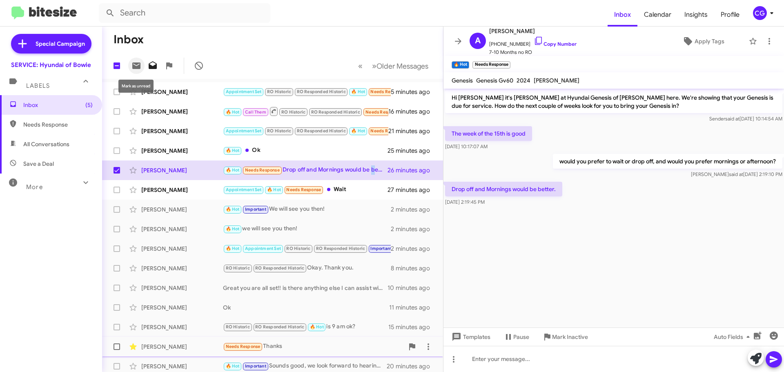
drag, startPoint x: 140, startPoint y: 66, endPoint x: 149, endPoint y: 69, distance: 9.6
click at [141, 66] on icon at bounding box center [136, 66] width 8 height 7
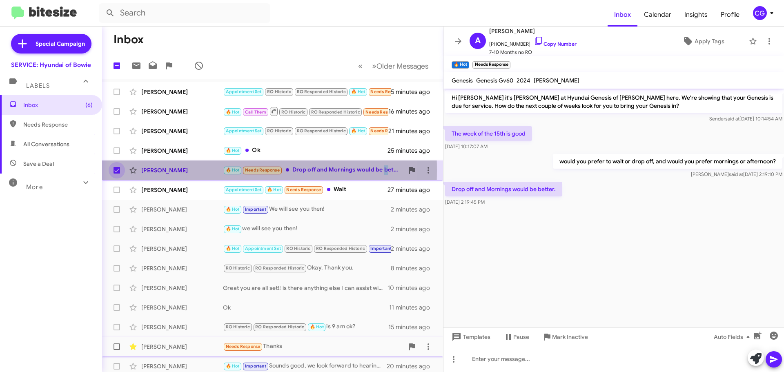
click at [115, 170] on span at bounding box center [117, 170] width 7 height 7
click at [116, 174] on input "checkbox" at bounding box center [116, 174] width 0 height 0
checkbox input "false"
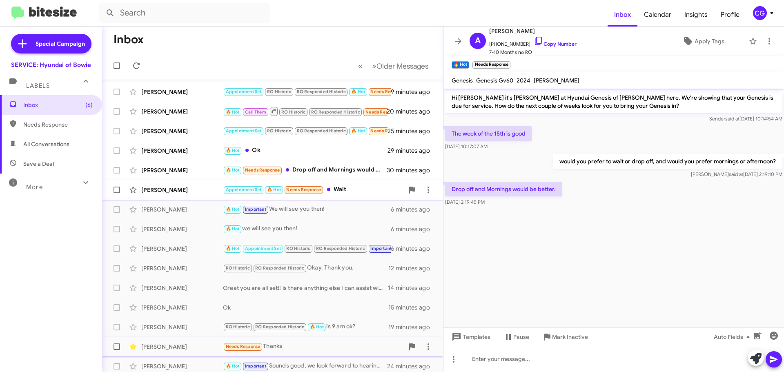
click at [193, 186] on div "[PERSON_NAME]" at bounding box center [182, 190] width 82 height 8
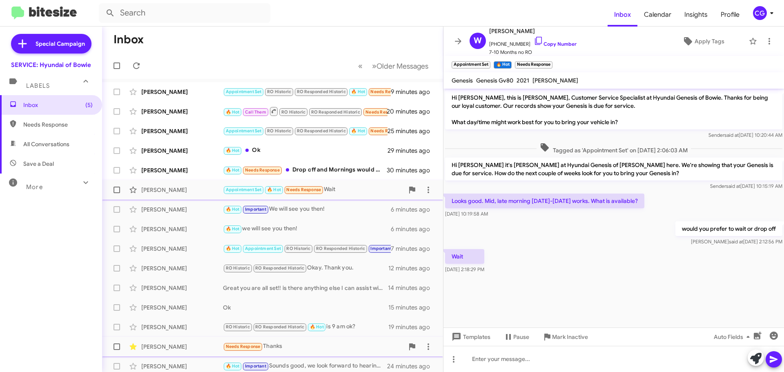
click at [114, 192] on span at bounding box center [117, 190] width 7 height 7
click at [116, 193] on input "checkbox" at bounding box center [116, 193] width 0 height 0
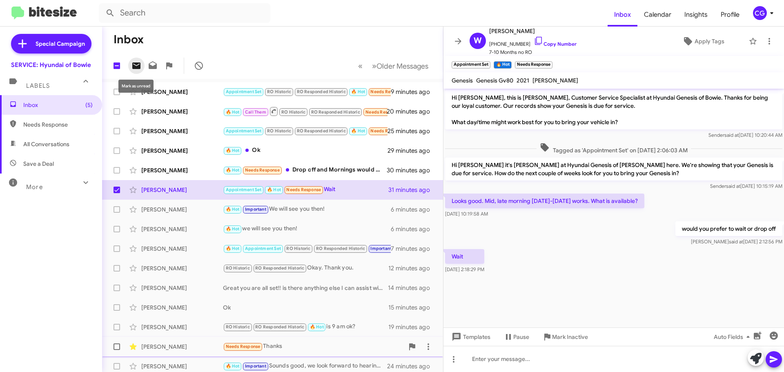
click at [136, 68] on icon at bounding box center [136, 66] width 8 height 7
checkbox input "false"
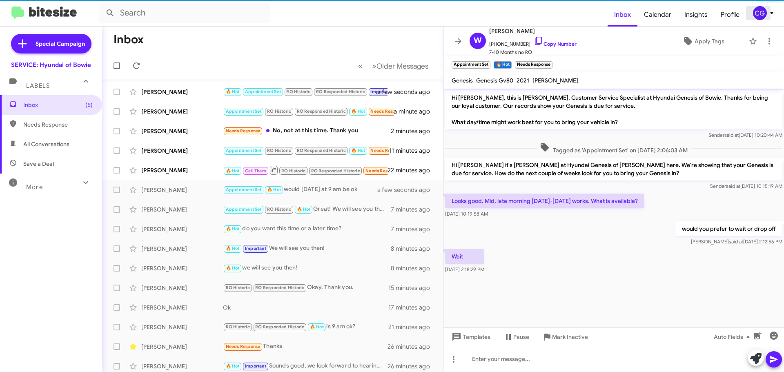
click at [750, 10] on button "CG" at bounding box center [760, 13] width 29 height 14
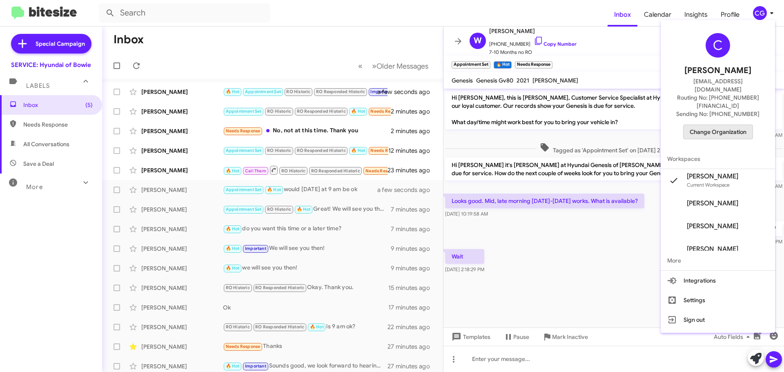
click at [740, 125] on span "Change Organization" at bounding box center [718, 132] width 57 height 14
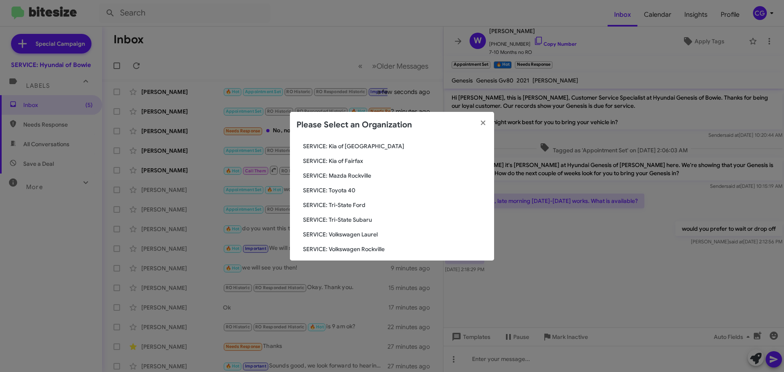
scroll to position [151, 0]
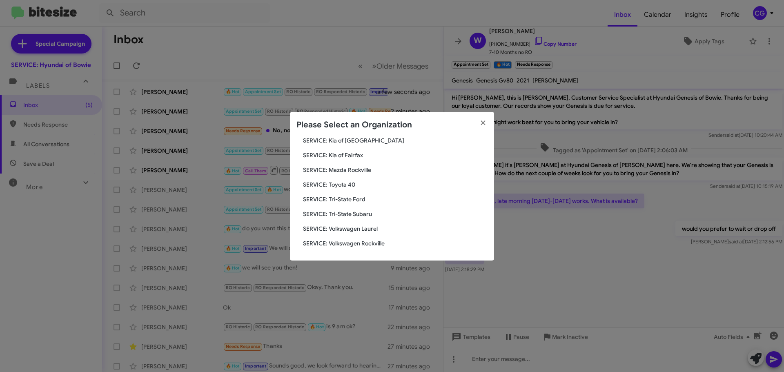
click at [353, 199] on span "SERVICE: Tri-State Ford" at bounding box center [395, 199] width 185 height 8
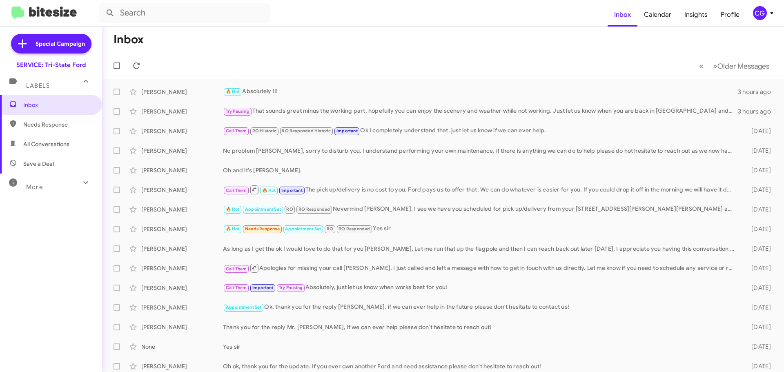
click at [772, 13] on icon at bounding box center [772, 13] width 10 height 10
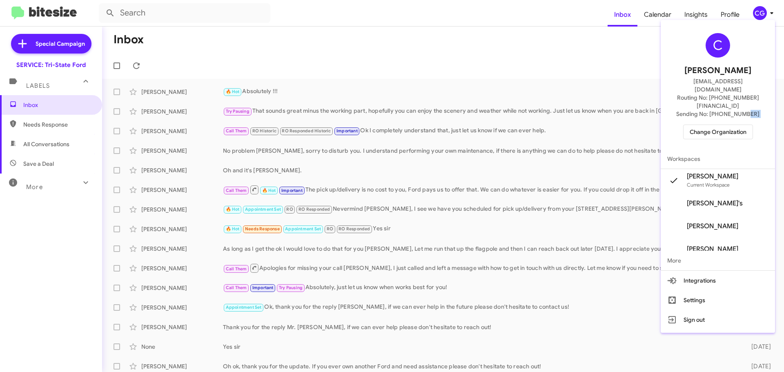
drag, startPoint x: 746, startPoint y: 105, endPoint x: 742, endPoint y: 110, distance: 6.4
click at [744, 107] on div "C Carmen Gast cgast@ourismancars.com Routing No: +1 (410) 709-7250 Sending No: …" at bounding box center [718, 86] width 114 height 126
click at [736, 125] on span "Change Organization" at bounding box center [718, 132] width 57 height 14
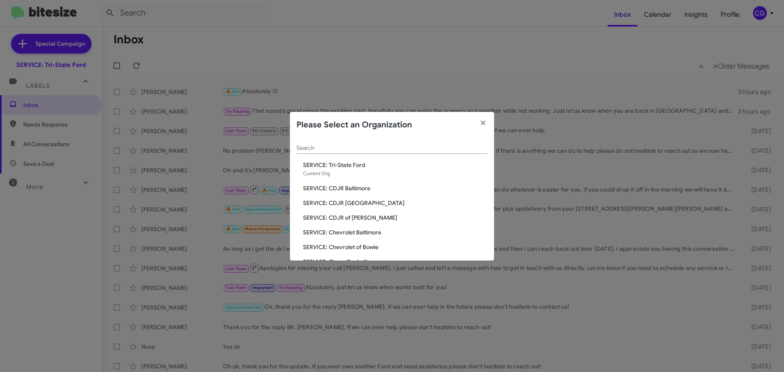
click at [350, 215] on span "SERVICE: CDJR of [PERSON_NAME]" at bounding box center [395, 218] width 185 height 8
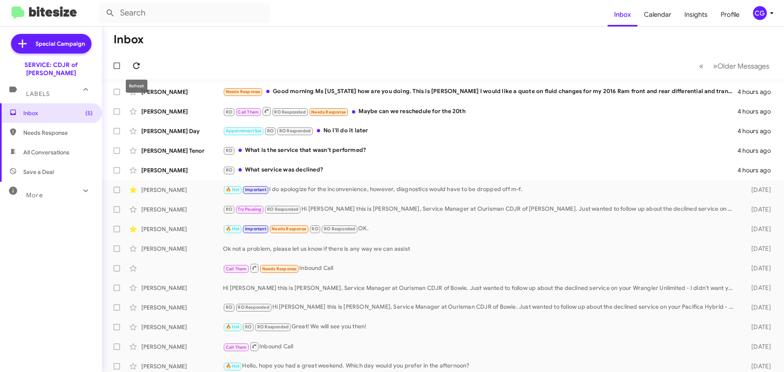
click at [129, 65] on span at bounding box center [136, 66] width 16 height 10
click at [766, 13] on div "CG" at bounding box center [760, 13] width 14 height 14
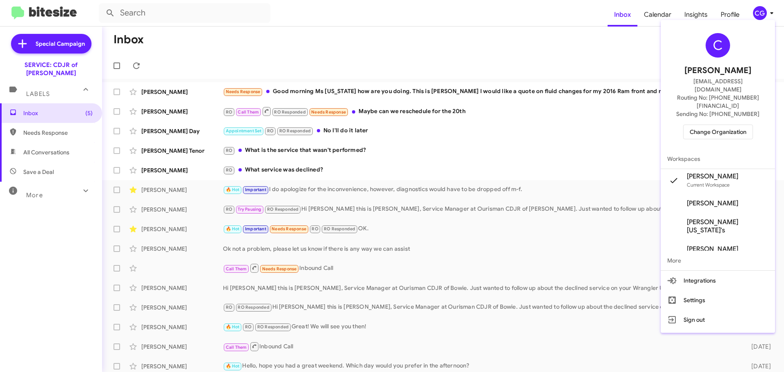
click at [738, 125] on span "Change Organization" at bounding box center [718, 132] width 57 height 14
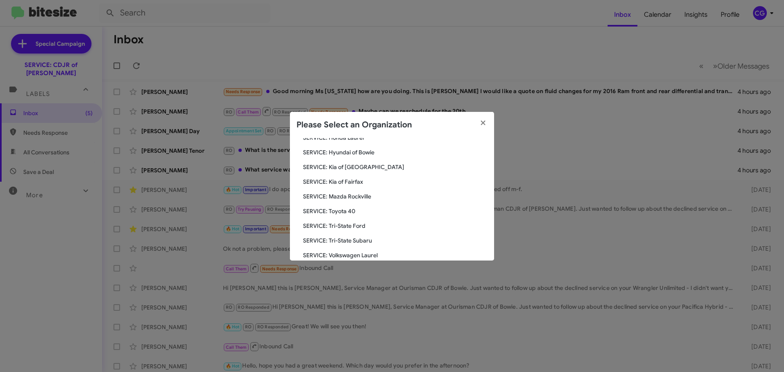
scroll to position [110, 0]
drag, startPoint x: 362, startPoint y: 163, endPoint x: 367, endPoint y: 161, distance: 5.5
click at [363, 163] on span "SERVICE: Hyundai of Bowie" at bounding box center [395, 167] width 185 height 8
